Goal: Transaction & Acquisition: Purchase product/service

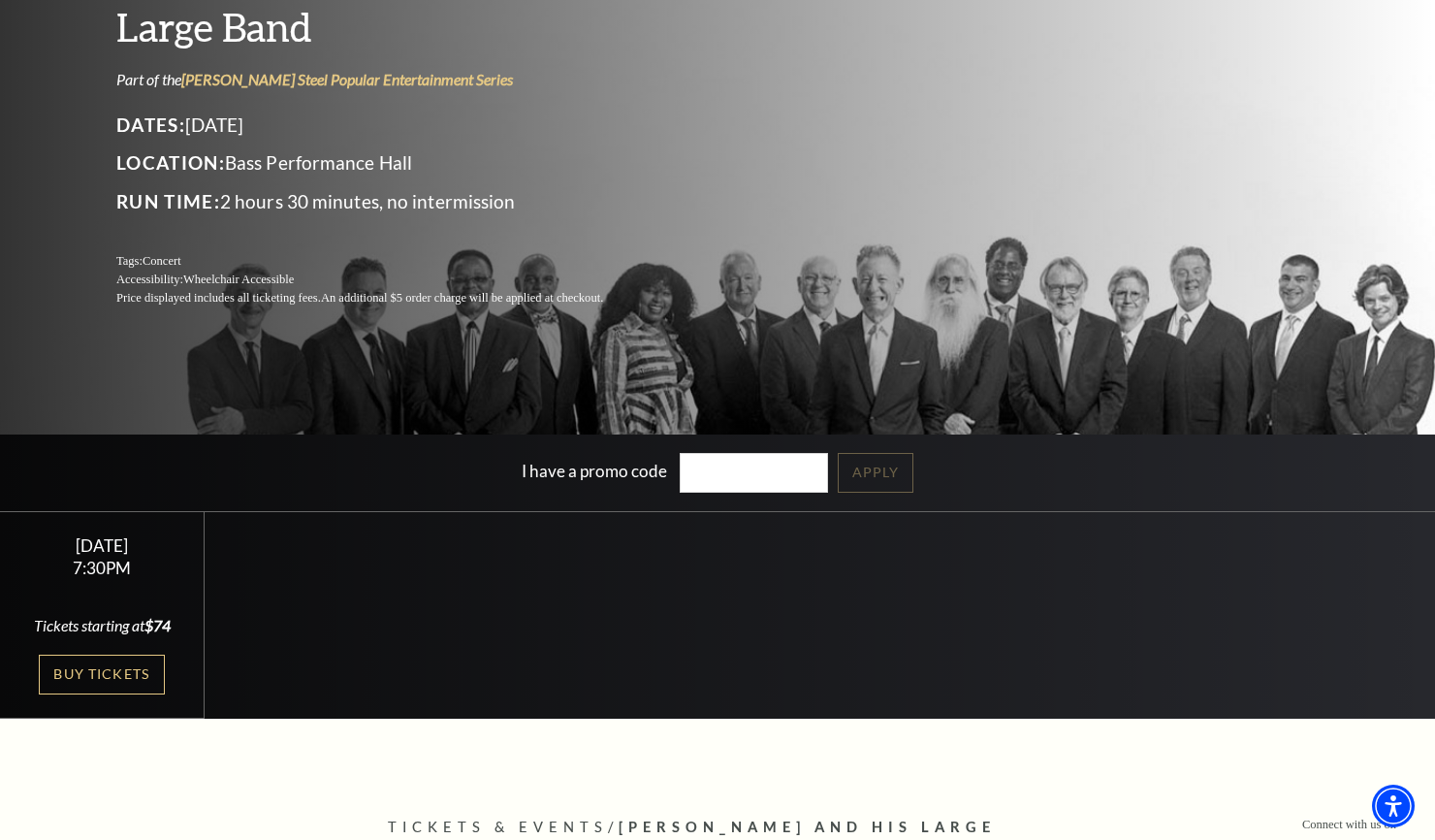
scroll to position [238, 0]
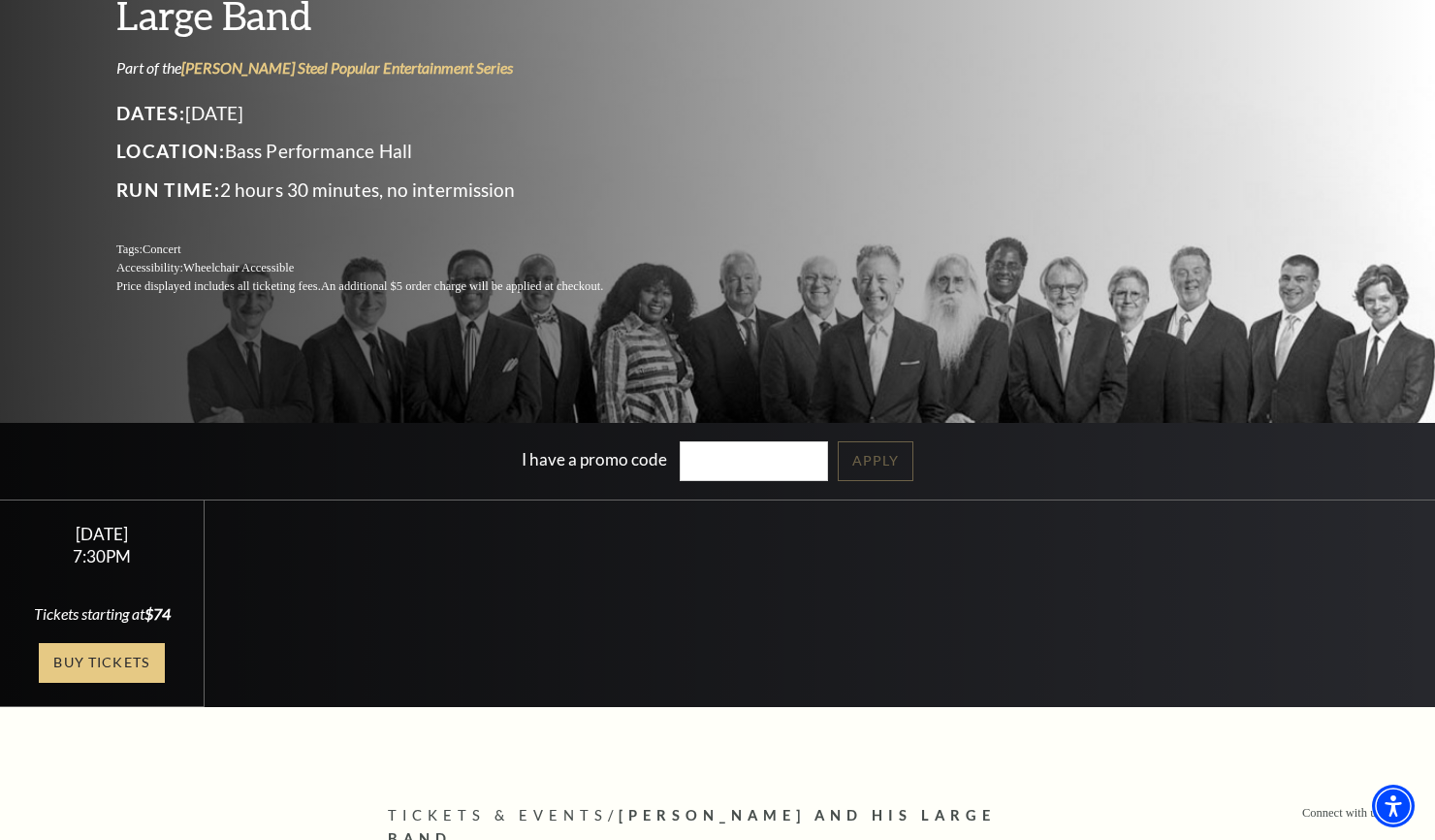
click at [106, 664] on link "Buy Tickets" at bounding box center [101, 663] width 126 height 39
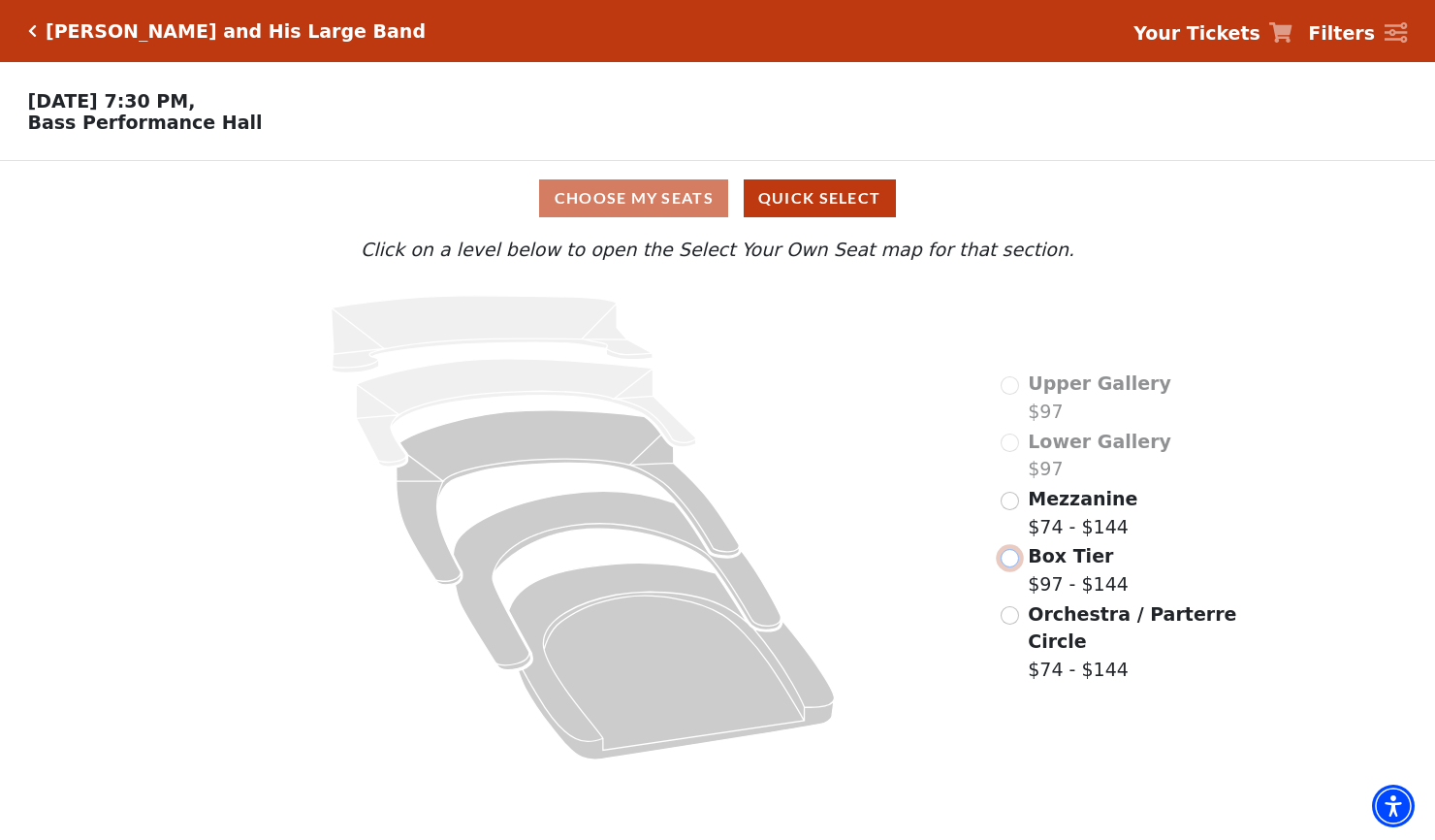
click at [1013, 559] on input "Box Tier$97 - $144\a" at bounding box center [1009, 558] width 19 height 19
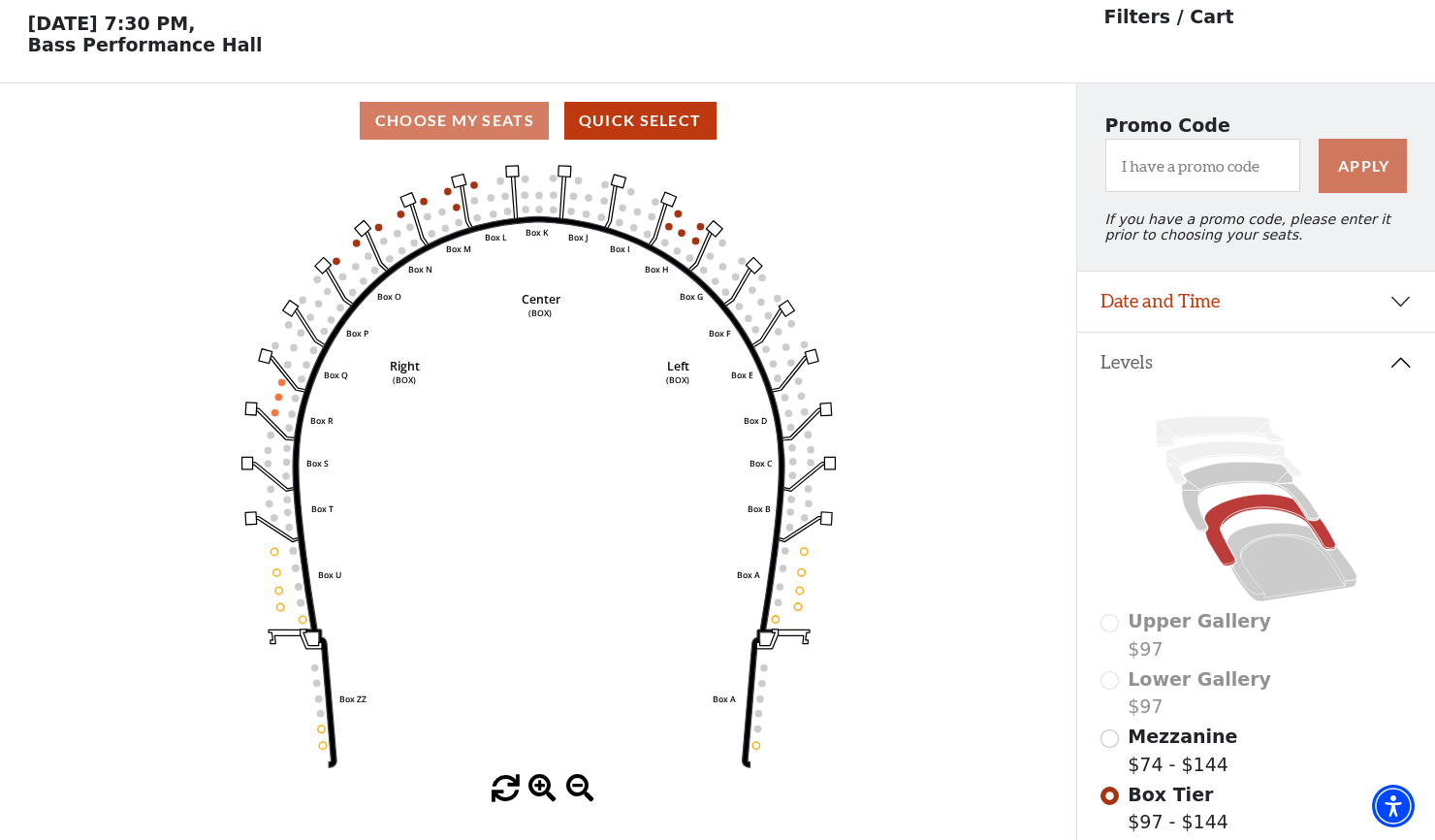
scroll to position [90, 0]
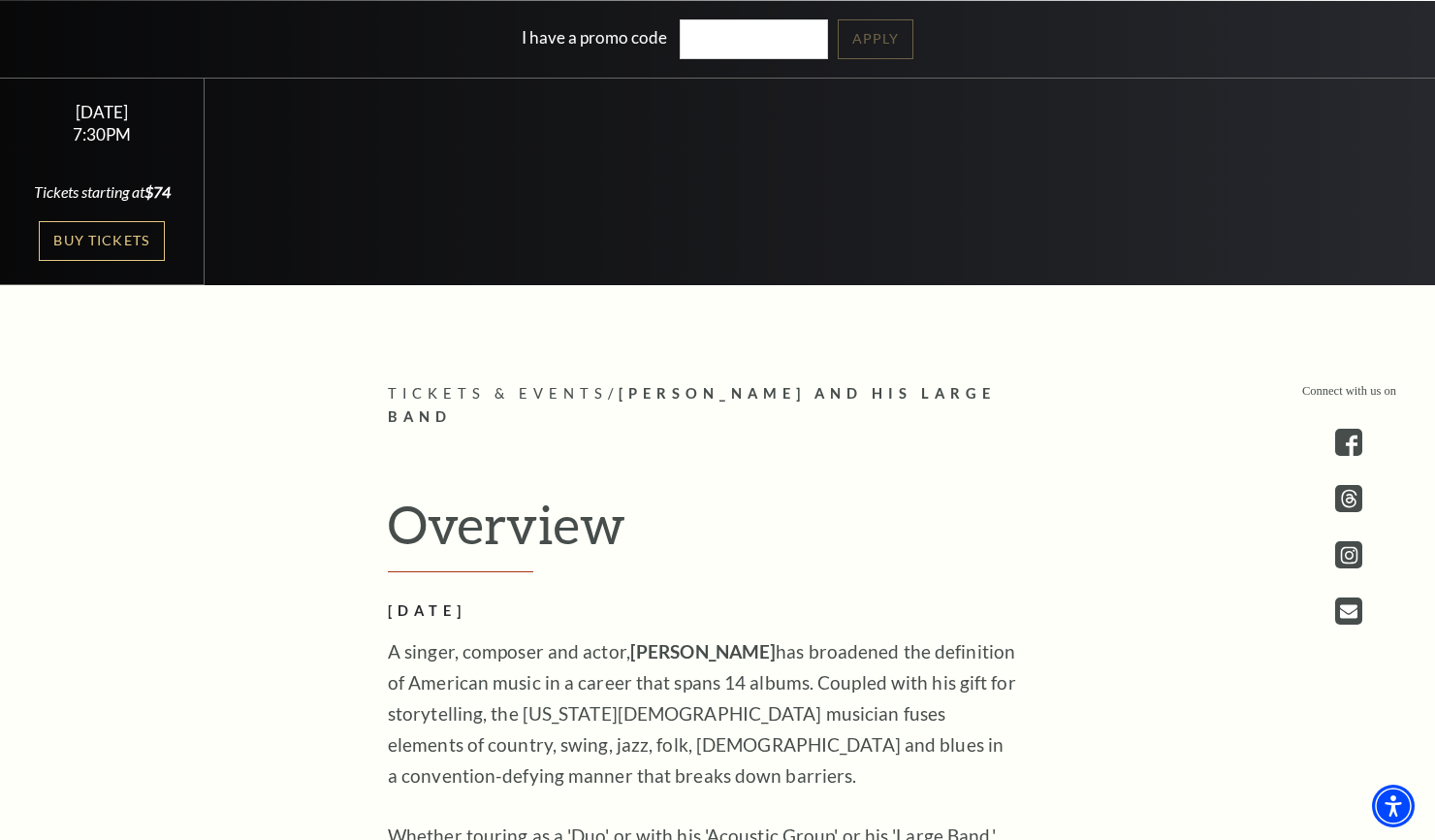
scroll to position [673, 0]
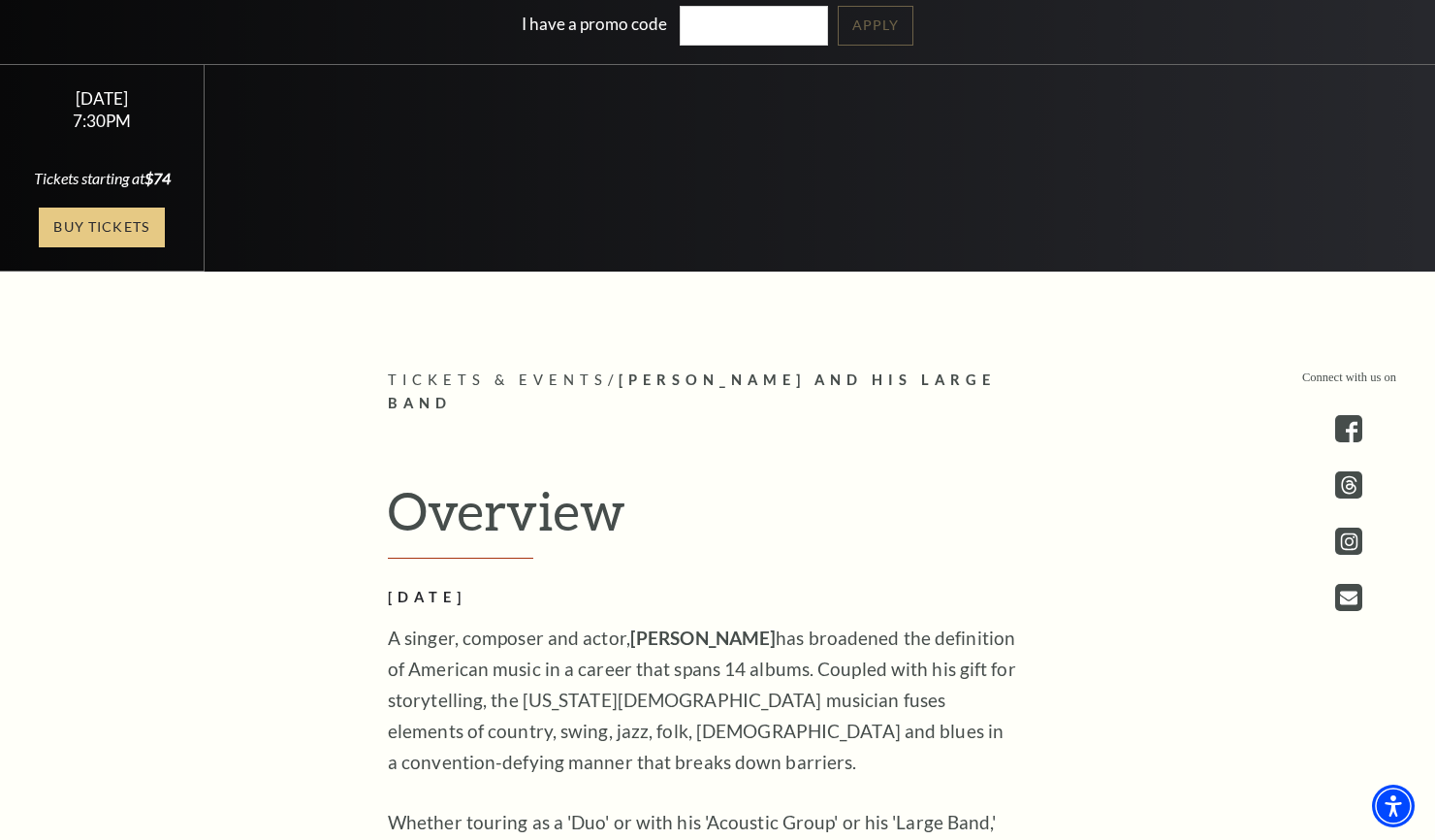
click at [119, 228] on link "Buy Tickets" at bounding box center [101, 227] width 126 height 39
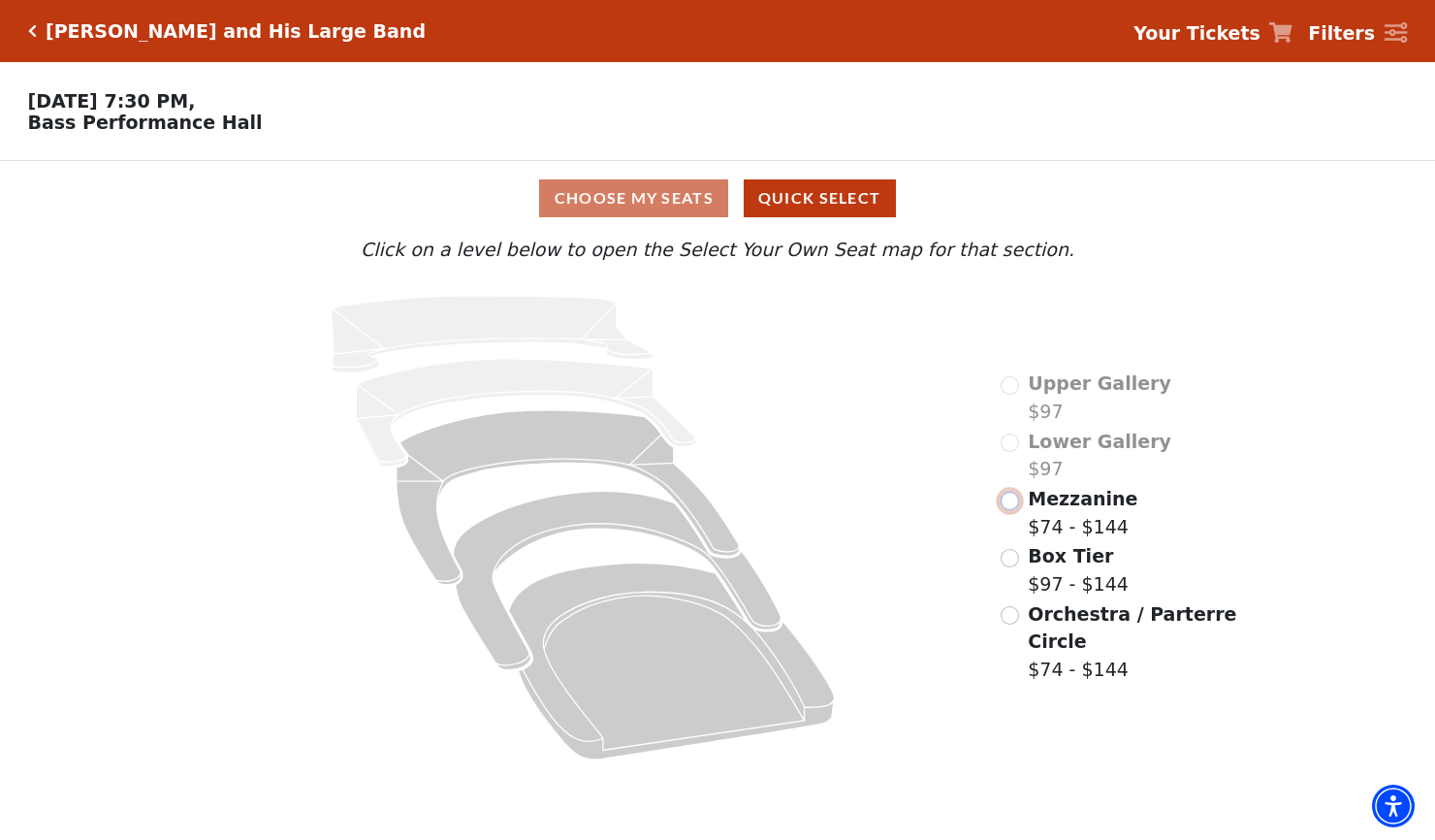
click at [1007, 500] on input "Mezzanine$74 - $144\a" at bounding box center [1009, 501] width 19 height 19
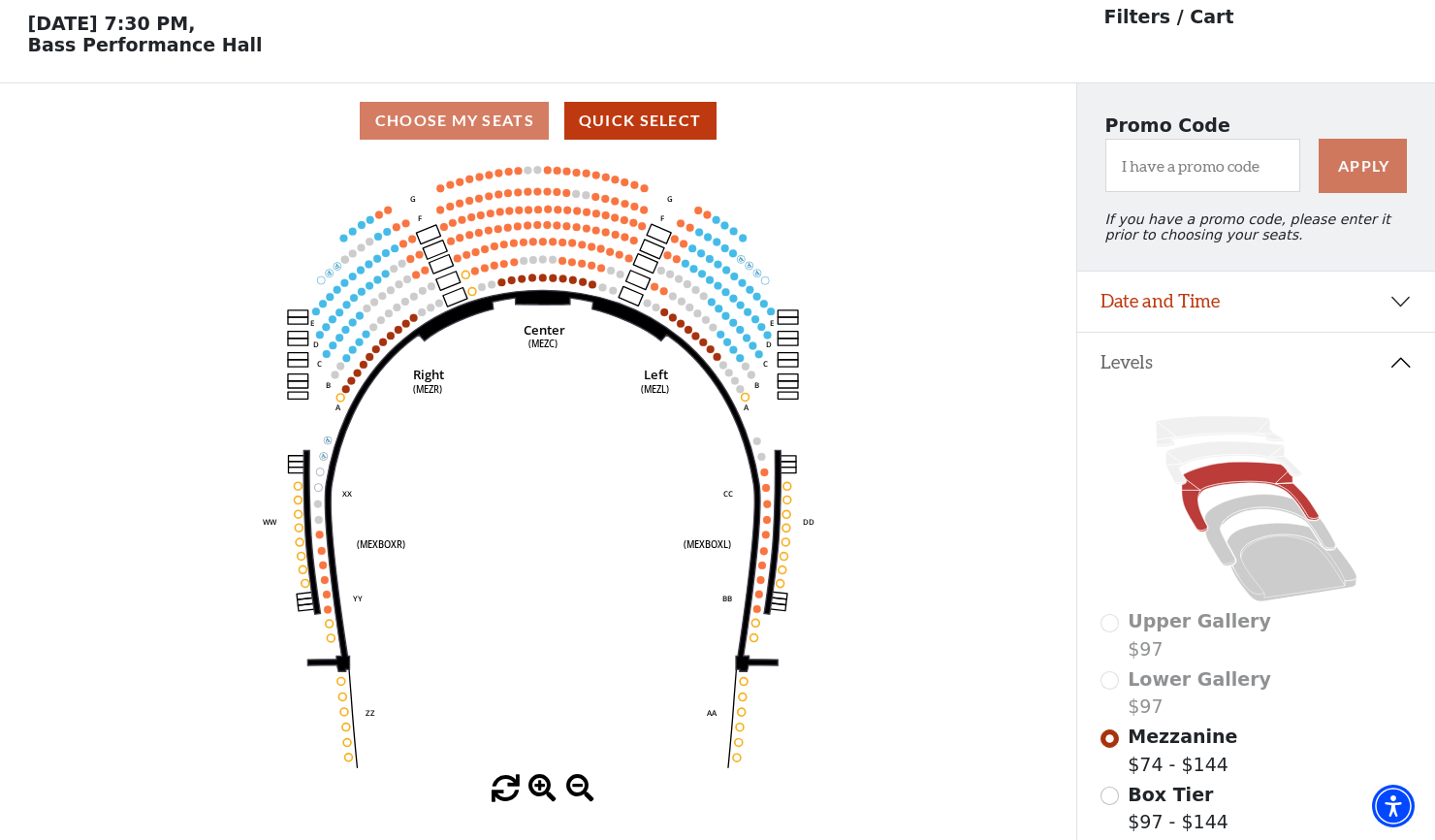
scroll to position [90, 0]
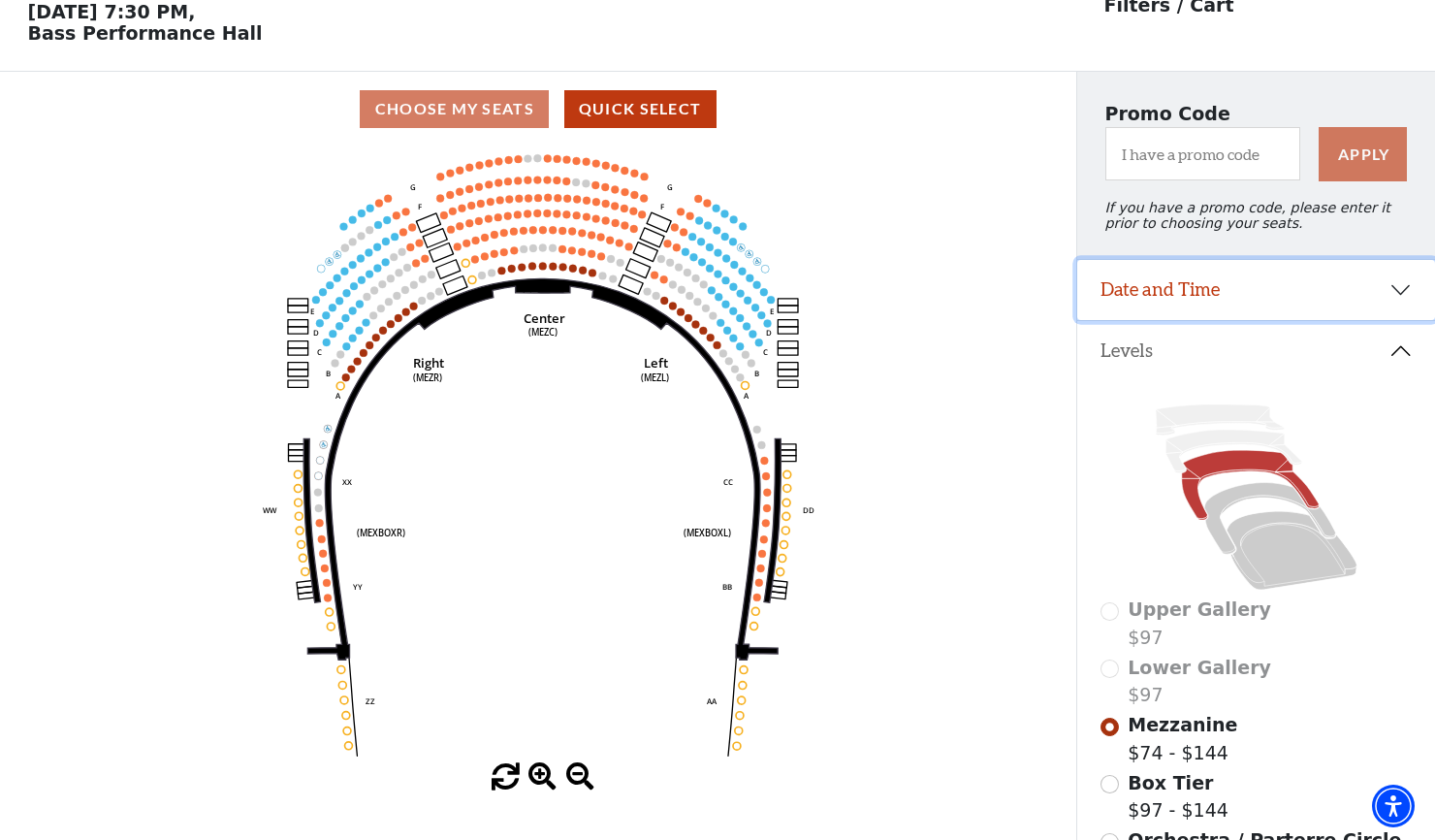
click at [1399, 285] on button "Date and Time" at bounding box center [1256, 289] width 358 height 60
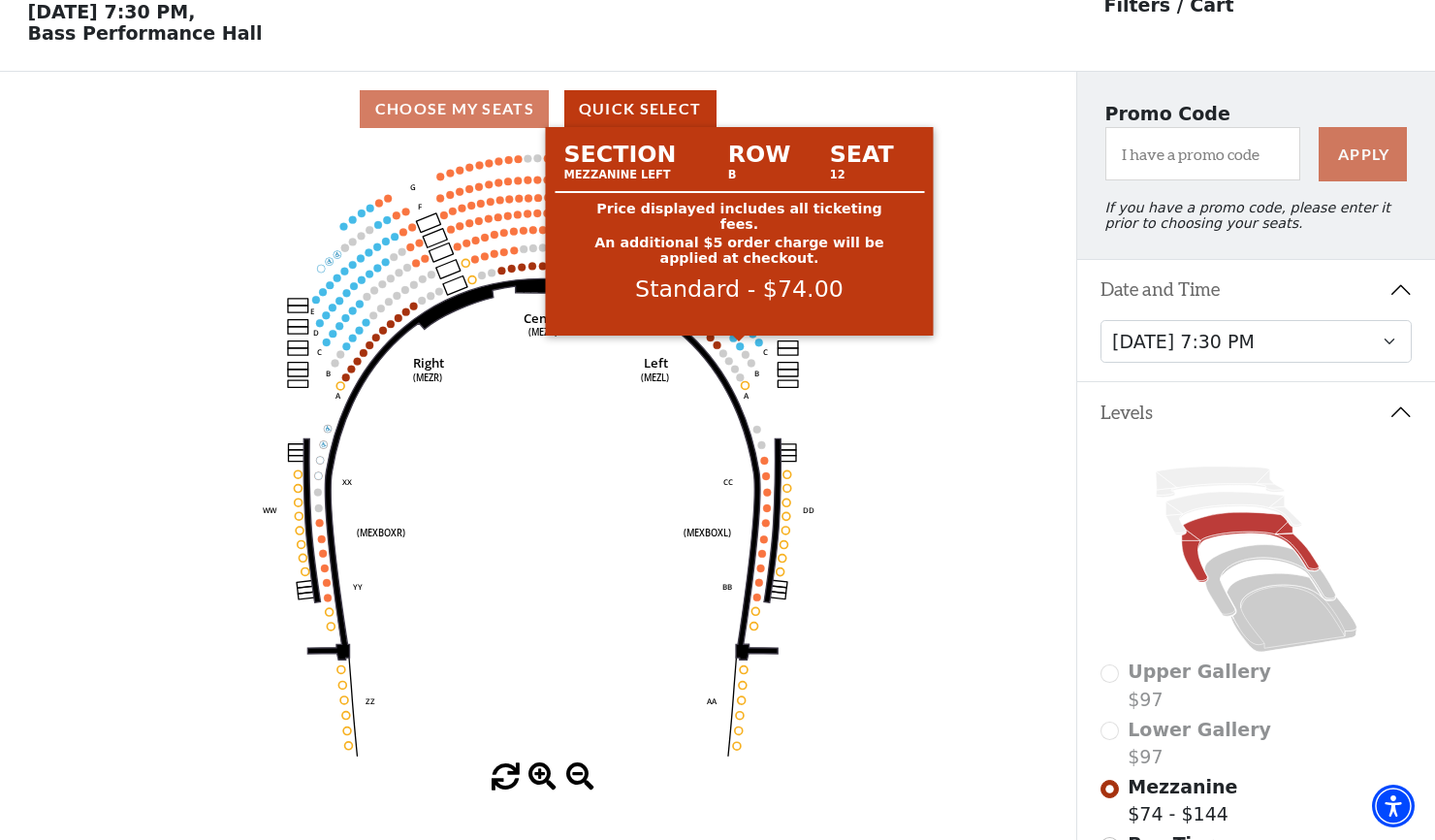
click at [742, 343] on circle at bounding box center [740, 346] width 8 height 8
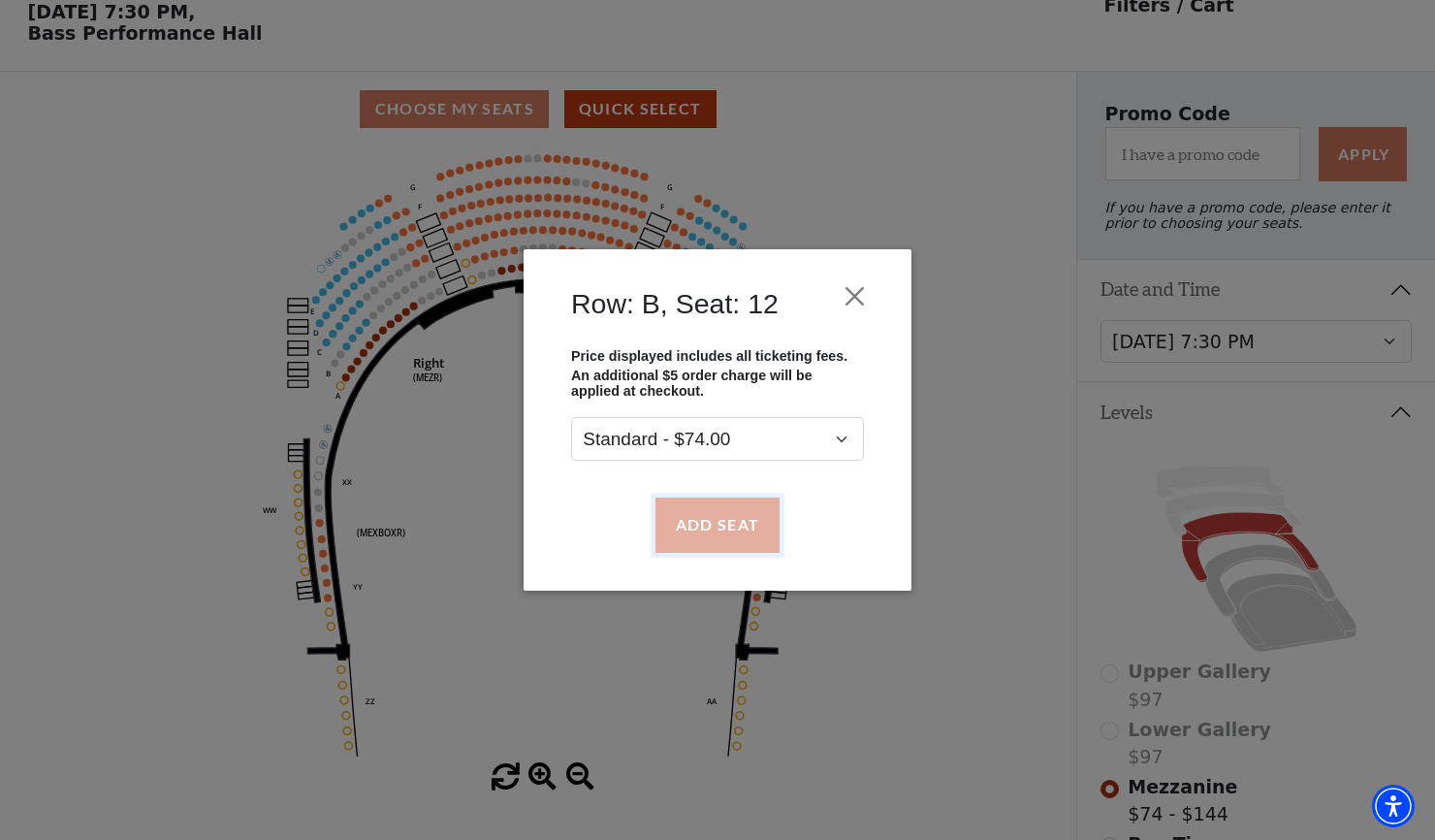
click at [722, 530] on button "Add Seat" at bounding box center [717, 524] width 124 height 54
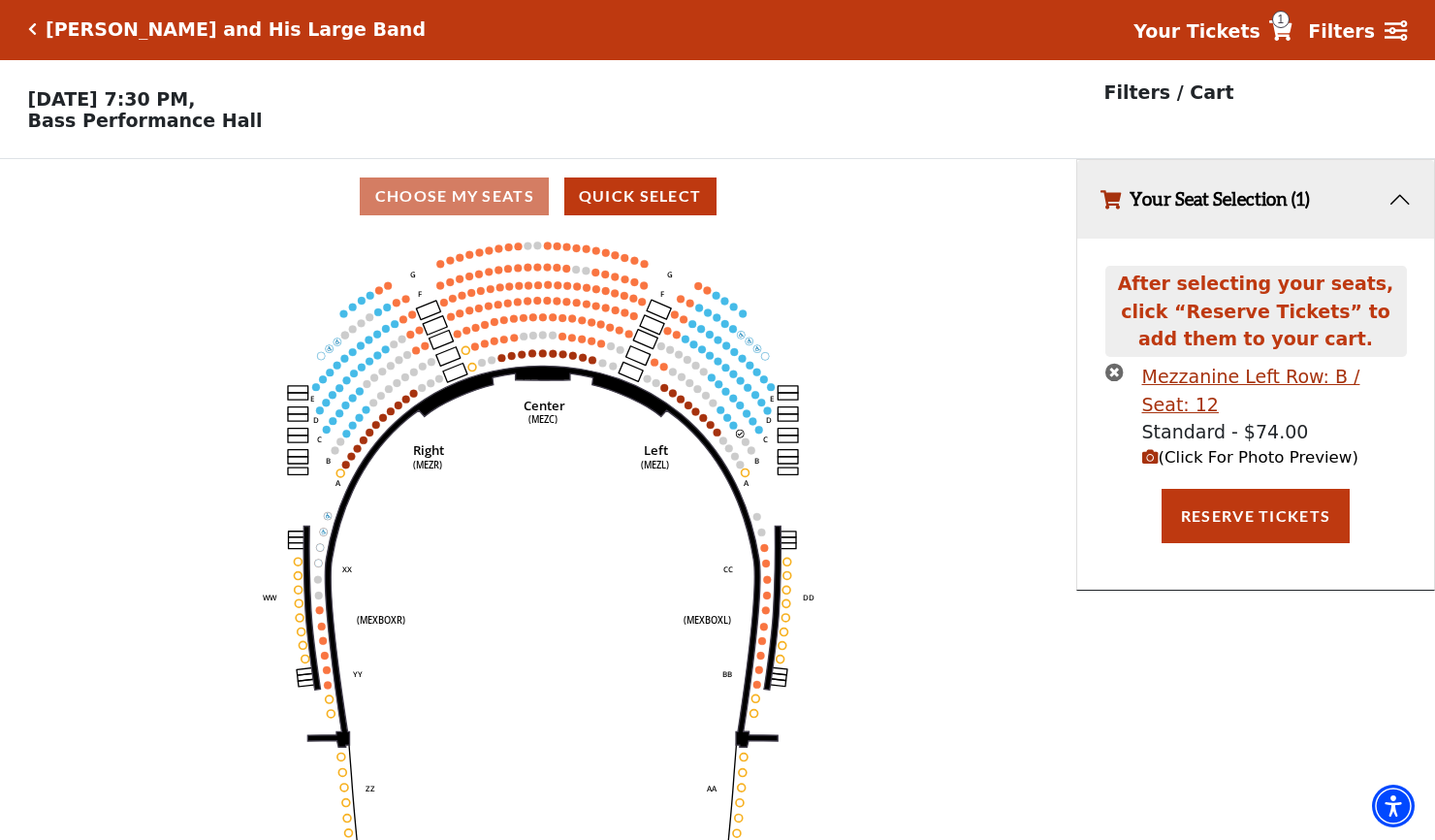
scroll to position [0, 0]
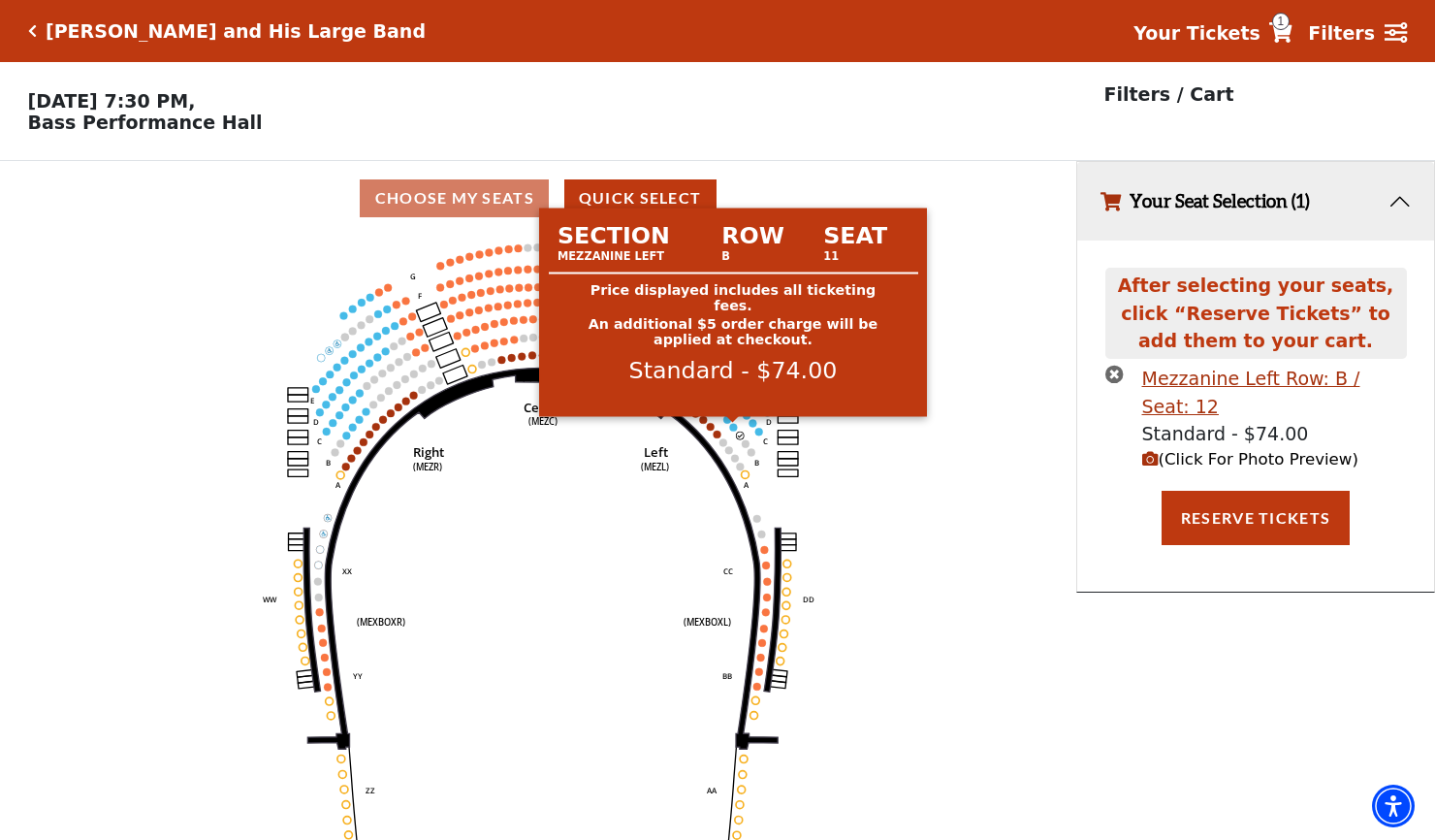
click at [731, 428] on circle at bounding box center [733, 427] width 8 height 8
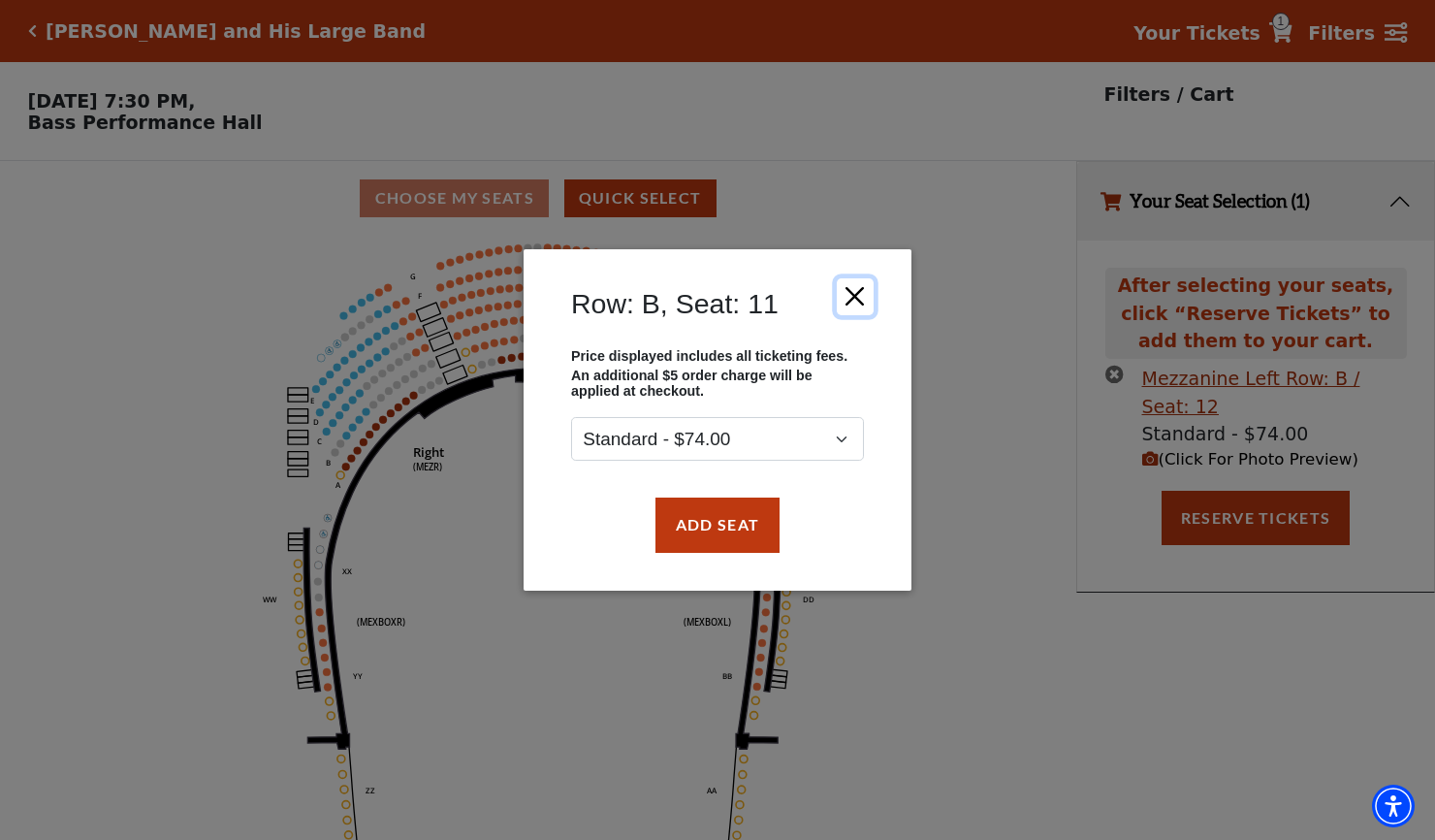
click at [855, 301] on button "Close" at bounding box center [855, 296] width 36 height 36
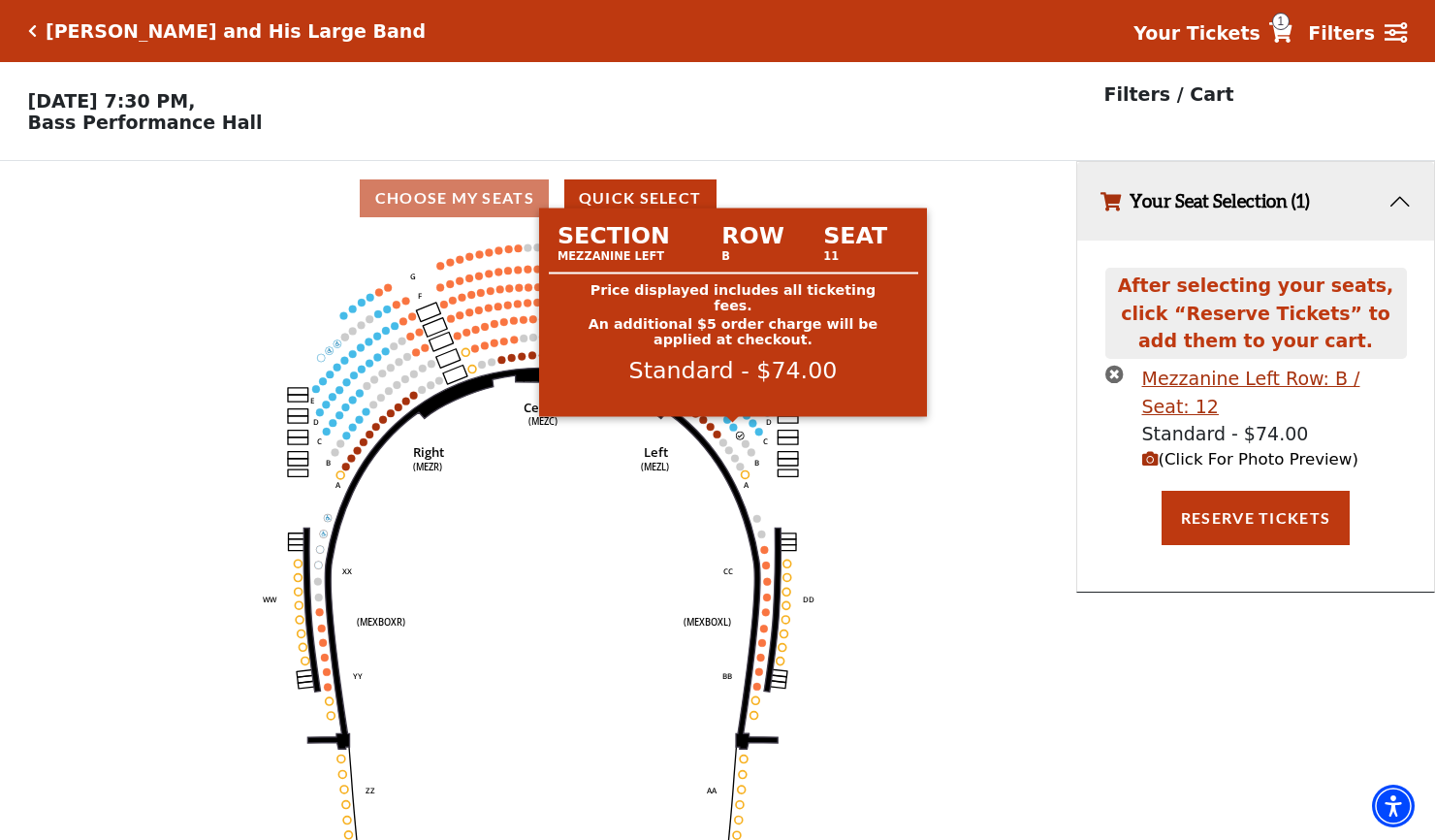
click at [734, 426] on circle at bounding box center [733, 427] width 8 height 8
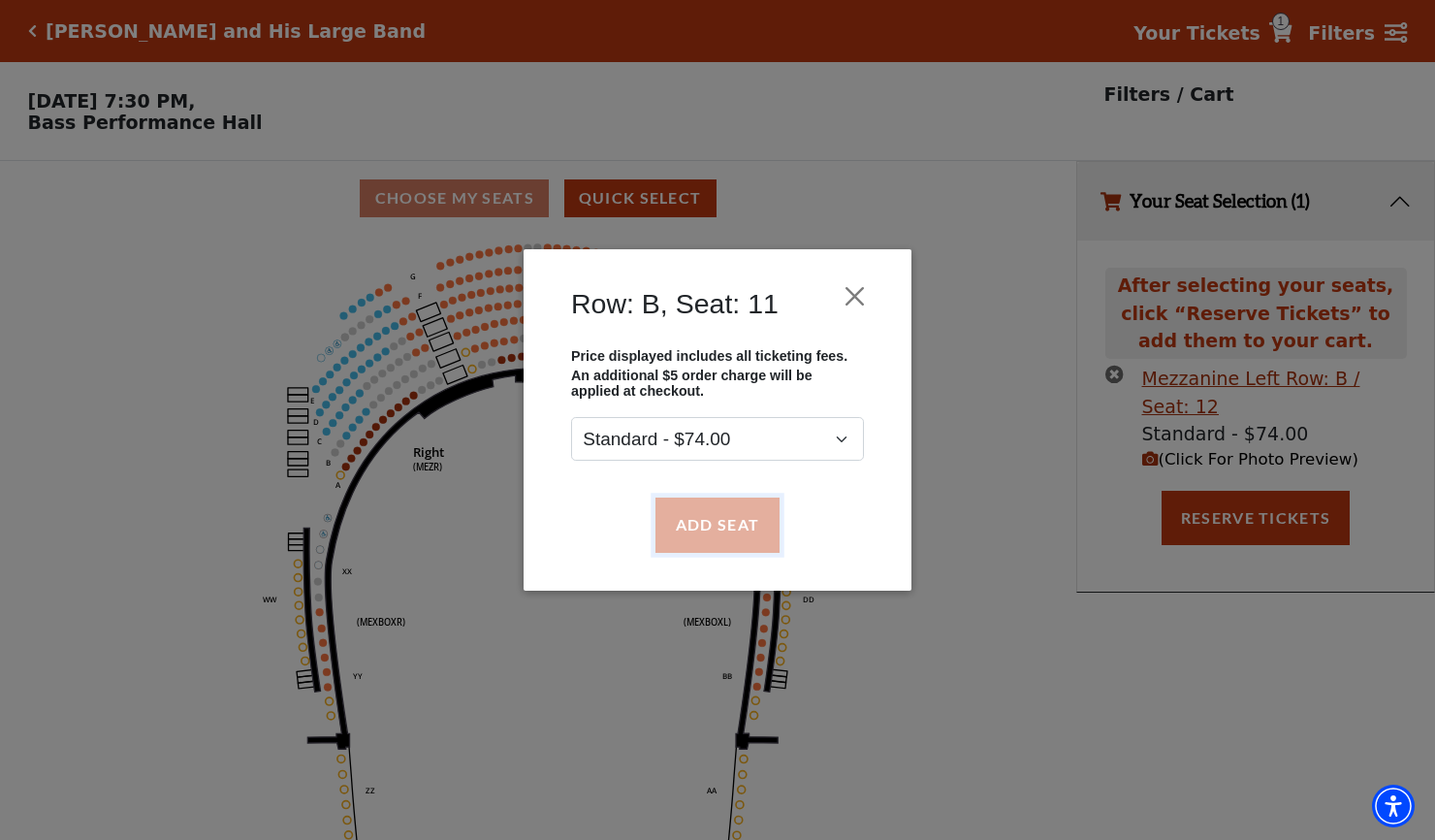
click at [742, 514] on button "Add Seat" at bounding box center [717, 524] width 124 height 54
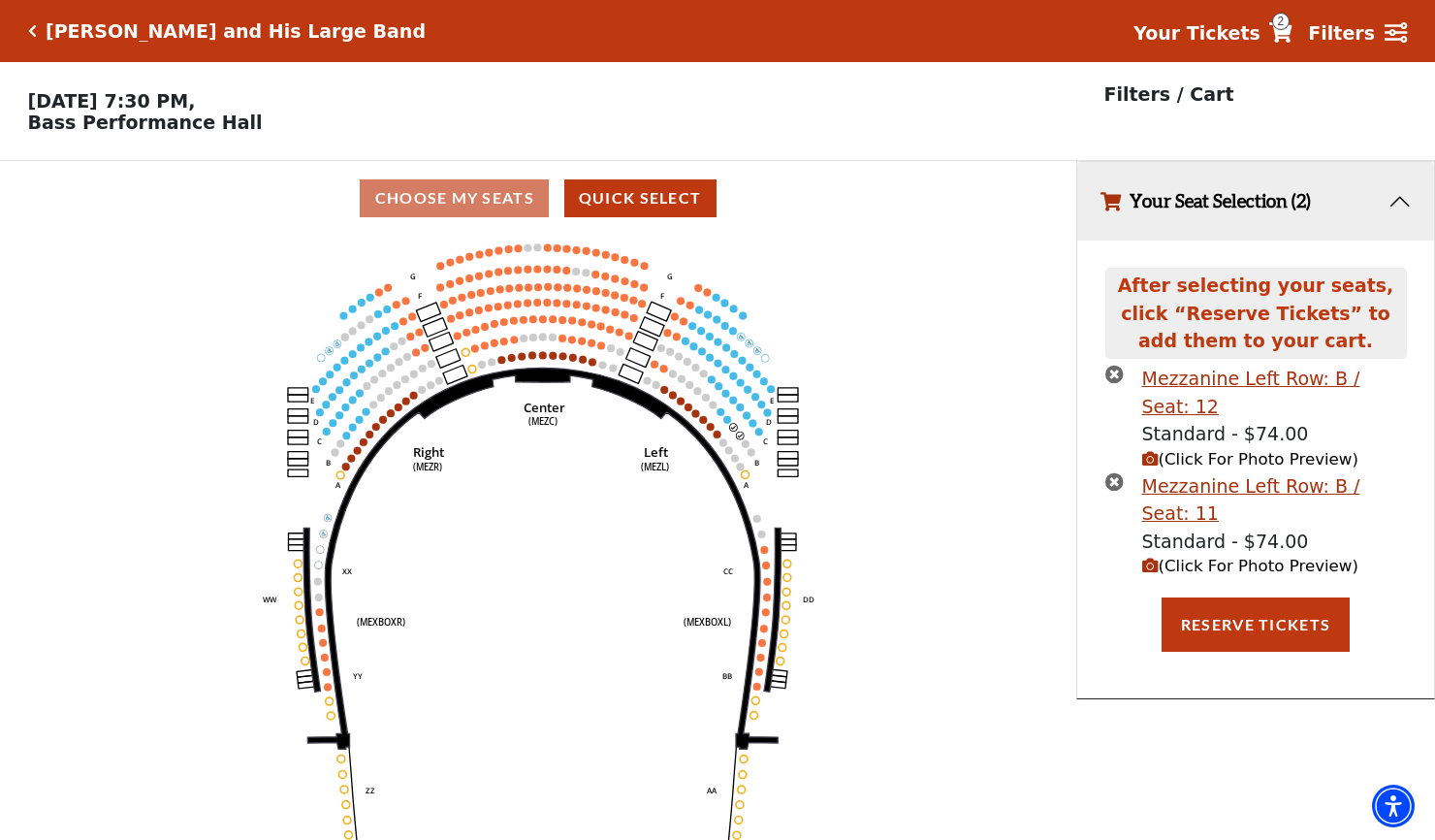
click at [1196, 459] on span "(Click For Photo Preview)" at bounding box center [1250, 458] width 216 height 19
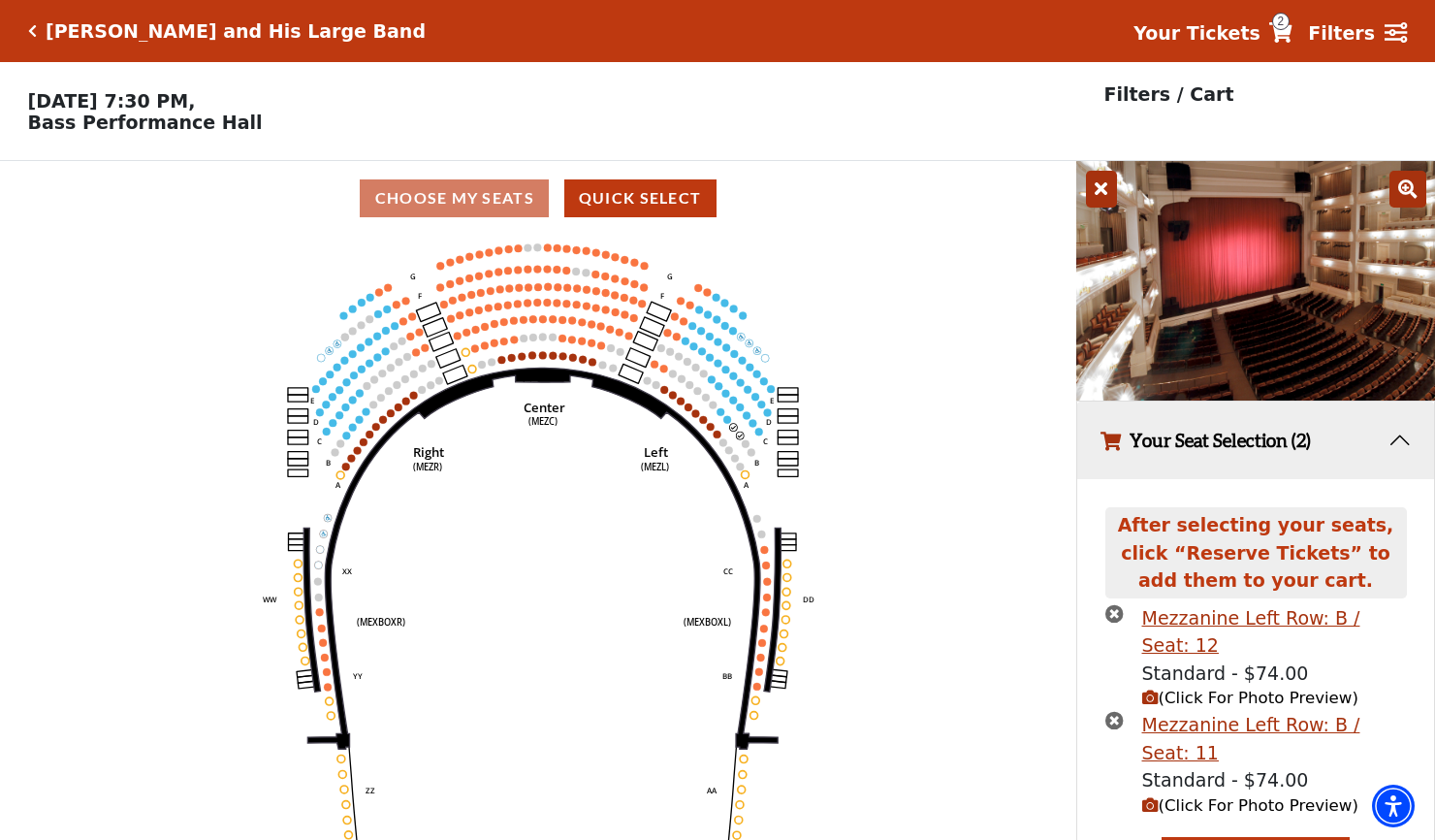
click at [1400, 441] on button "Your Seat Selection (2)" at bounding box center [1255, 441] width 357 height 79
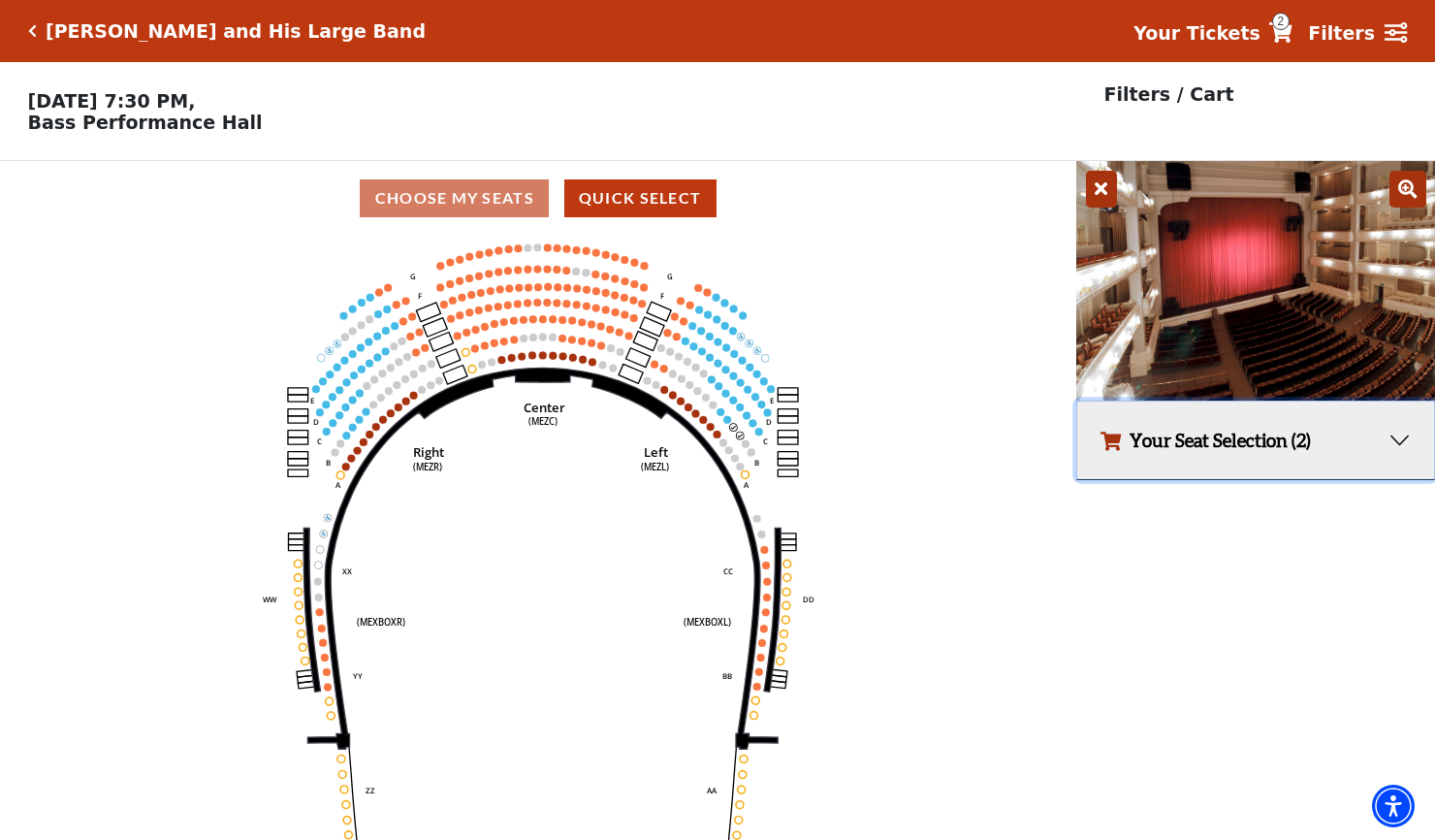
click at [1203, 443] on button "Your Seat Selection (2)" at bounding box center [1255, 441] width 357 height 79
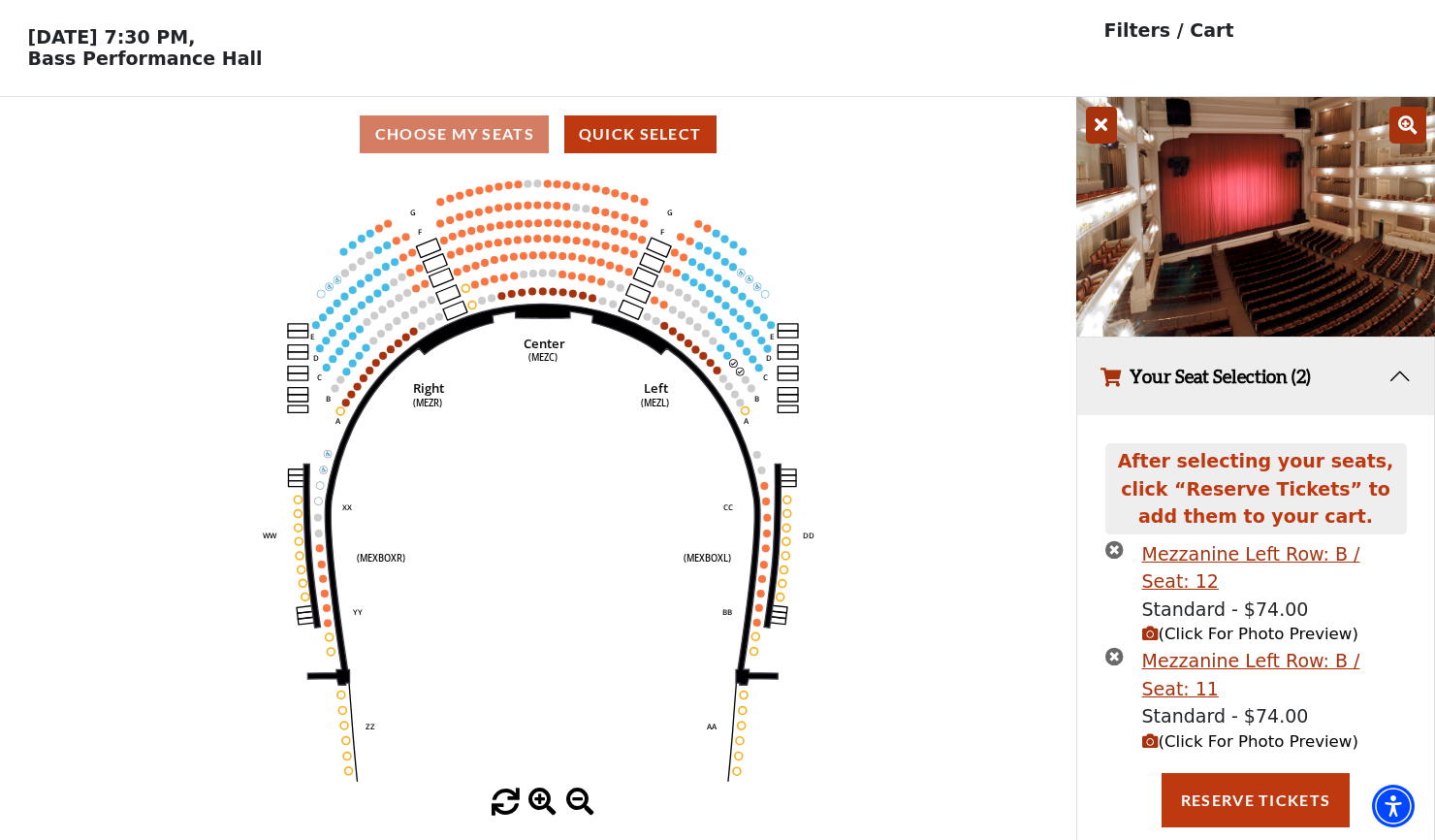
scroll to position [72, 0]
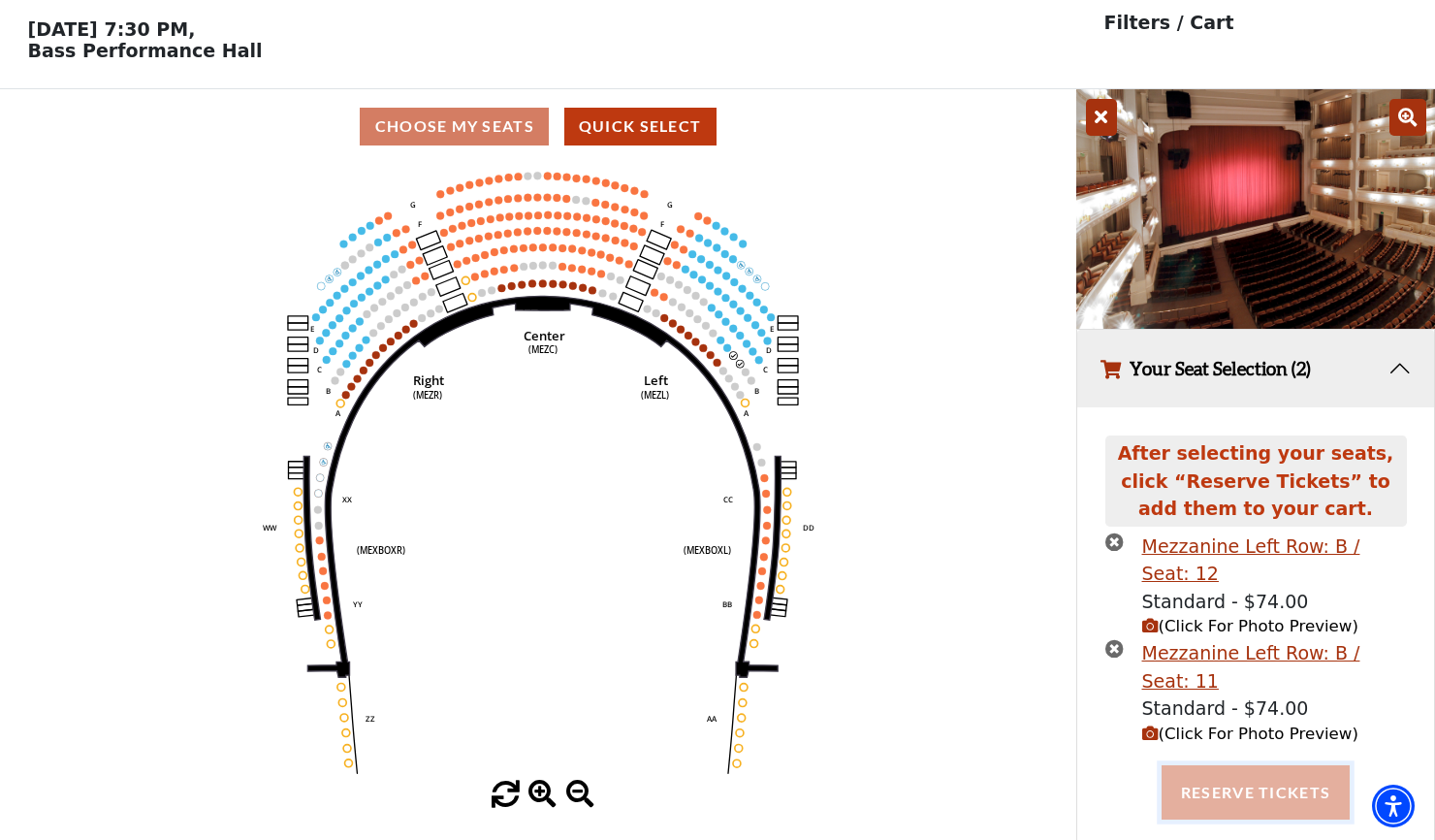
click at [1258, 765] on button "Reserve Tickets" at bounding box center [1255, 792] width 188 height 54
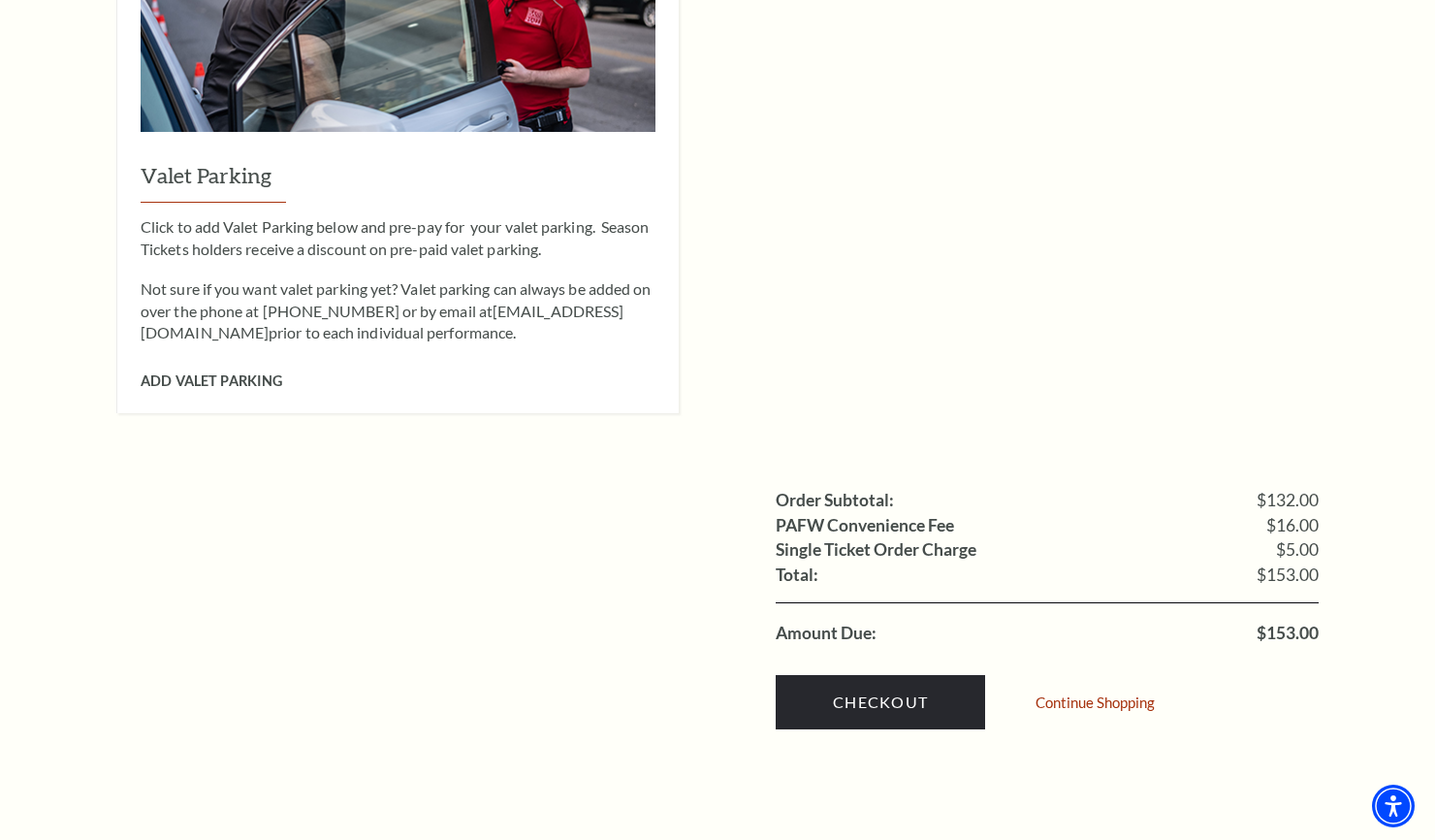
scroll to position [1574, 0]
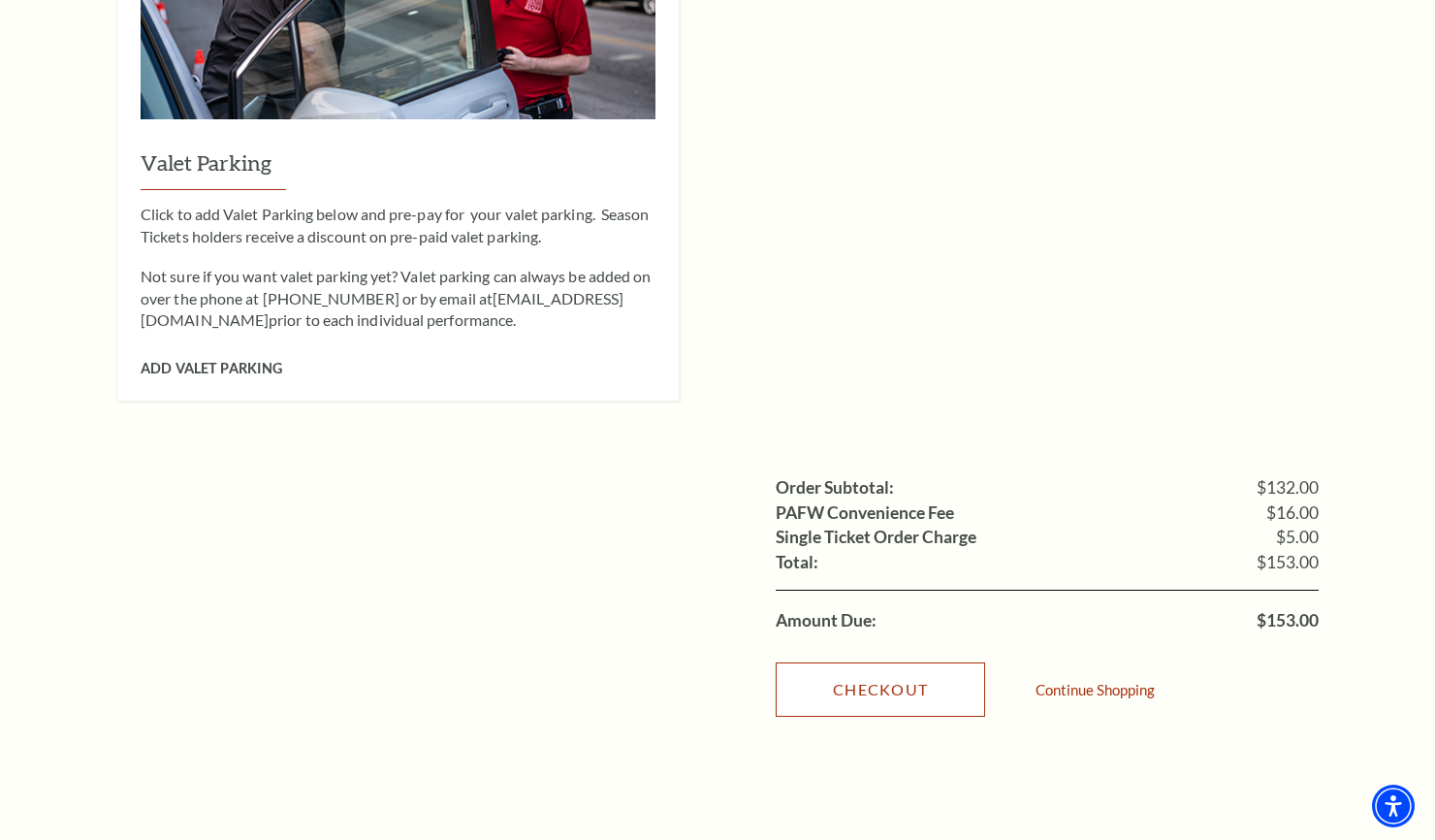
click at [876, 662] on link "Checkout" at bounding box center [880, 689] width 209 height 54
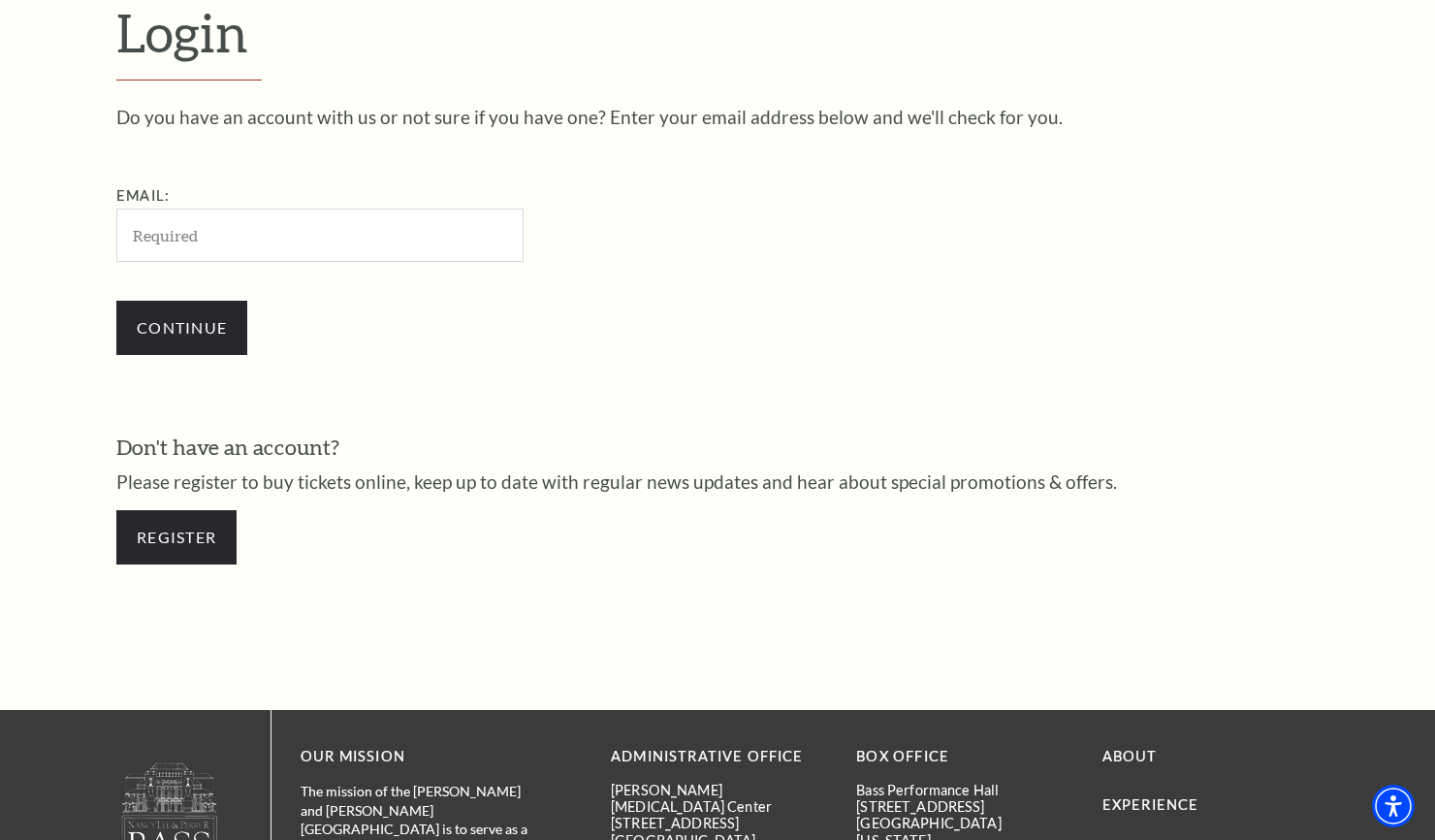
scroll to position [567, 0]
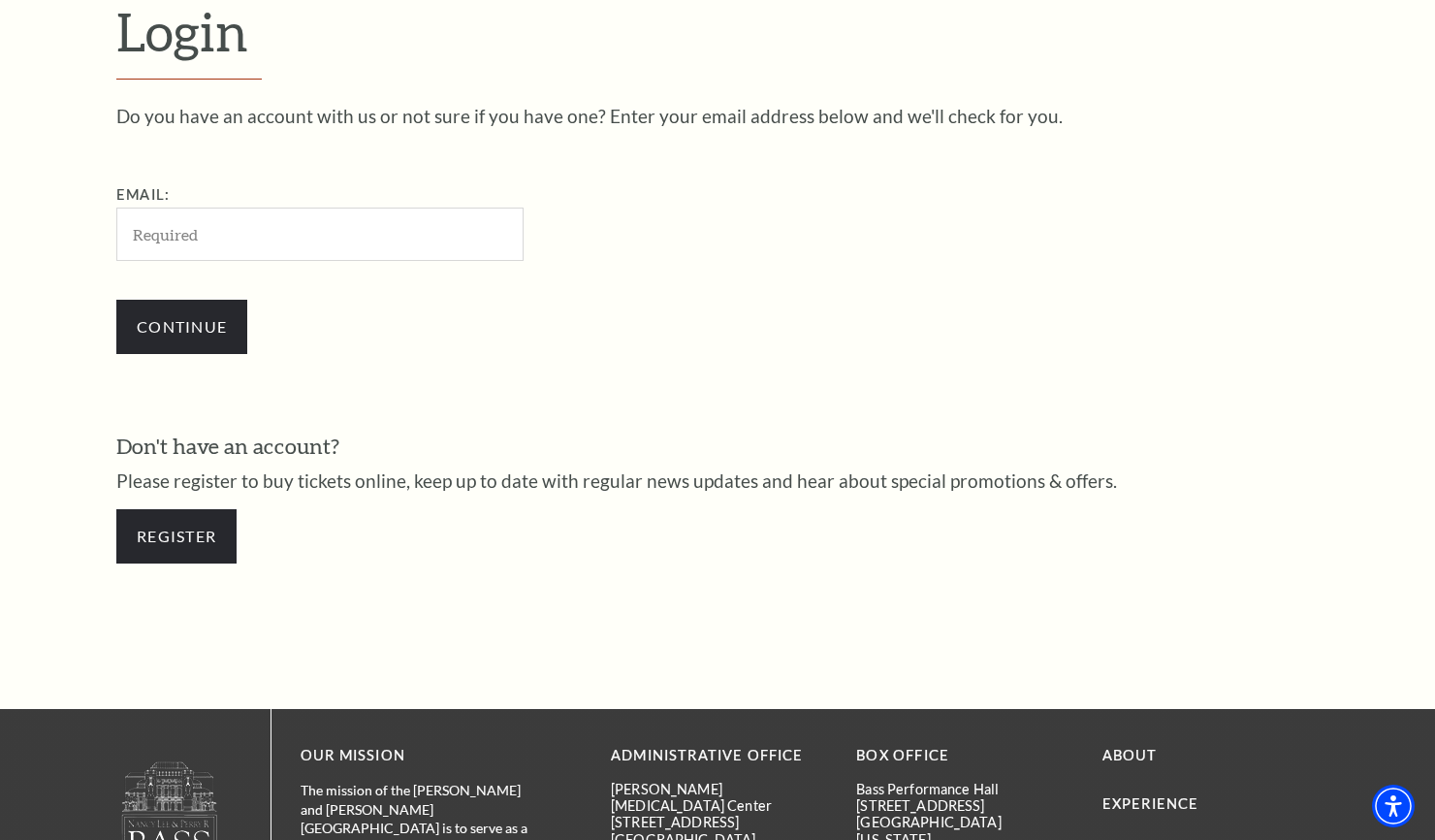
click at [347, 247] on input "Email:" at bounding box center [320, 234] width 407 height 53
type input "[EMAIL_ADDRESS][DOMAIN_NAME]"
click at [207, 328] on input "Continue" at bounding box center [181, 327] width 131 height 54
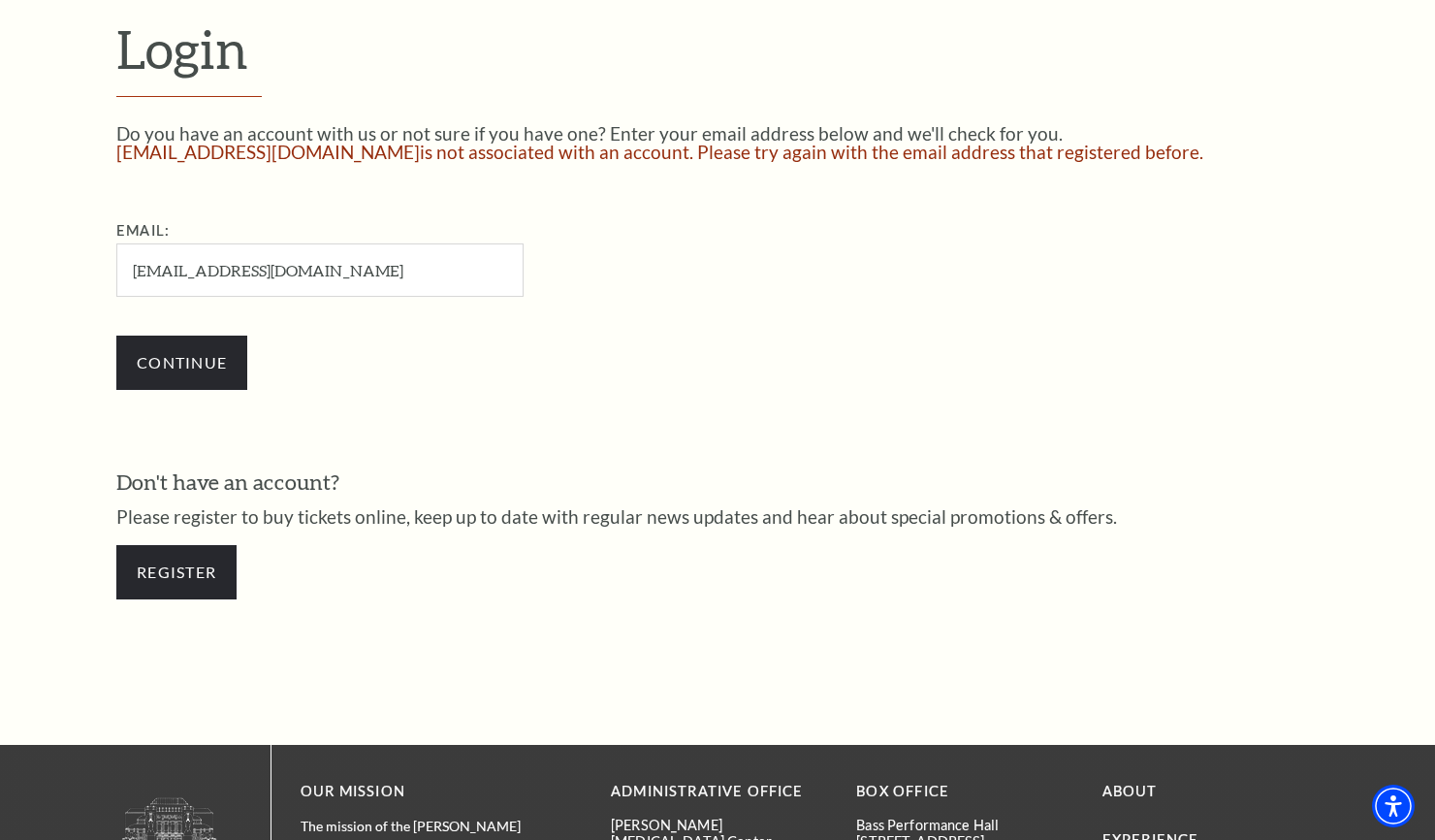
scroll to position [551, 0]
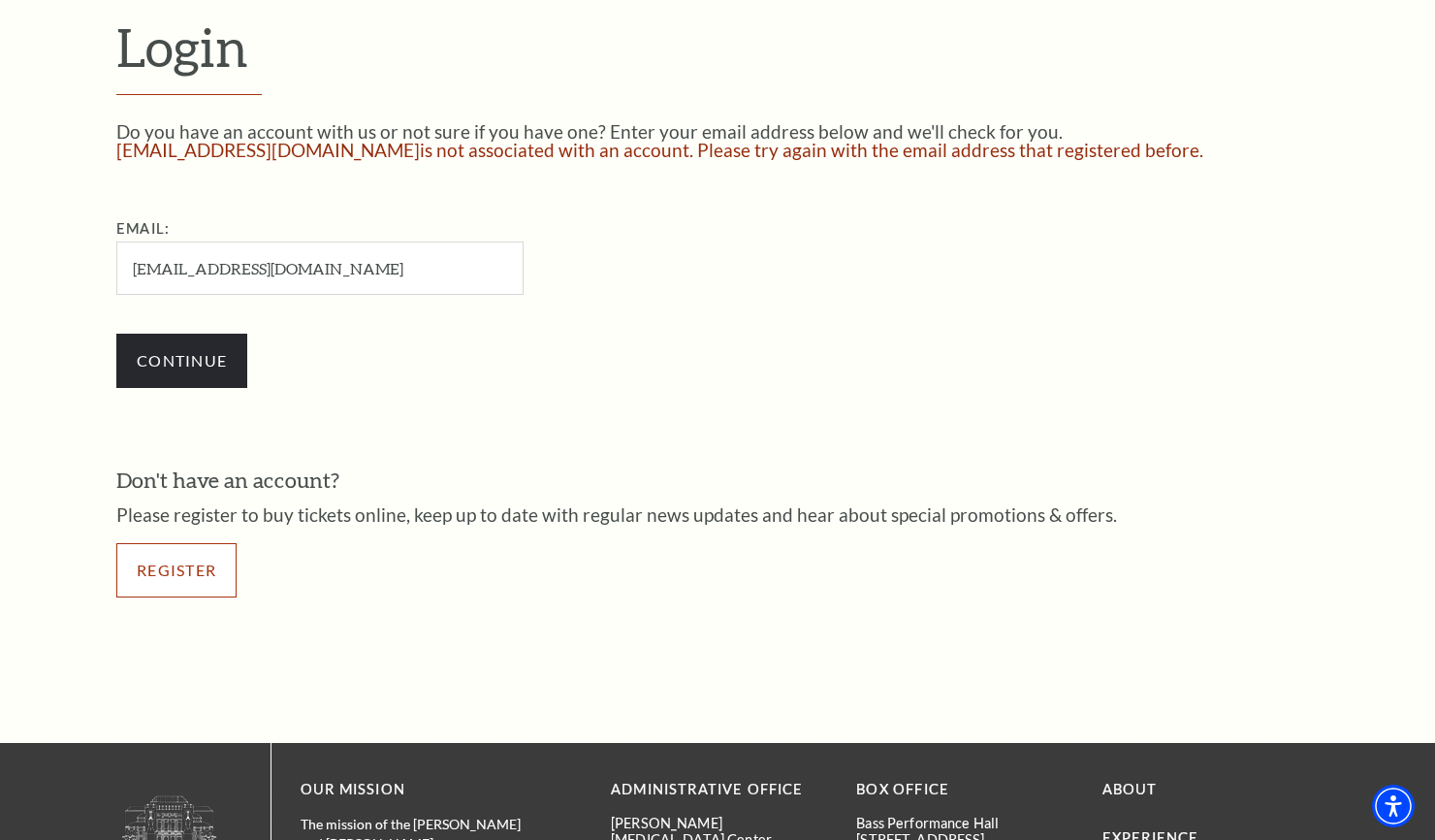
click at [190, 573] on link "Register" at bounding box center [176, 570] width 120 height 54
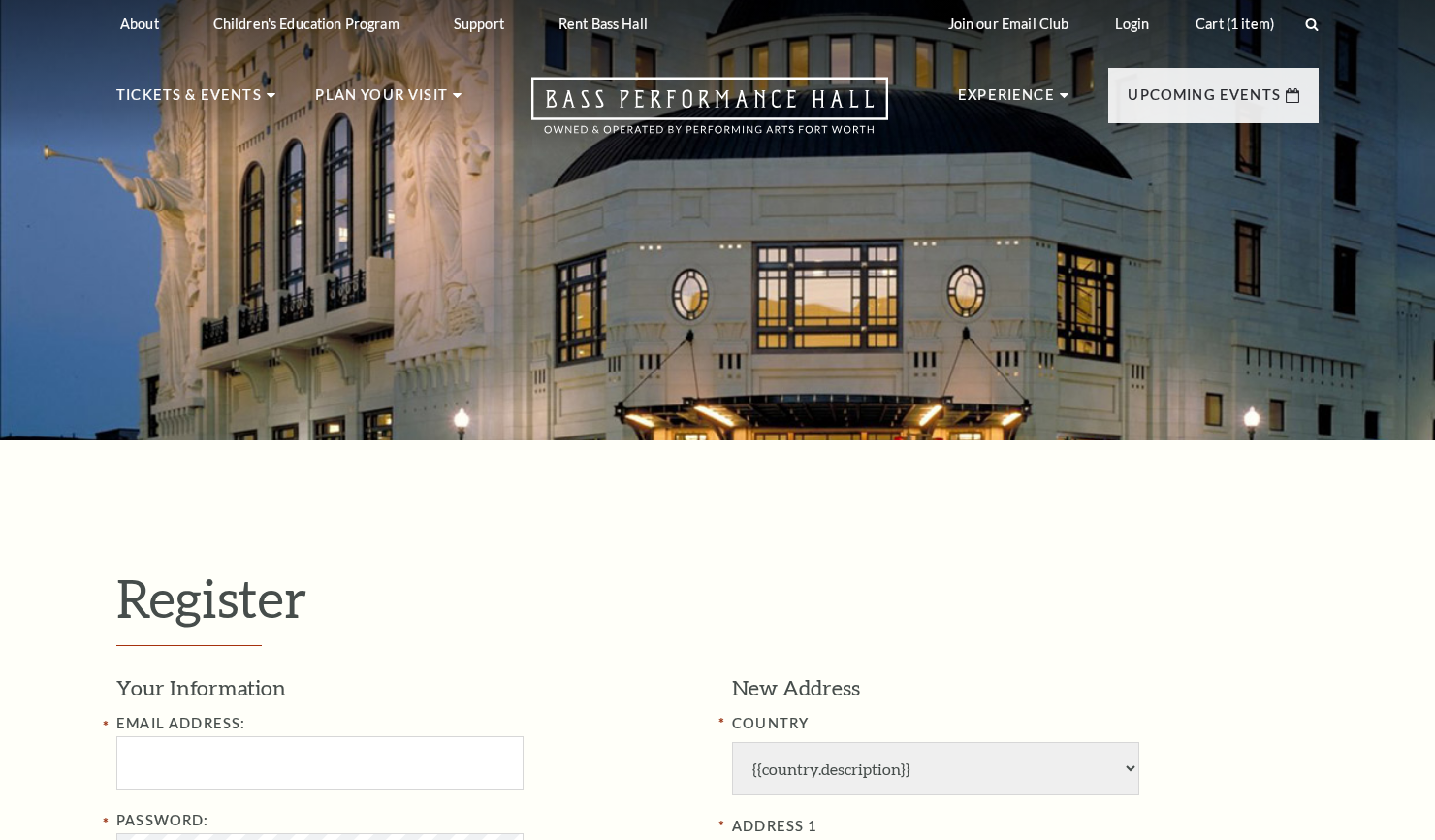
select select "1"
select select "TX"
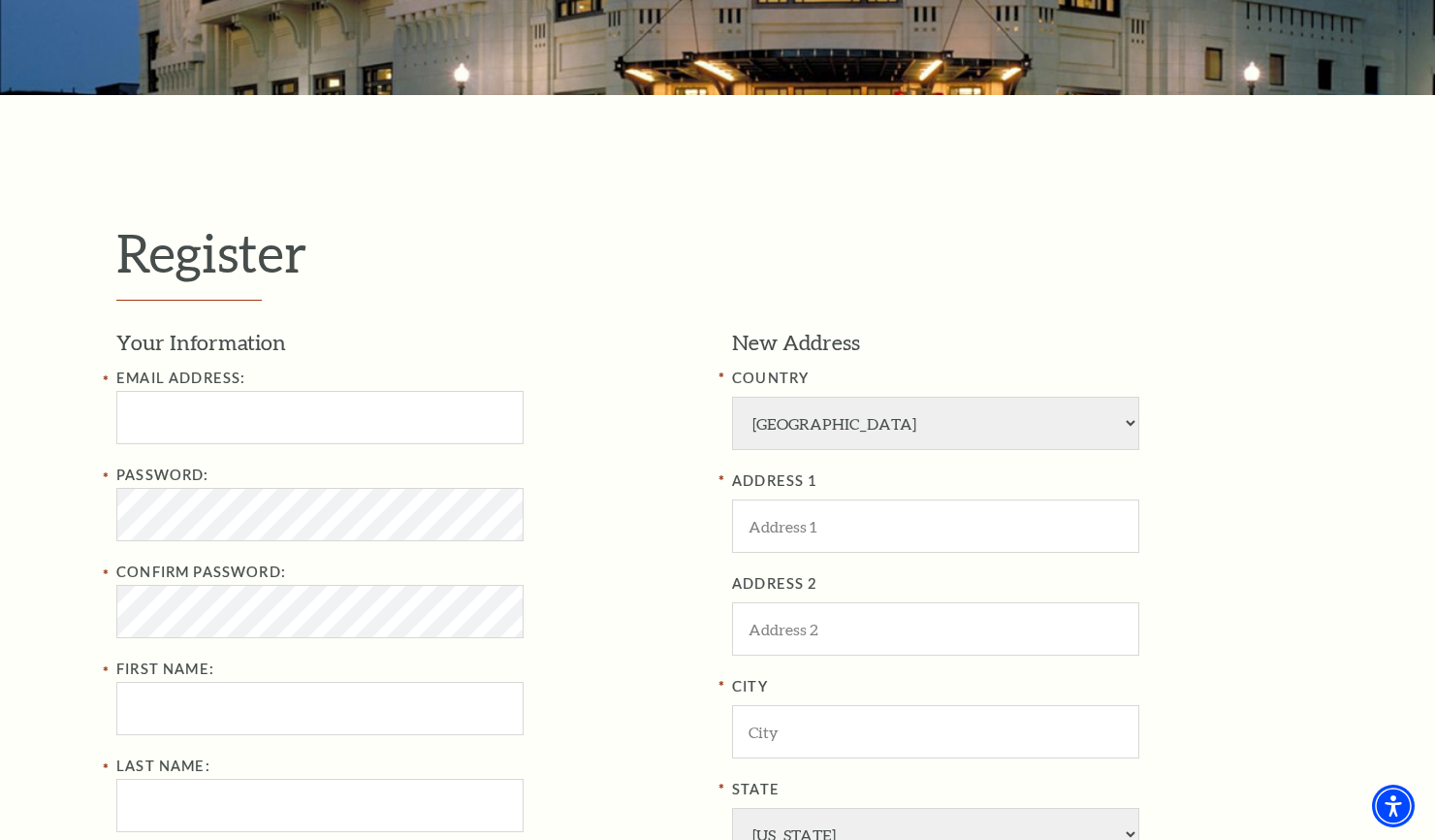
scroll to position [346, 0]
click at [337, 423] on input "Email Address:" at bounding box center [320, 416] width 407 height 53
type input "amyharrell98@gmail.com"
type input "Amy"
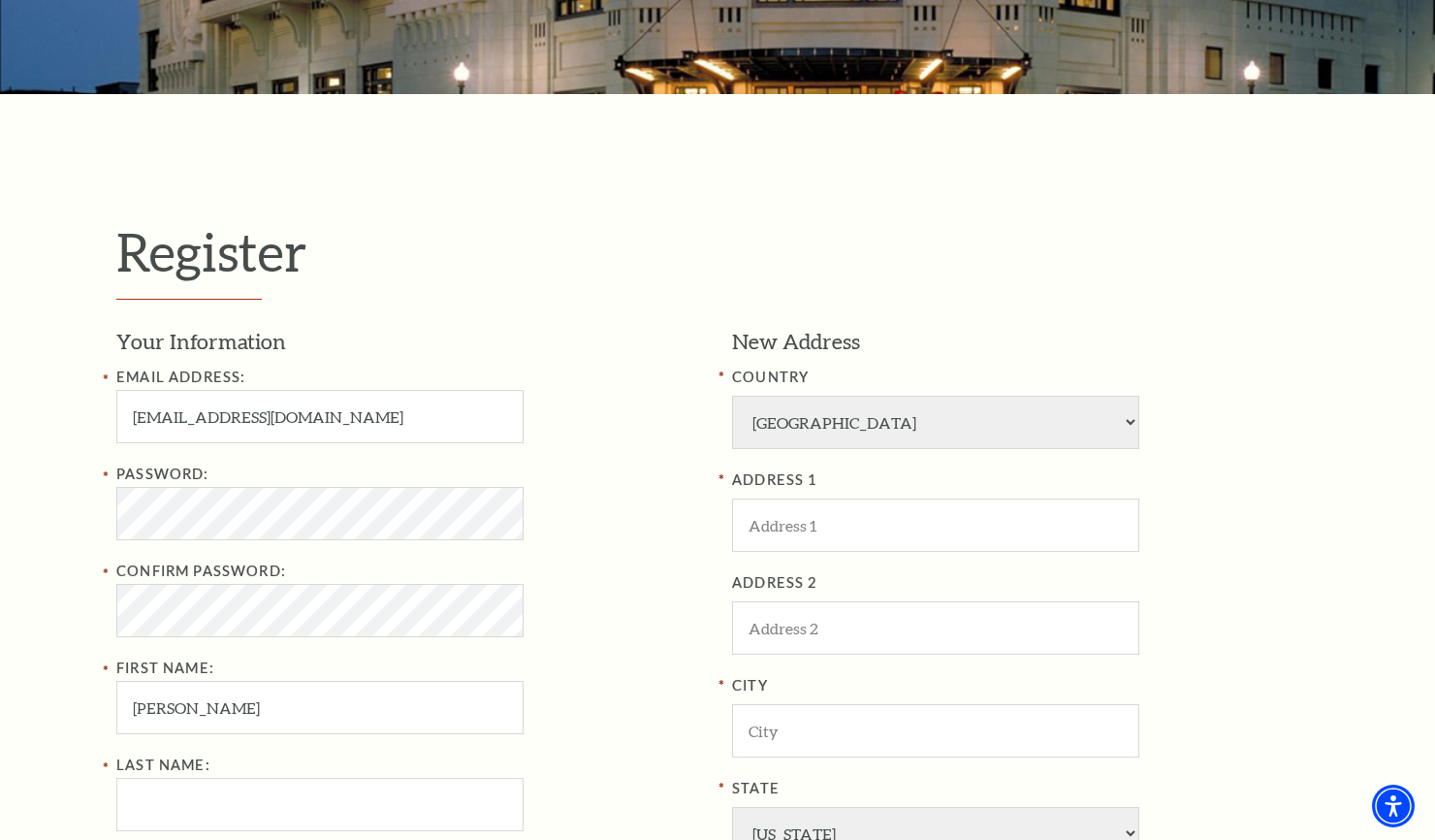
type input "Harrell"
type input "9792040159"
type input "10318 Whiskey River Road"
type input "Bryan"
type input "77808"
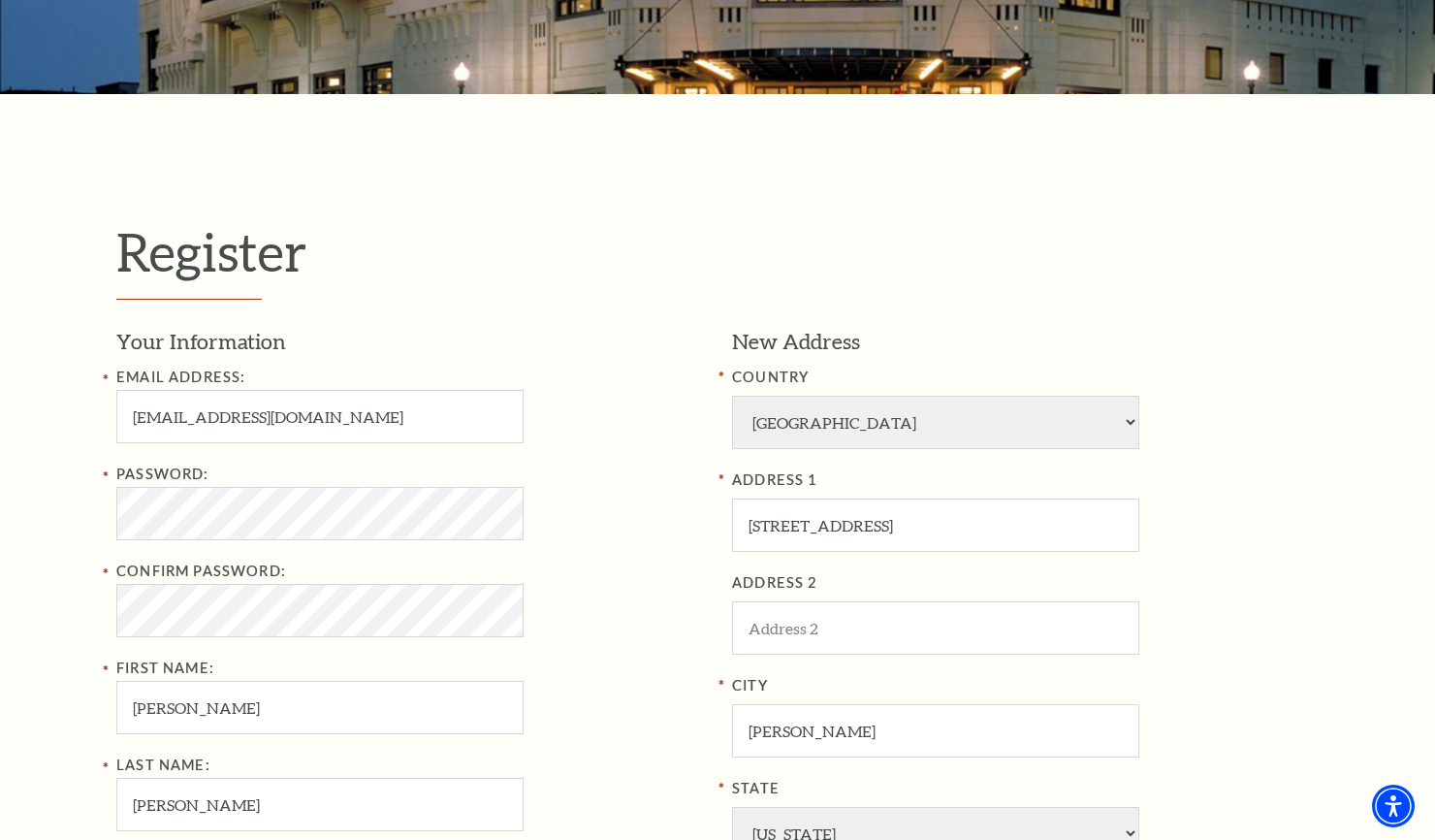
type input "979-204-0159"
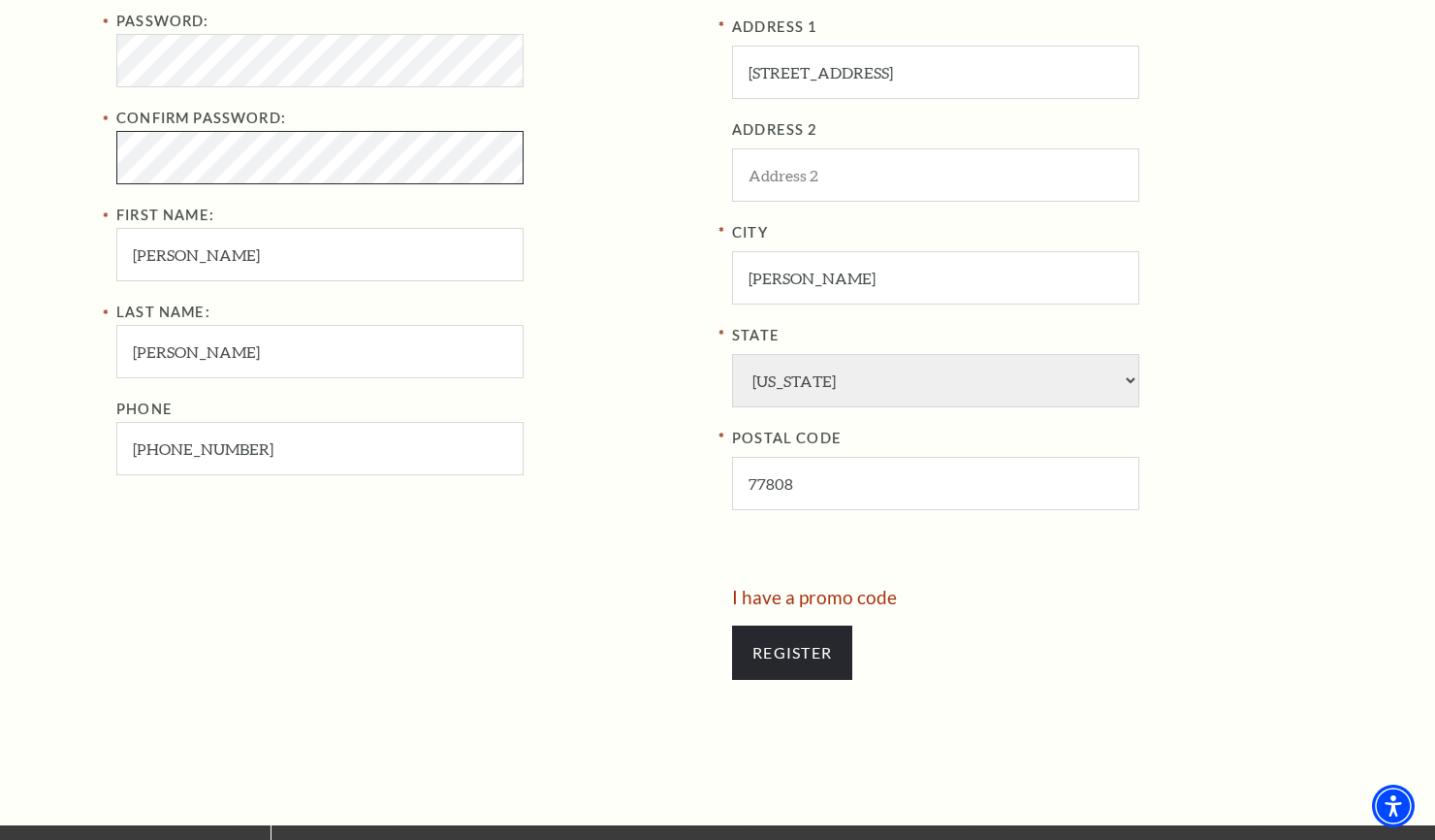
scroll to position [814, 0]
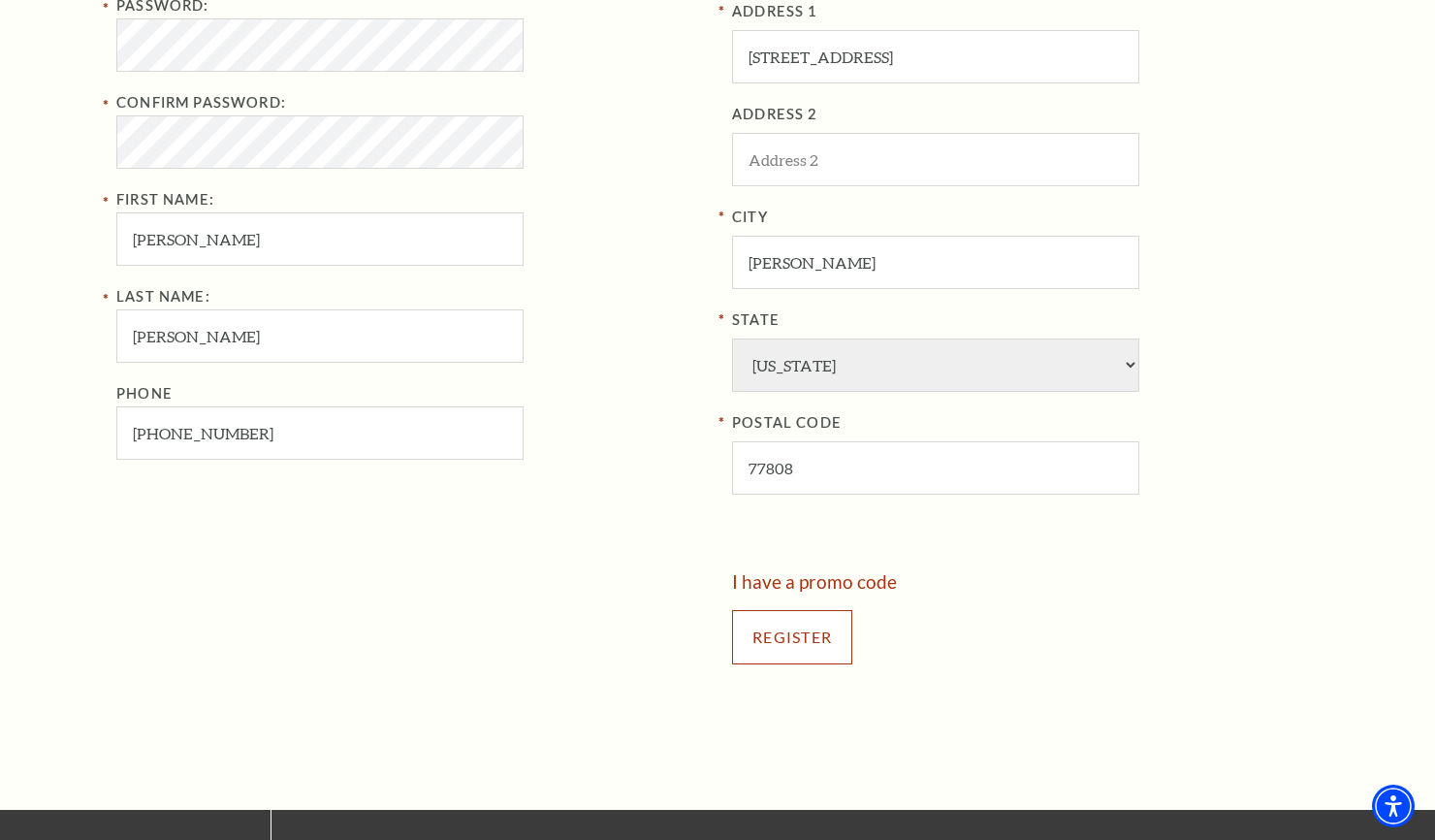
click at [780, 643] on input "Register" at bounding box center [792, 636] width 120 height 54
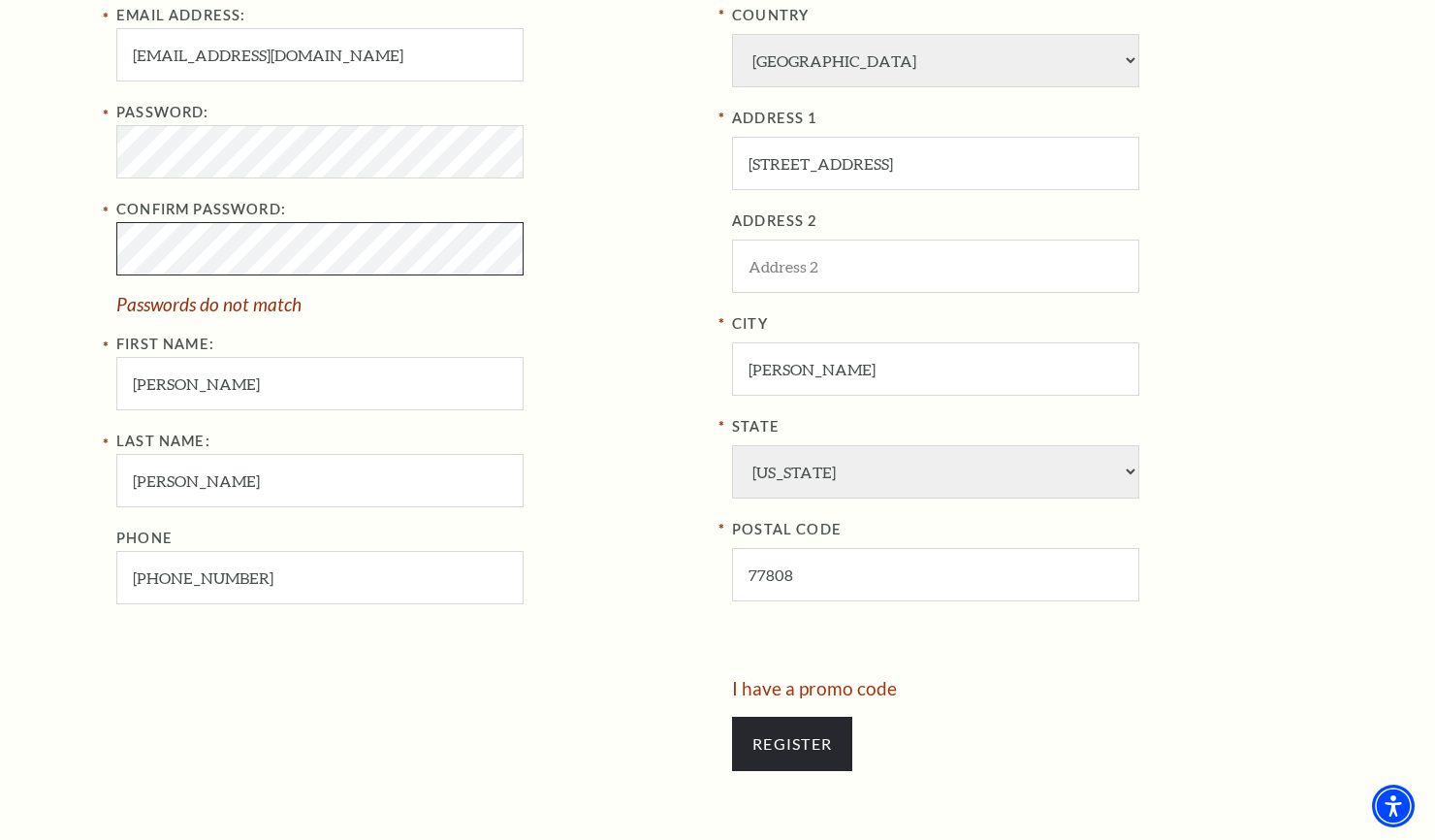
scroll to position [676, 0]
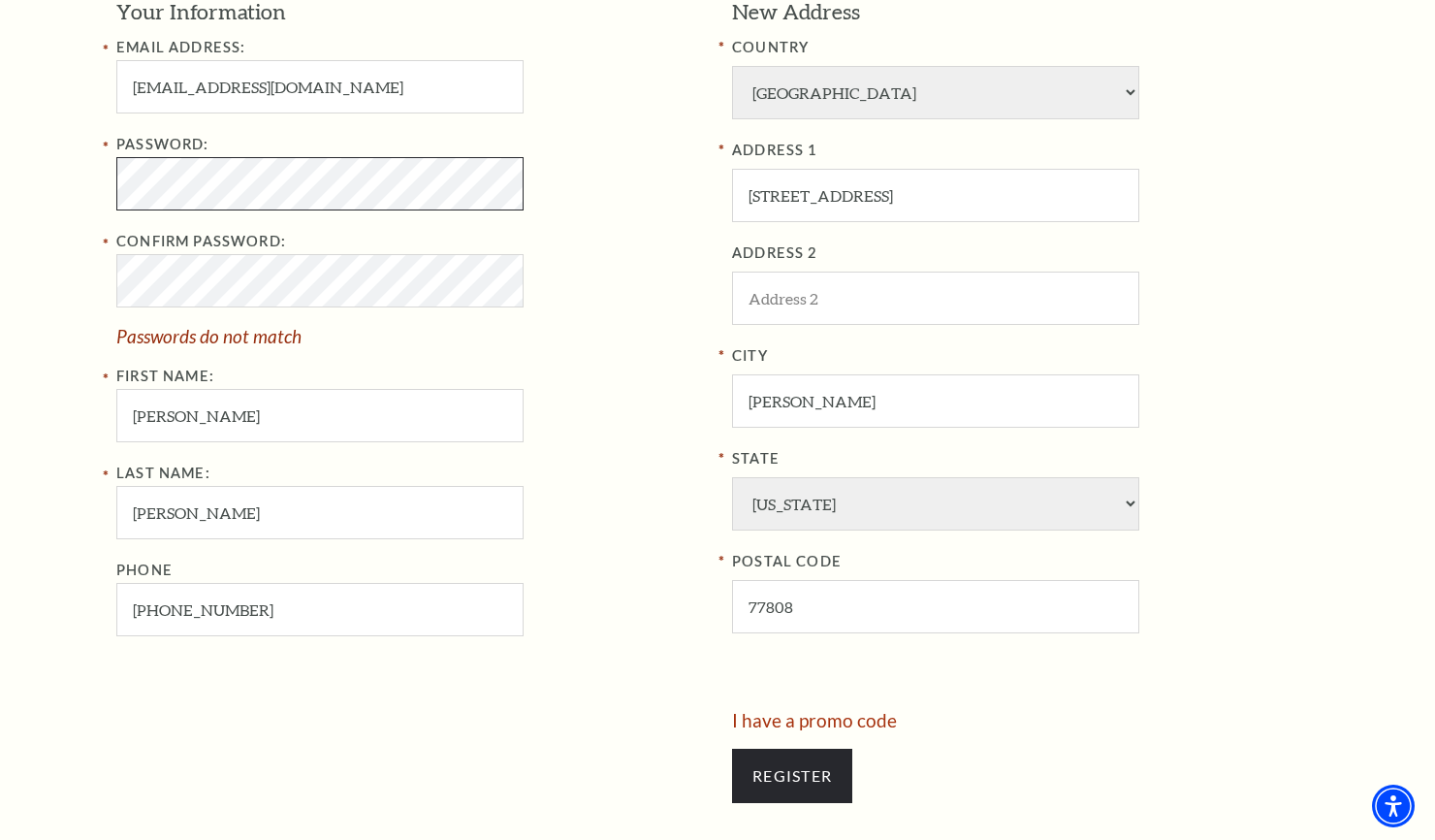
click at [55, 168] on div "Register Your Information Email Address: amyharrell98@gmail.com Password: Confi…" at bounding box center [717, 356] width 1435 height 1184
click at [83, 177] on div "Register Your Information Email Address: amyharrell98@gmail.com Password: Confi…" at bounding box center [717, 356] width 1435 height 1184
click at [86, 274] on div "Register Your Information Email Address: amyharrell98@gmail.com Password: Confi…" at bounding box center [717, 356] width 1435 height 1184
click at [67, 183] on div "Register Your Information Email Address: amyharrell98@gmail.com Password: Confi…" at bounding box center [717, 356] width 1435 height 1184
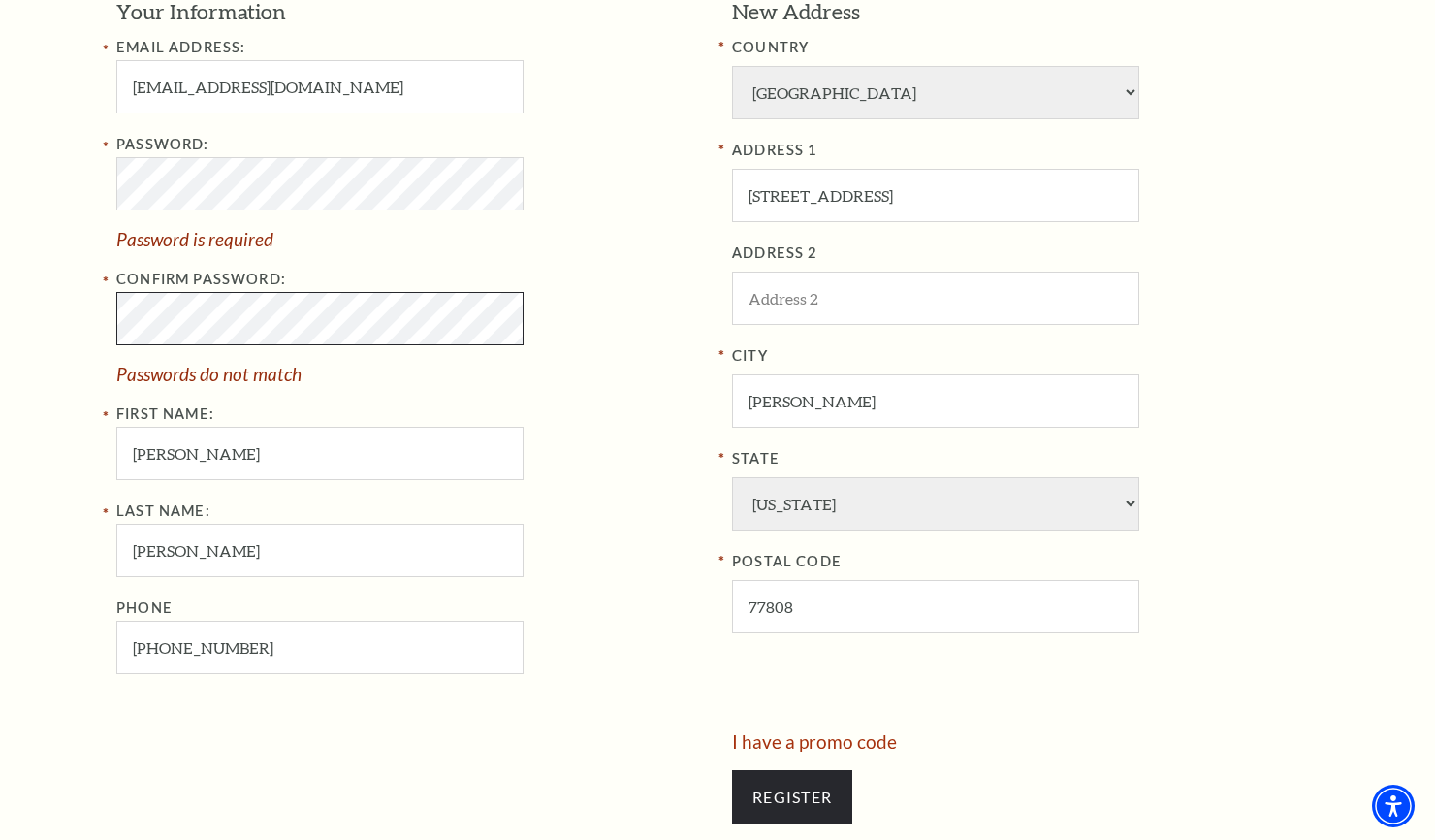
click at [20, 320] on div "Register Your Information Email Address: amyharrell98@gmail.com Password: Passw…" at bounding box center [717, 366] width 1435 height 1205
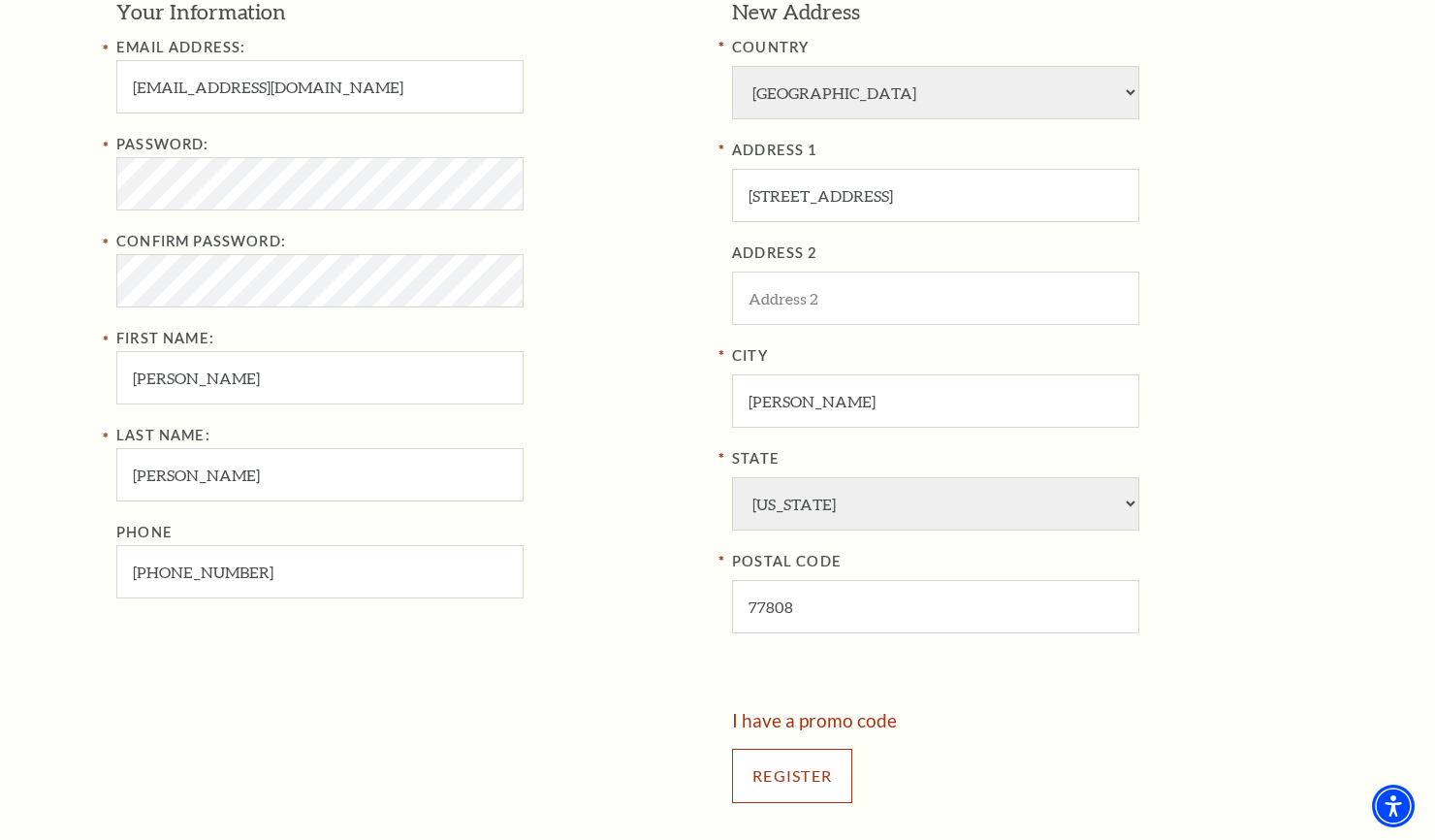
click at [783, 767] on input "Register" at bounding box center [792, 775] width 120 height 54
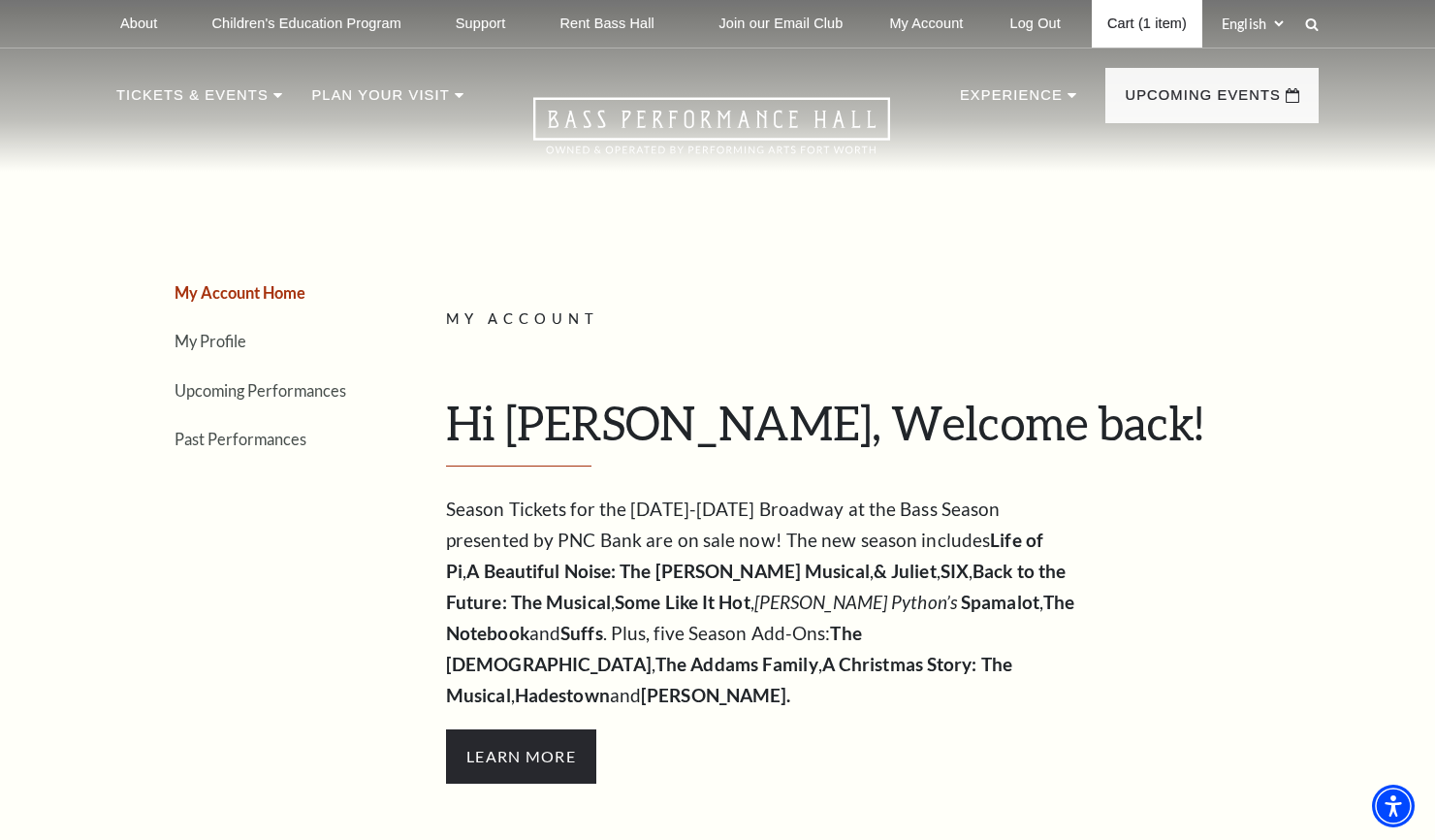
click at [1146, 22] on link "Cart (1 item)" at bounding box center [1147, 24] width 110 height 47
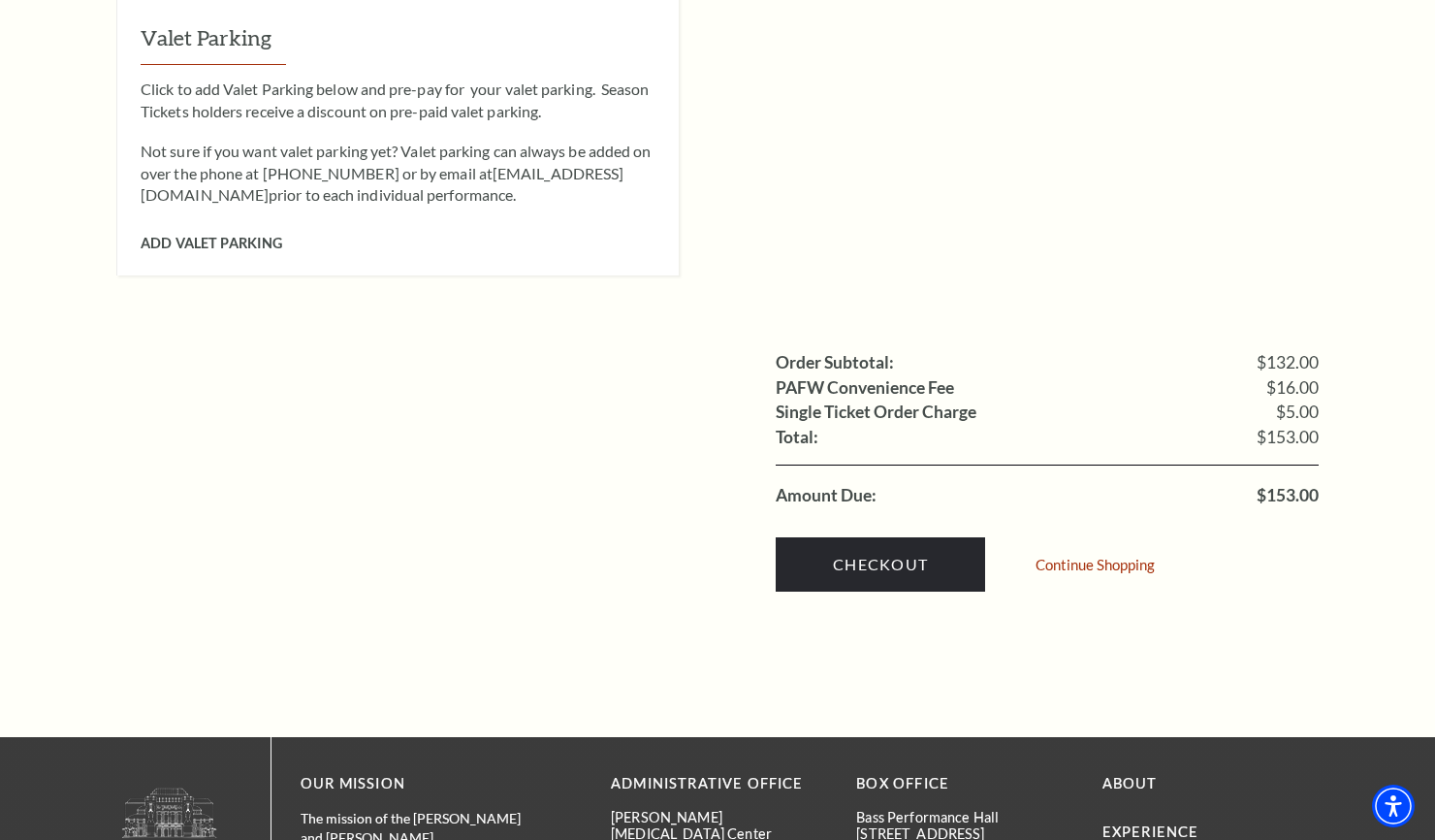
scroll to position [1732, 0]
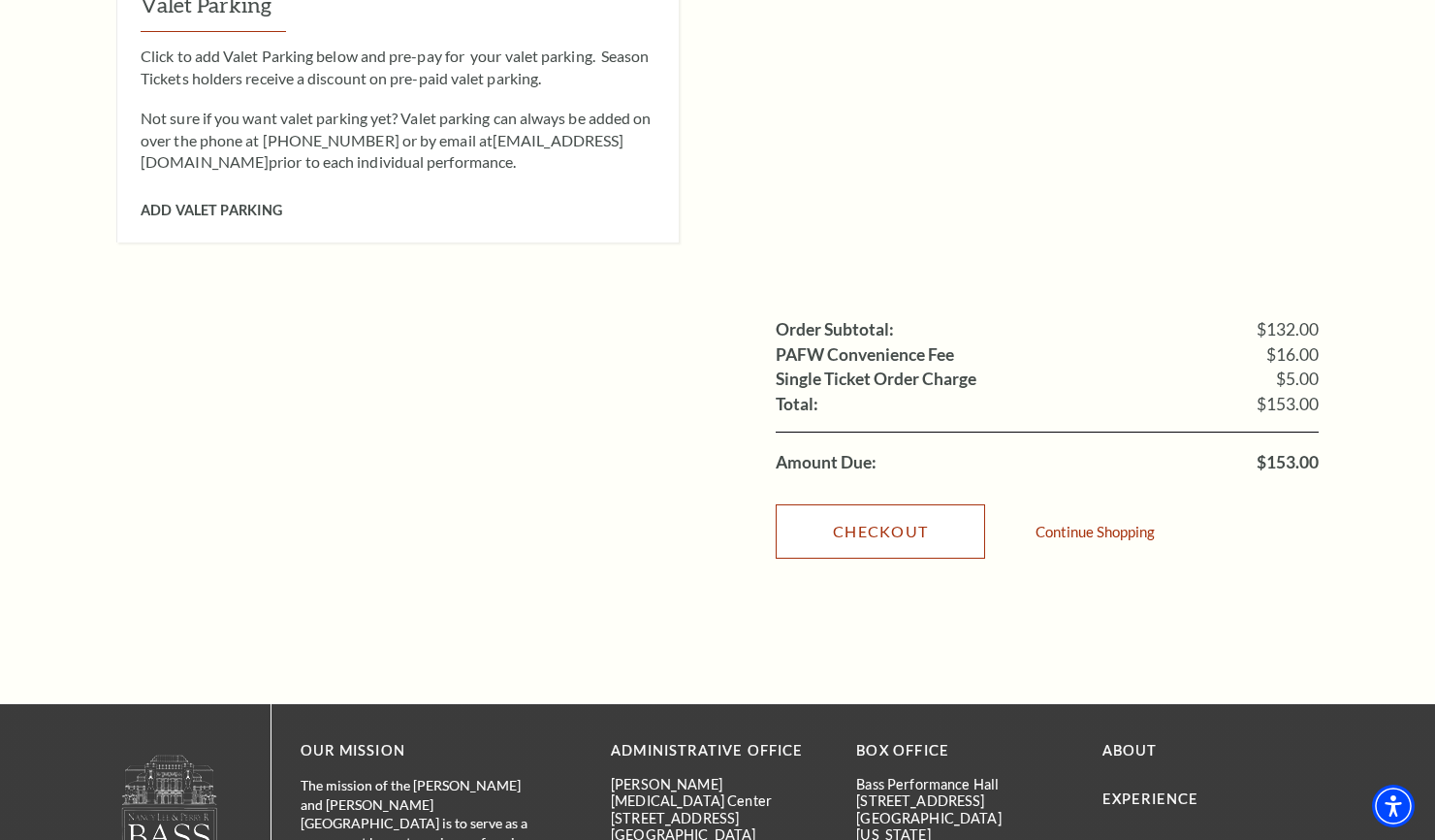
click at [898, 505] on link "Checkout" at bounding box center [880, 531] width 209 height 54
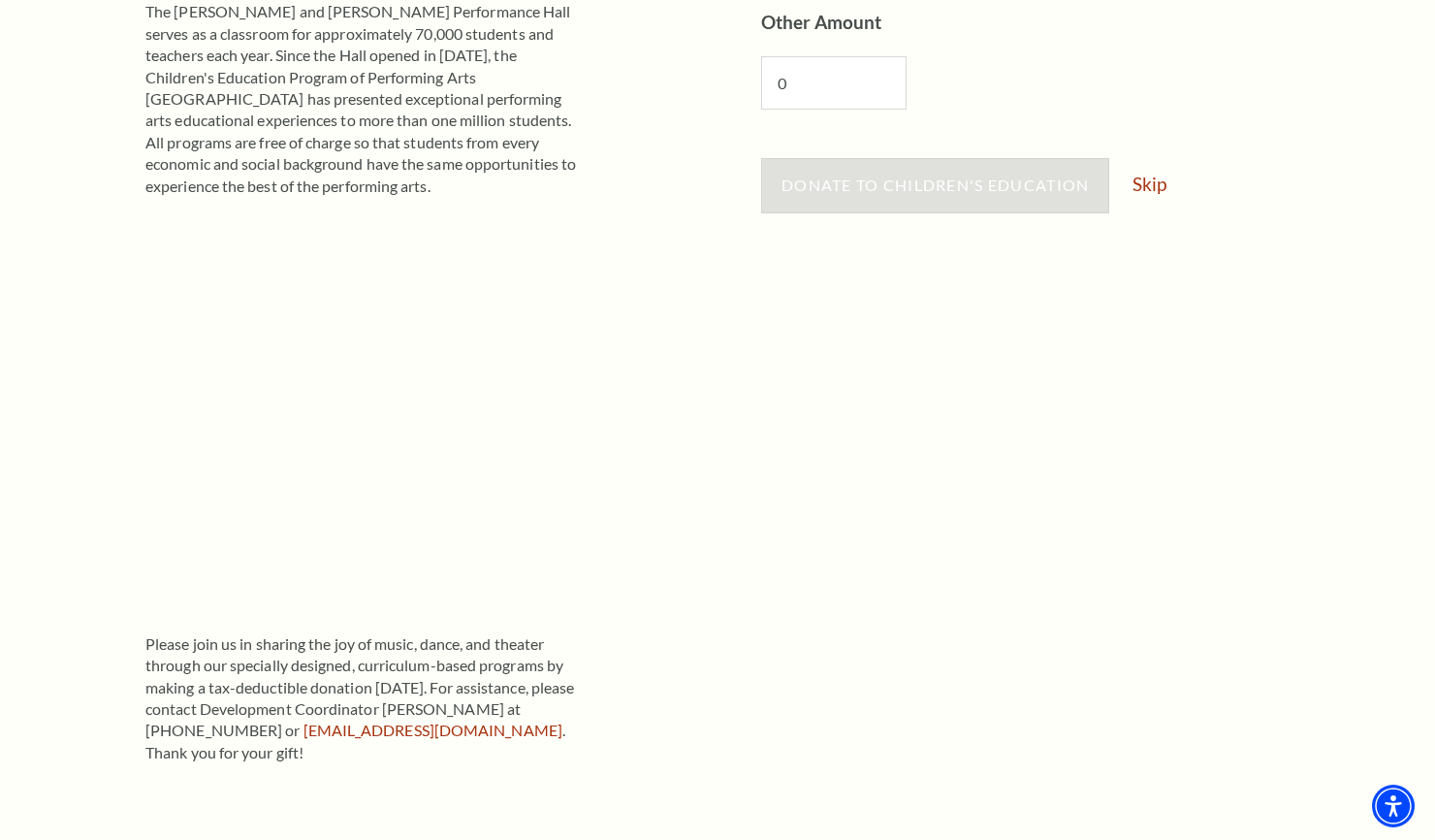
scroll to position [479, 0]
click at [1150, 187] on link "Skip" at bounding box center [1149, 181] width 34 height 19
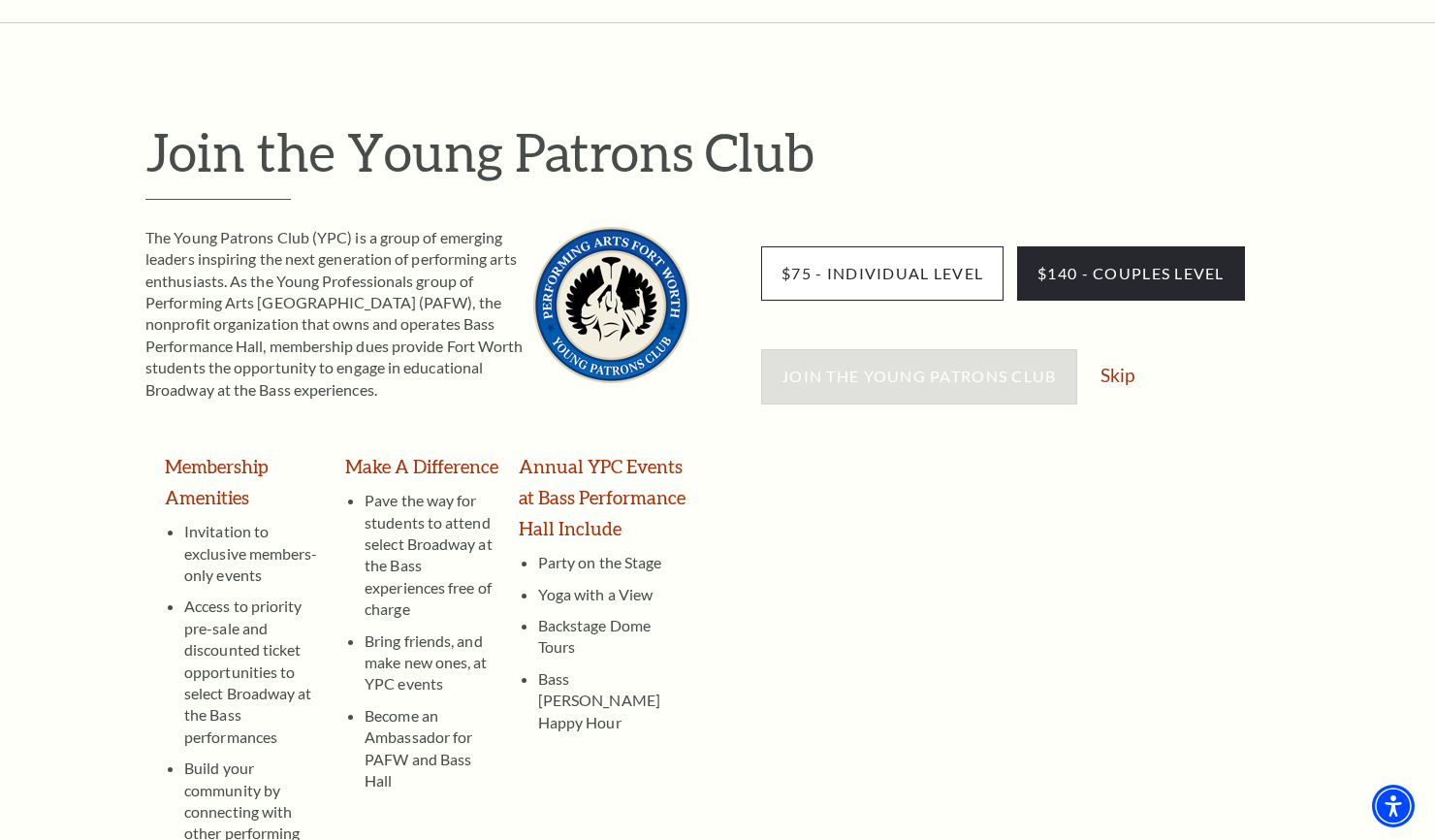
scroll to position [129, 0]
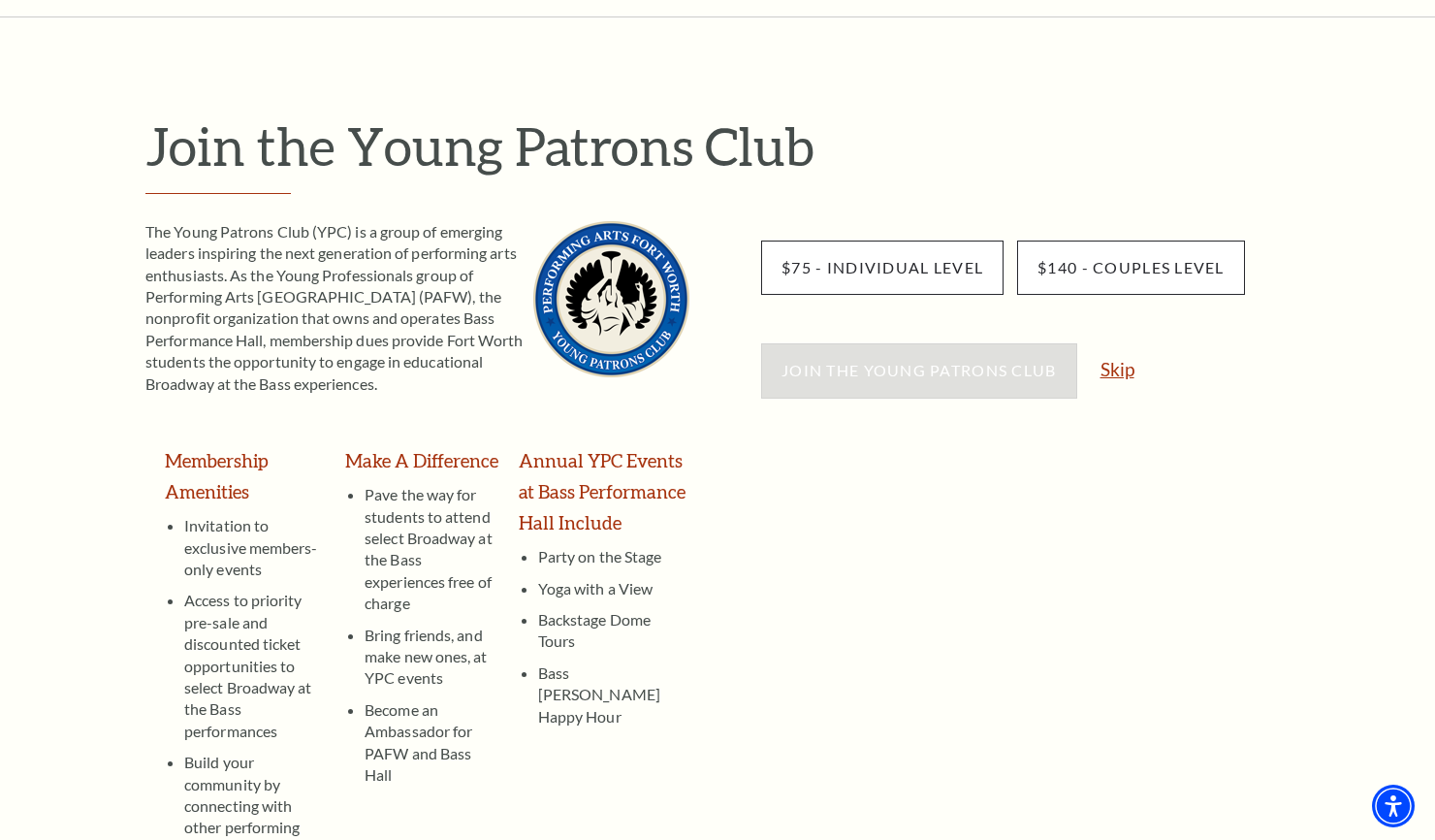
click at [1118, 367] on link "Skip" at bounding box center [1117, 369] width 34 height 19
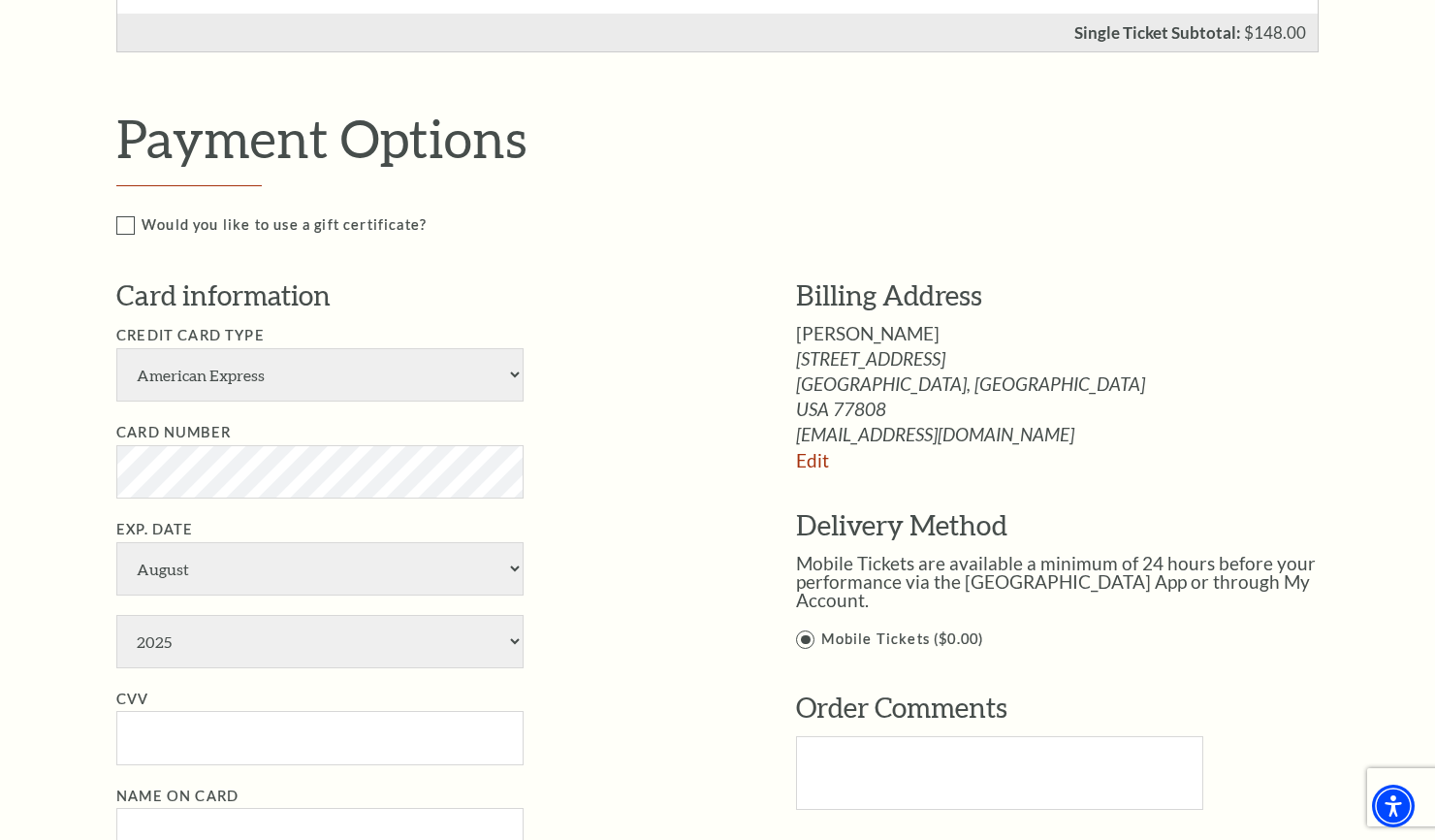
scroll to position [818, 0]
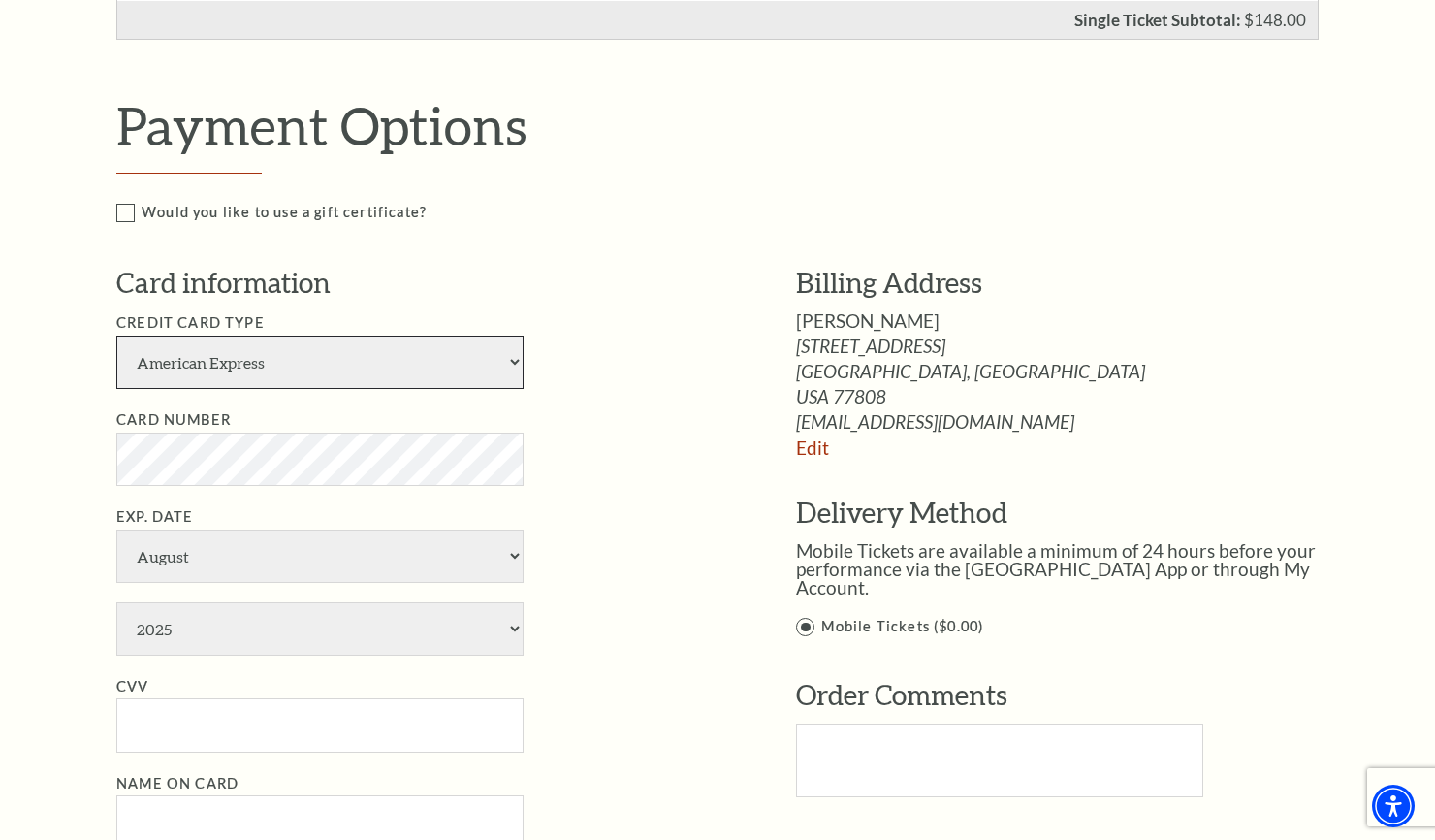
click at [503, 370] on select "American Express Visa Master Card Discover" at bounding box center [320, 362] width 407 height 53
select select "24"
click at [116, 335] on select "American Express Visa Master Card Discover" at bounding box center [320, 362] width 407 height 53
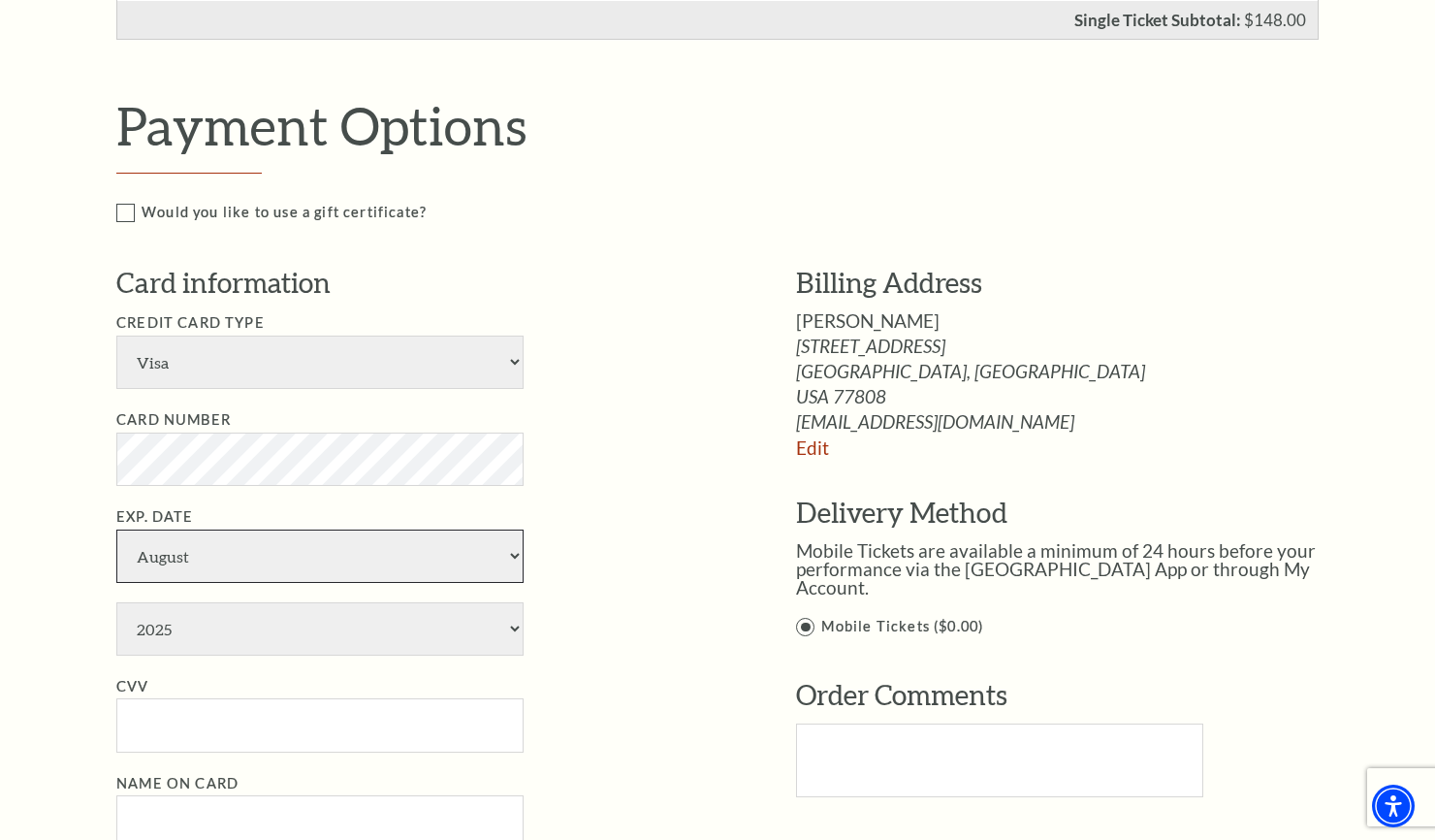
select select "7"
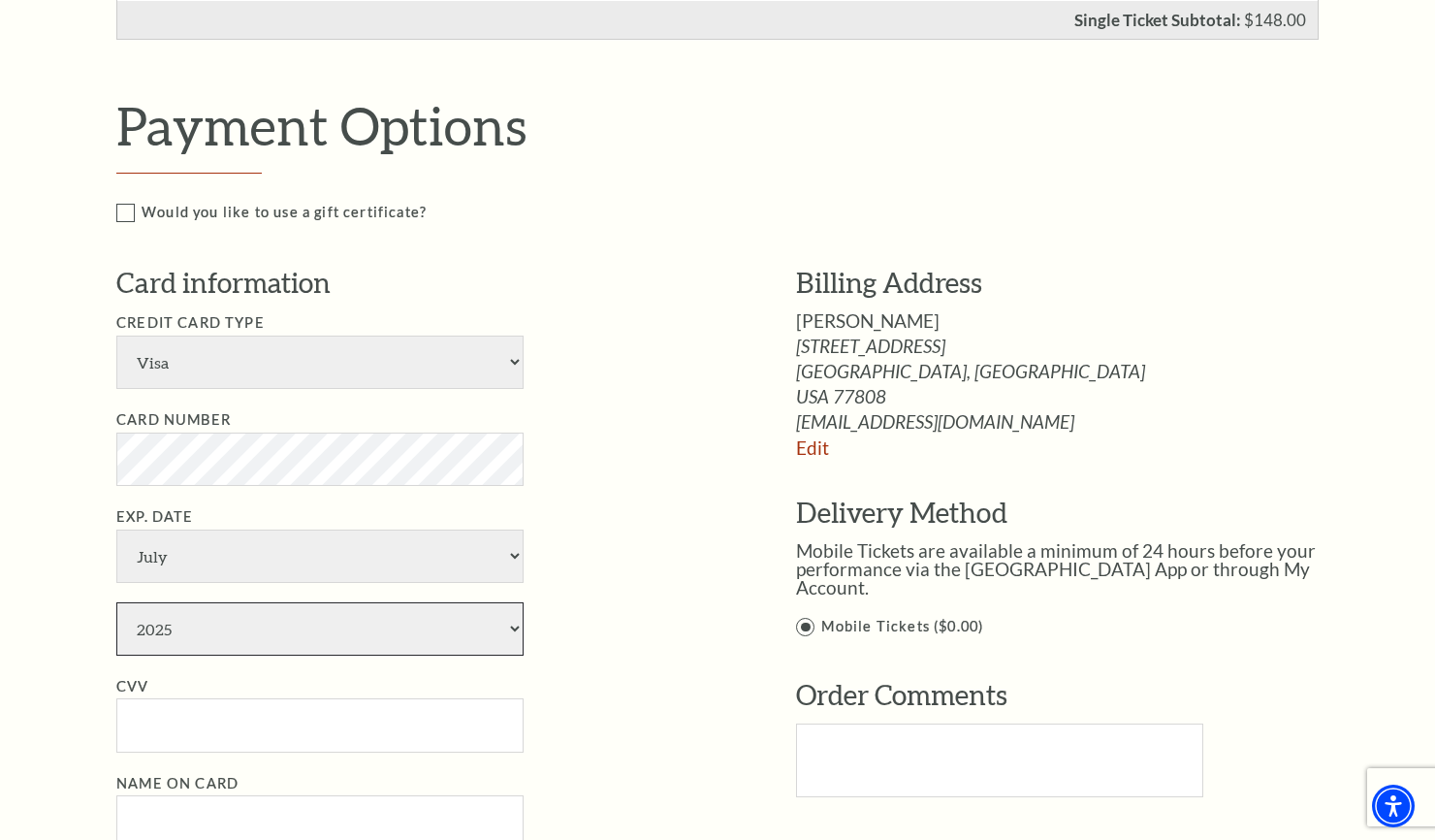
select select "2028"
type input "Amy Harrell"
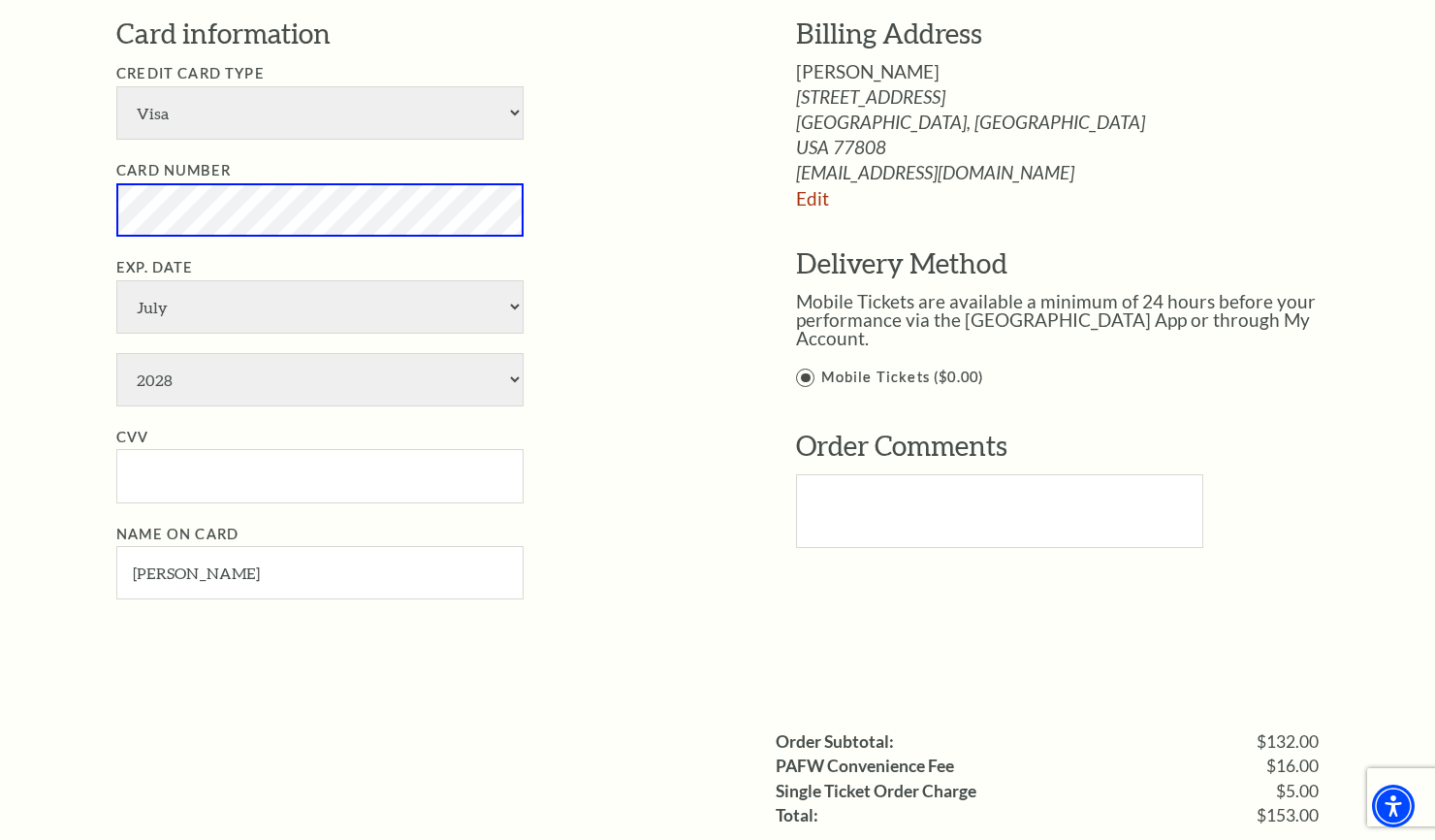
scroll to position [1079, 0]
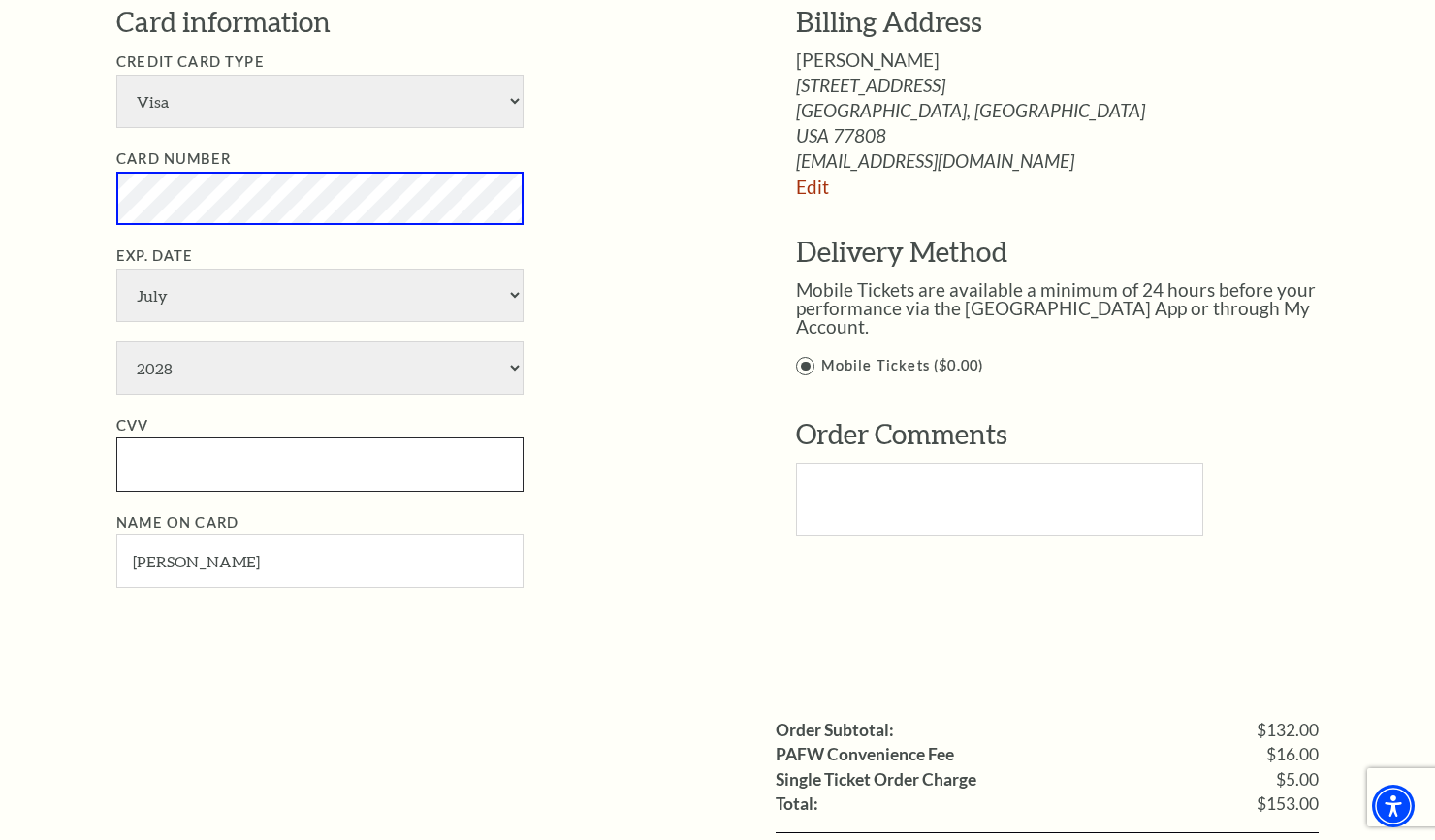
click at [376, 452] on input "CVV" at bounding box center [320, 464] width 407 height 53
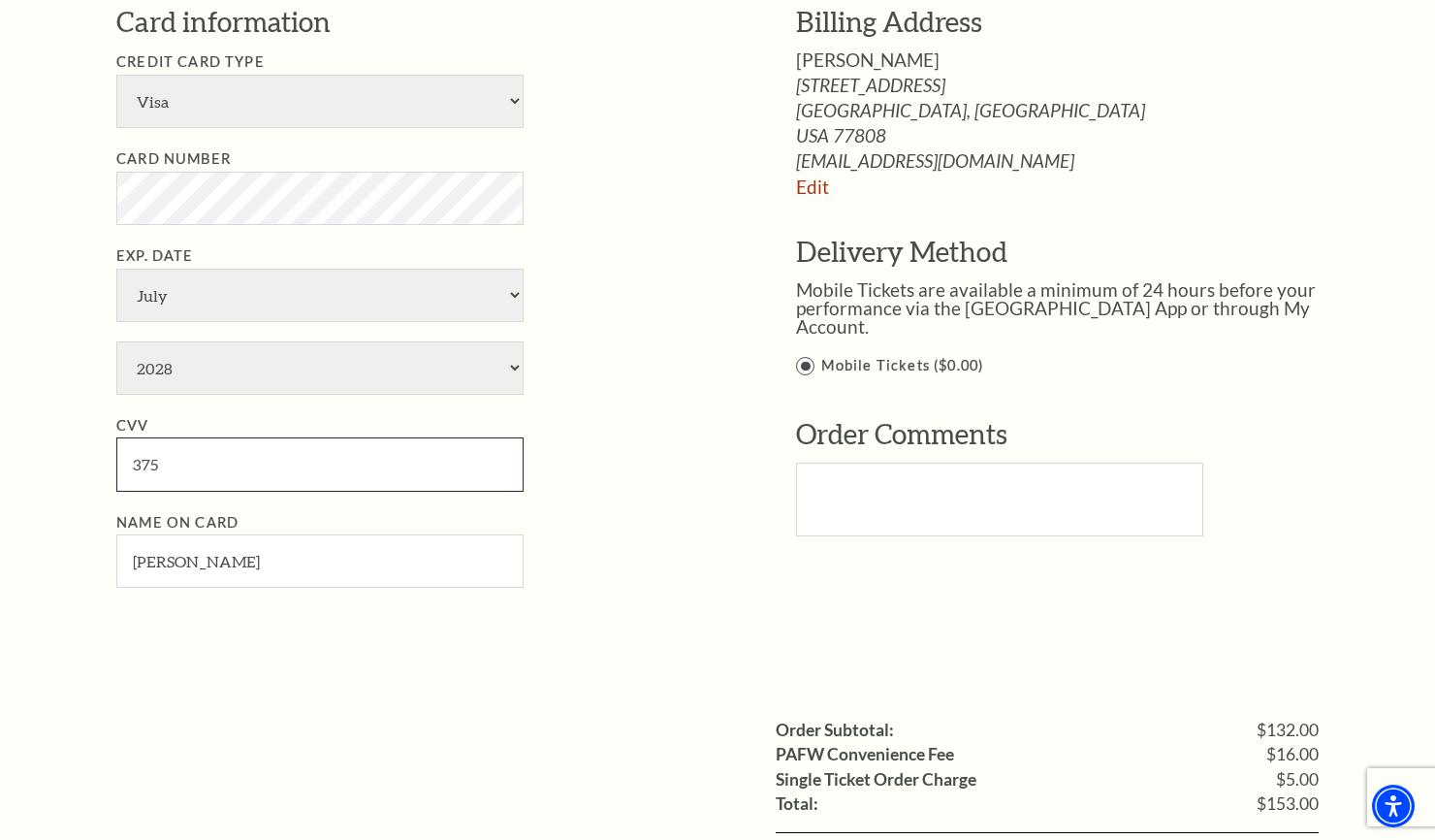
type input "375"
click at [806, 354] on label "Mobile Tickets ($0.00)" at bounding box center [1077, 366] width 564 height 25
click at [0, 0] on input "Mobile Tickets ($0.00)" at bounding box center [0, 0] width 0 height 0
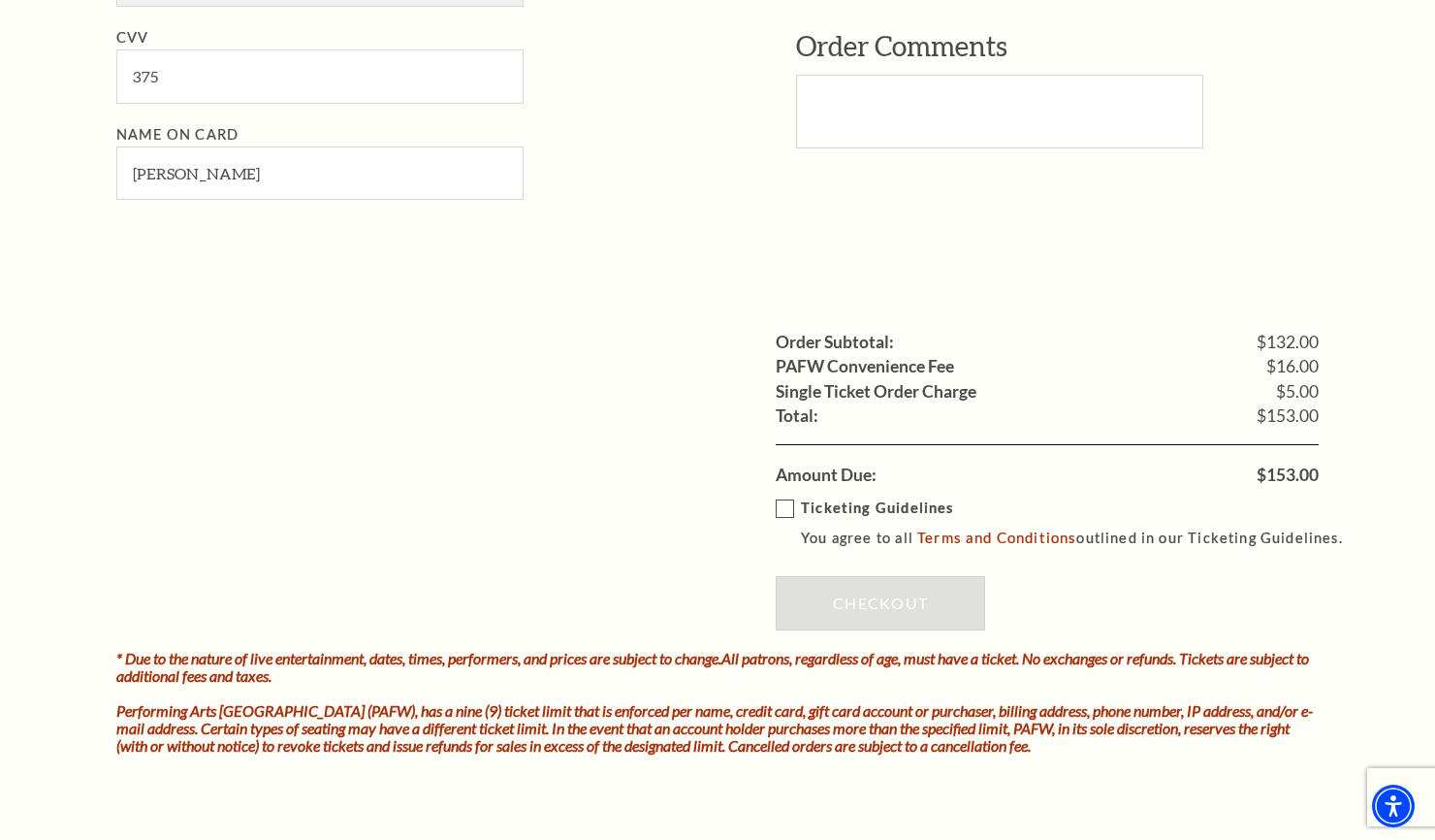
scroll to position [1467, 0]
click at [790, 507] on label "Ticketing Guidelines You agree to all Terms and Conditions outlined in our Tick…" at bounding box center [1068, 524] width 584 height 53
click at [0, 0] on input "Ticketing Guidelines You agree to all Terms and Conditions outlined in our Tick…" at bounding box center [0, 0] width 0 height 0
click at [855, 608] on link "Checkout" at bounding box center [880, 604] width 209 height 54
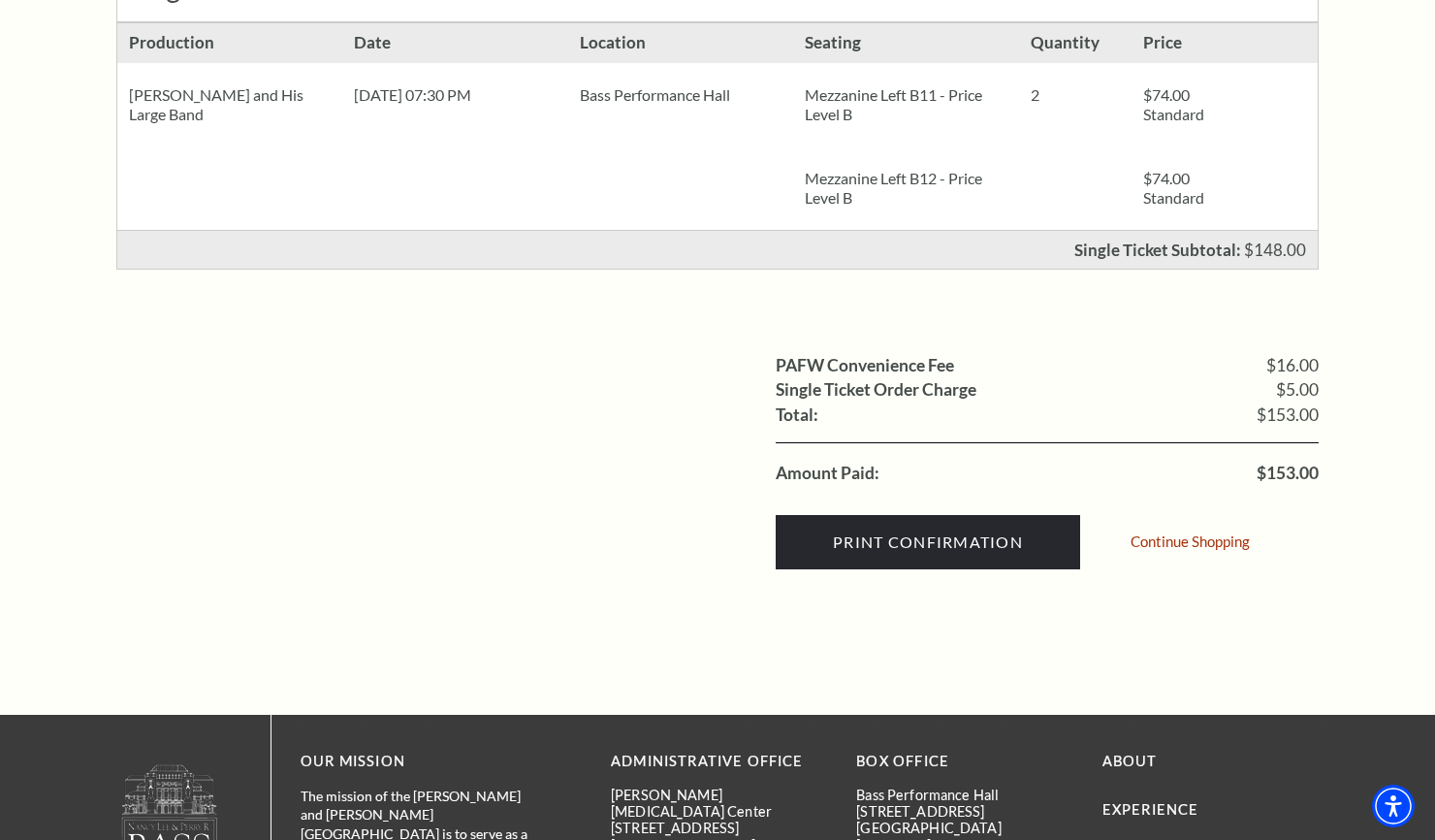
scroll to position [470, 0]
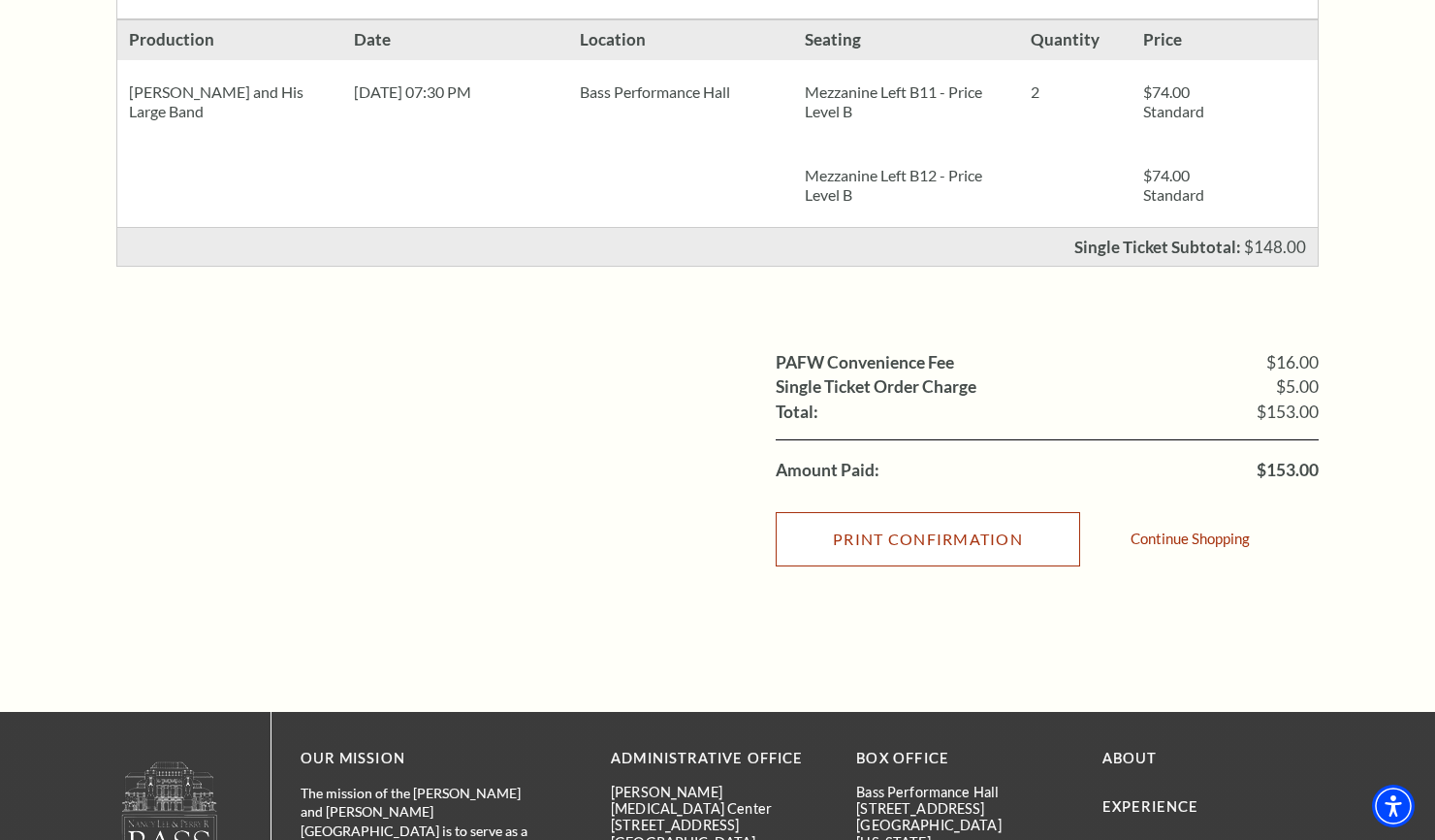
click at [920, 538] on input "Print Confirmation" at bounding box center [928, 539] width 305 height 54
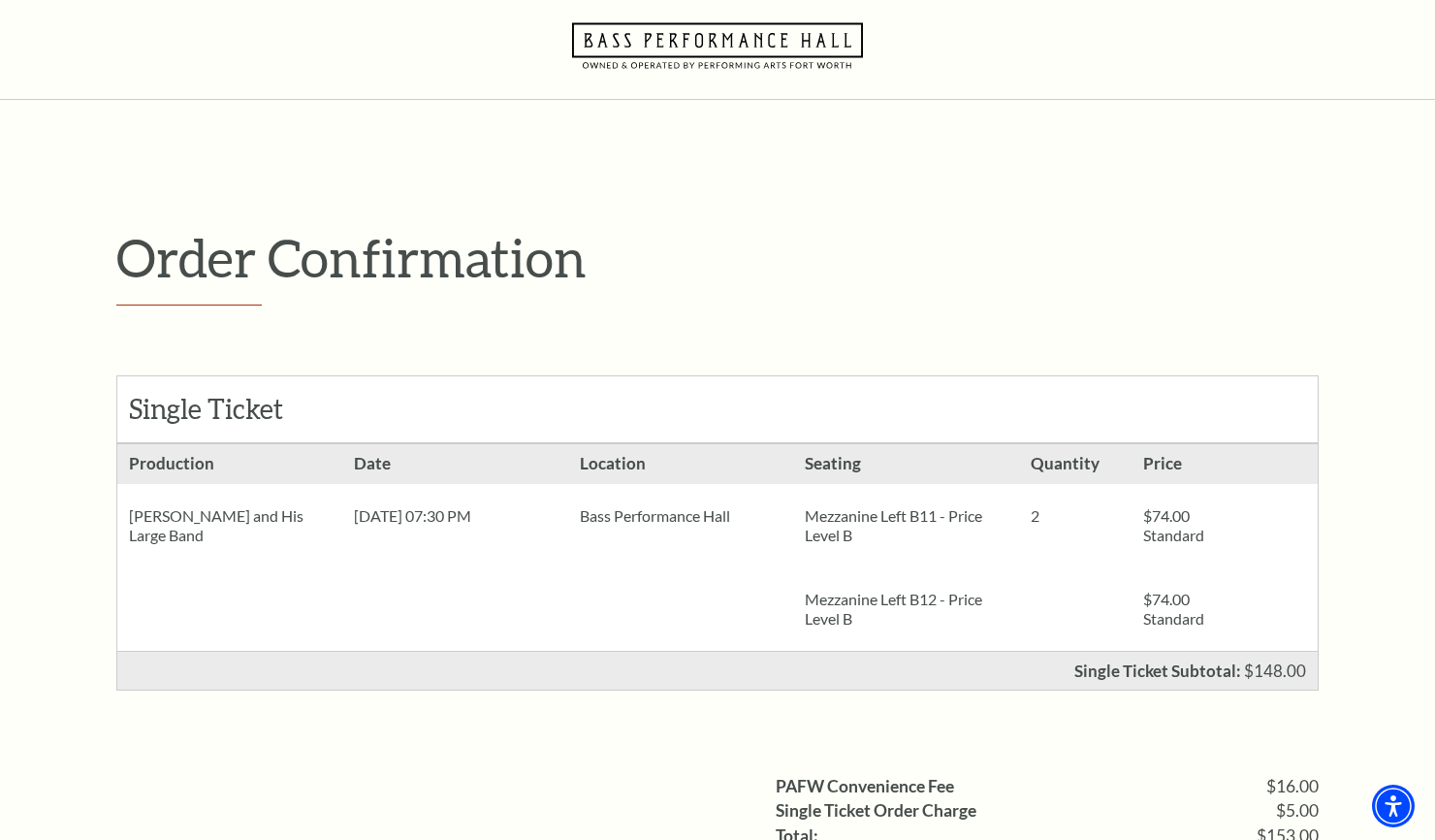
scroll to position [0, 0]
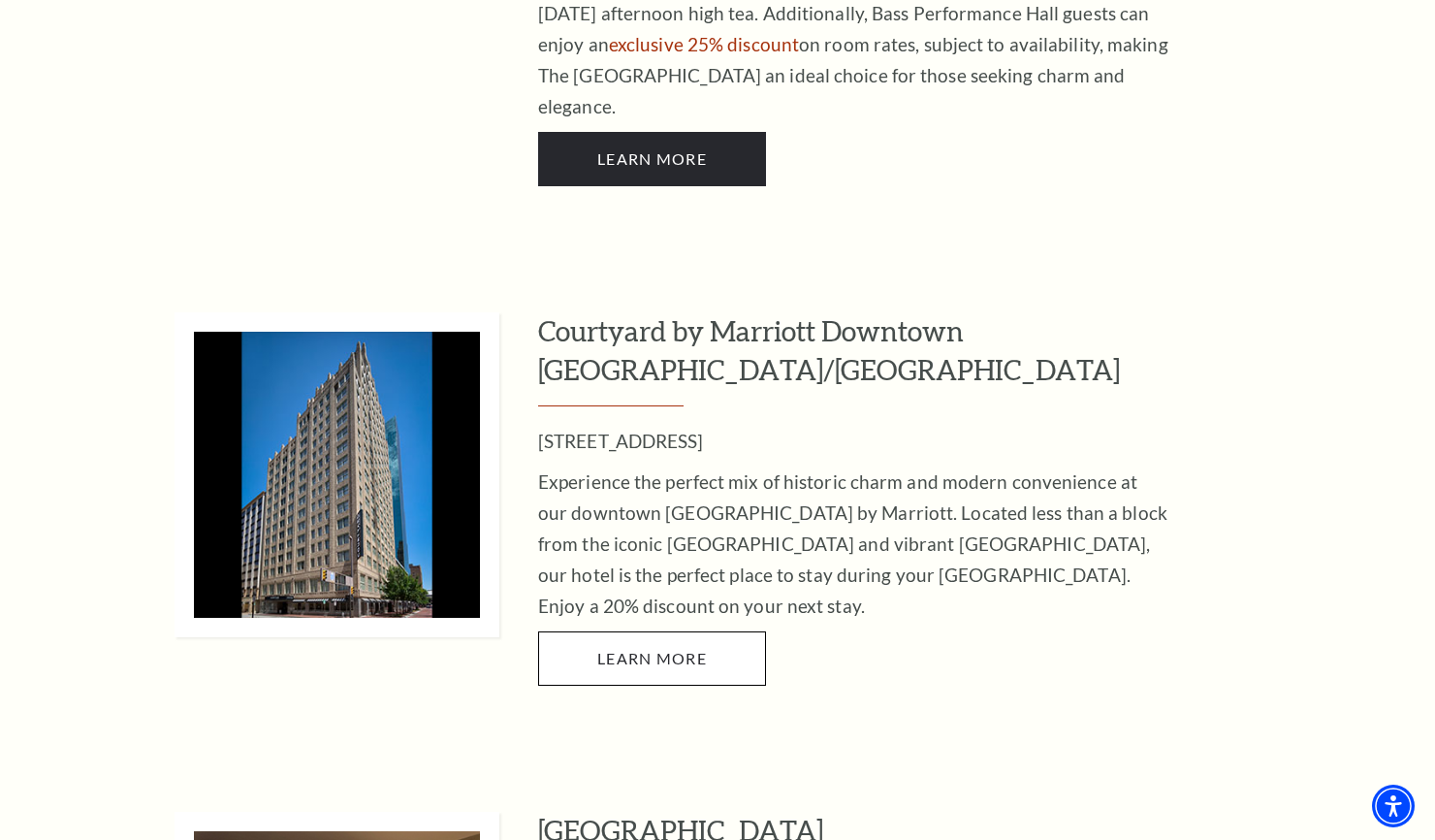
scroll to position [2623, 0]
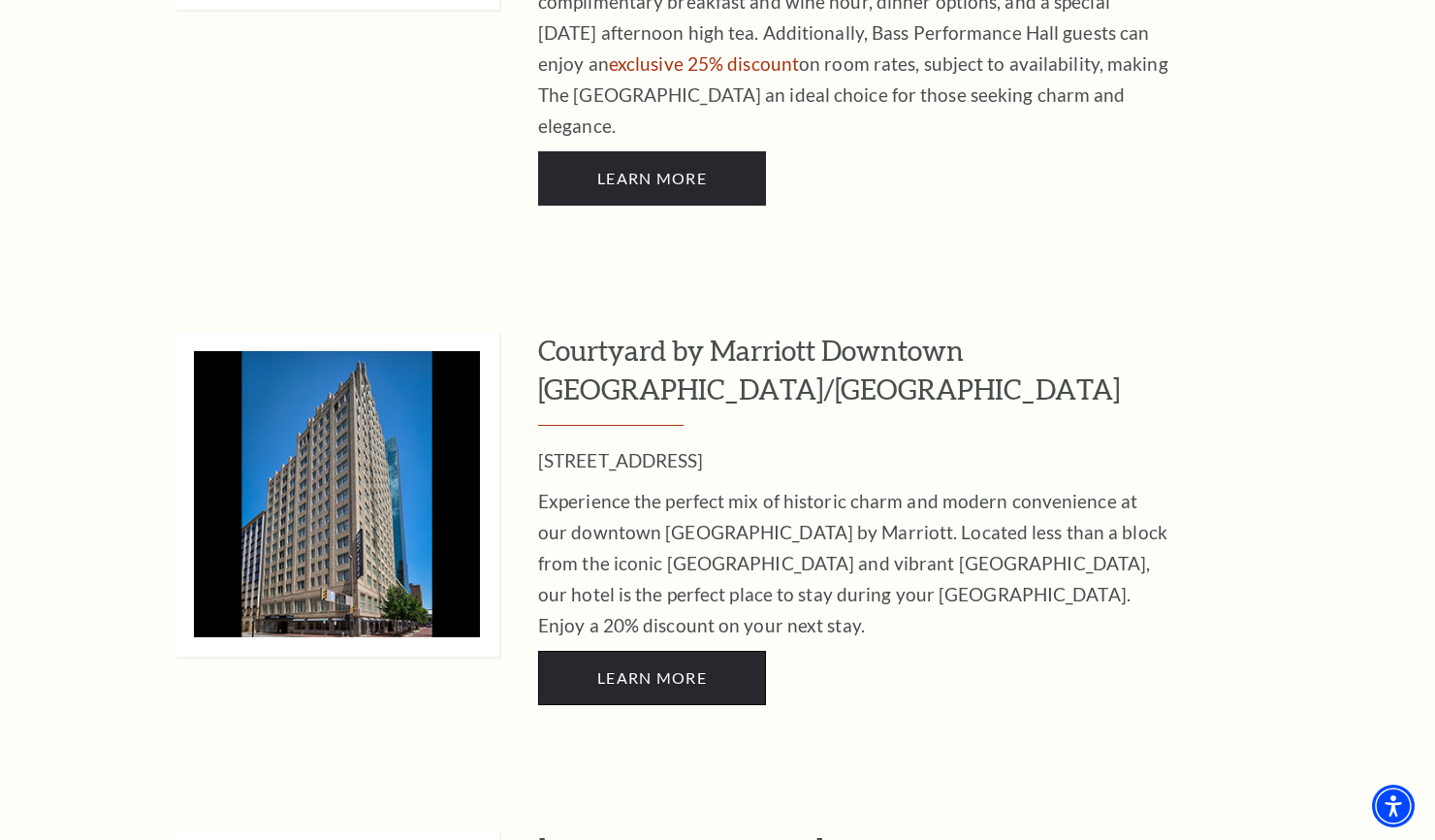
click at [658, 668] on span "LEARN MORE" at bounding box center [651, 677] width 109 height 19
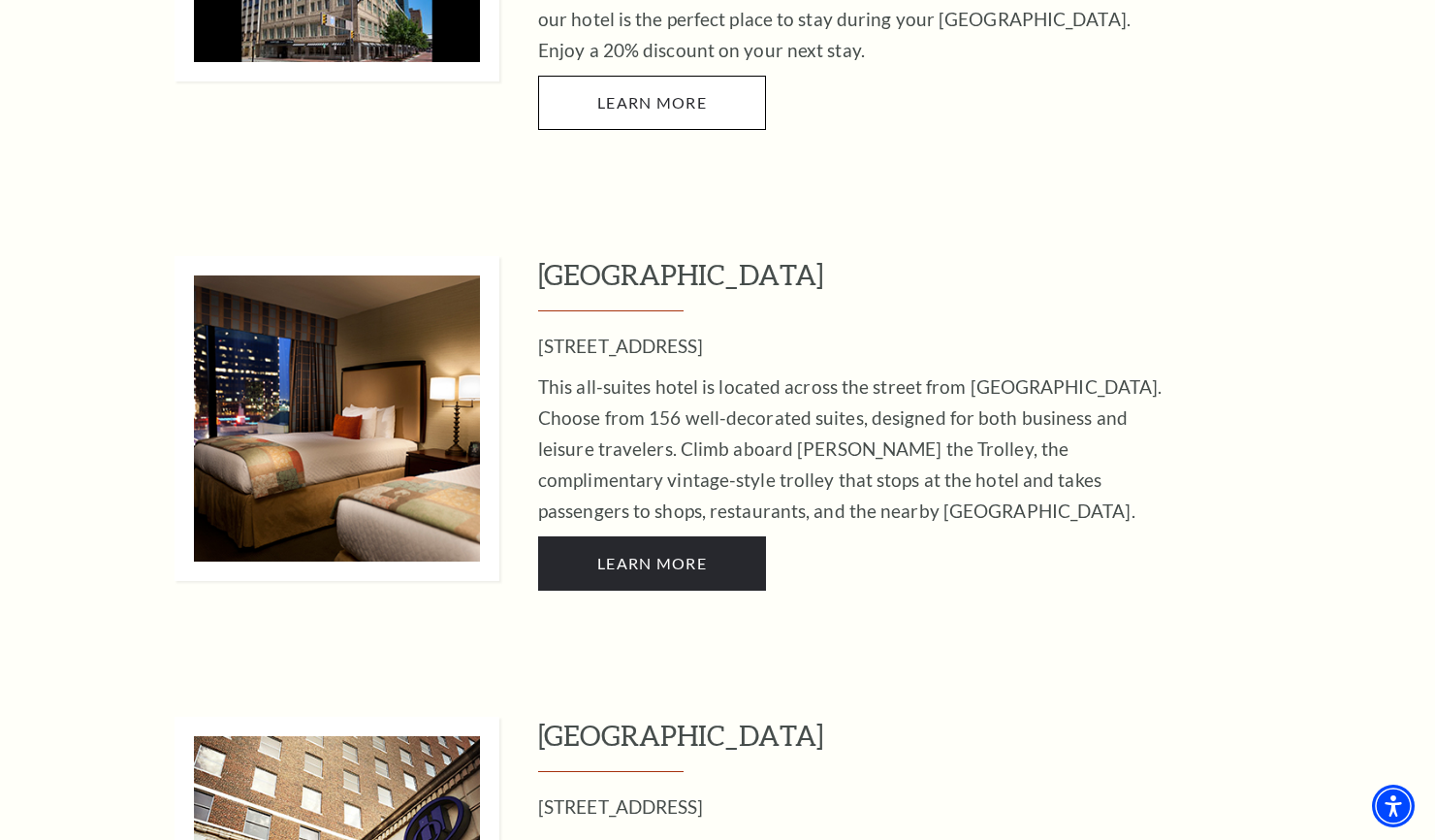
scroll to position [3200, 0]
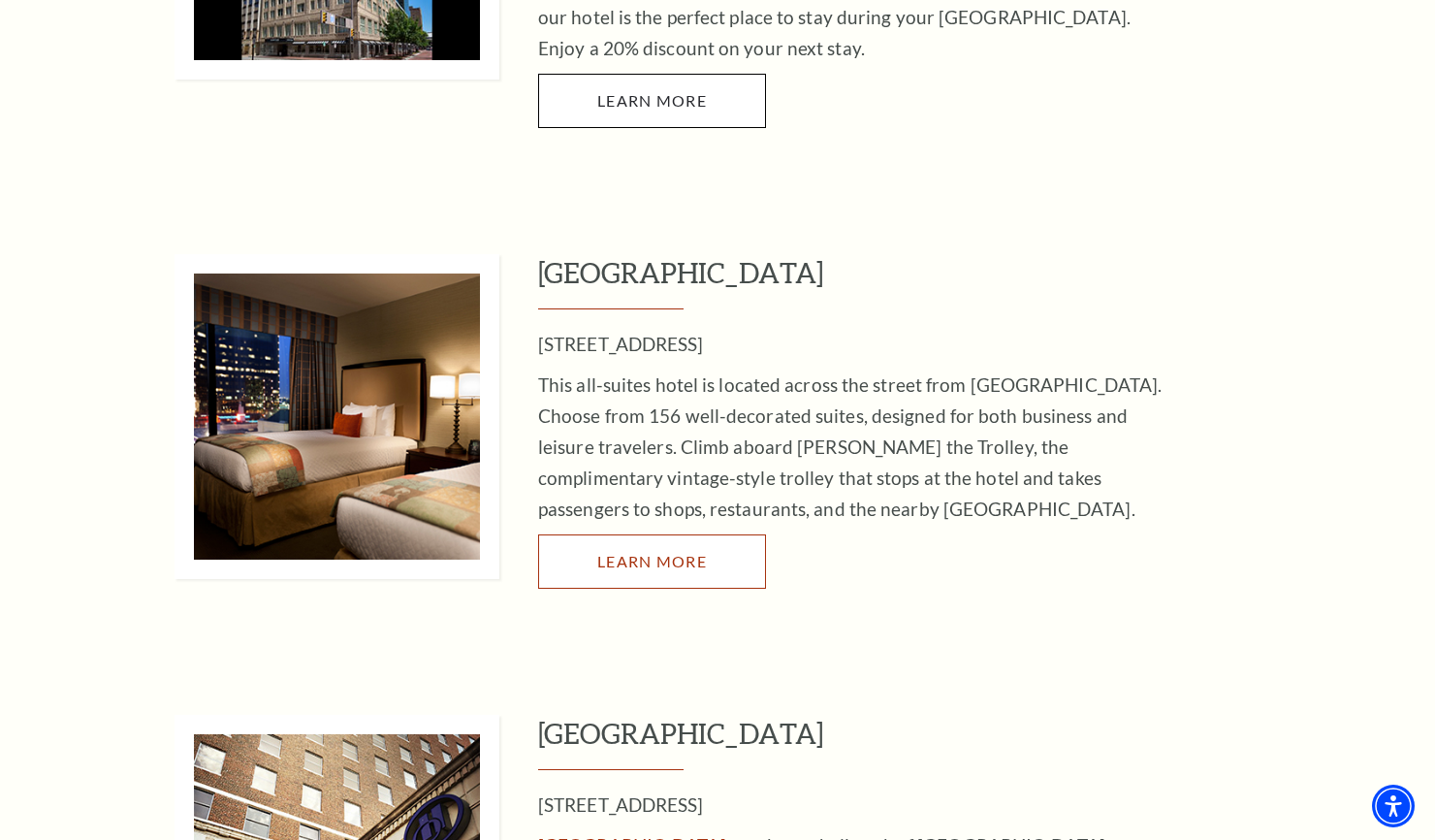
click at [649, 552] on span "LEARN MORE" at bounding box center [651, 561] width 109 height 19
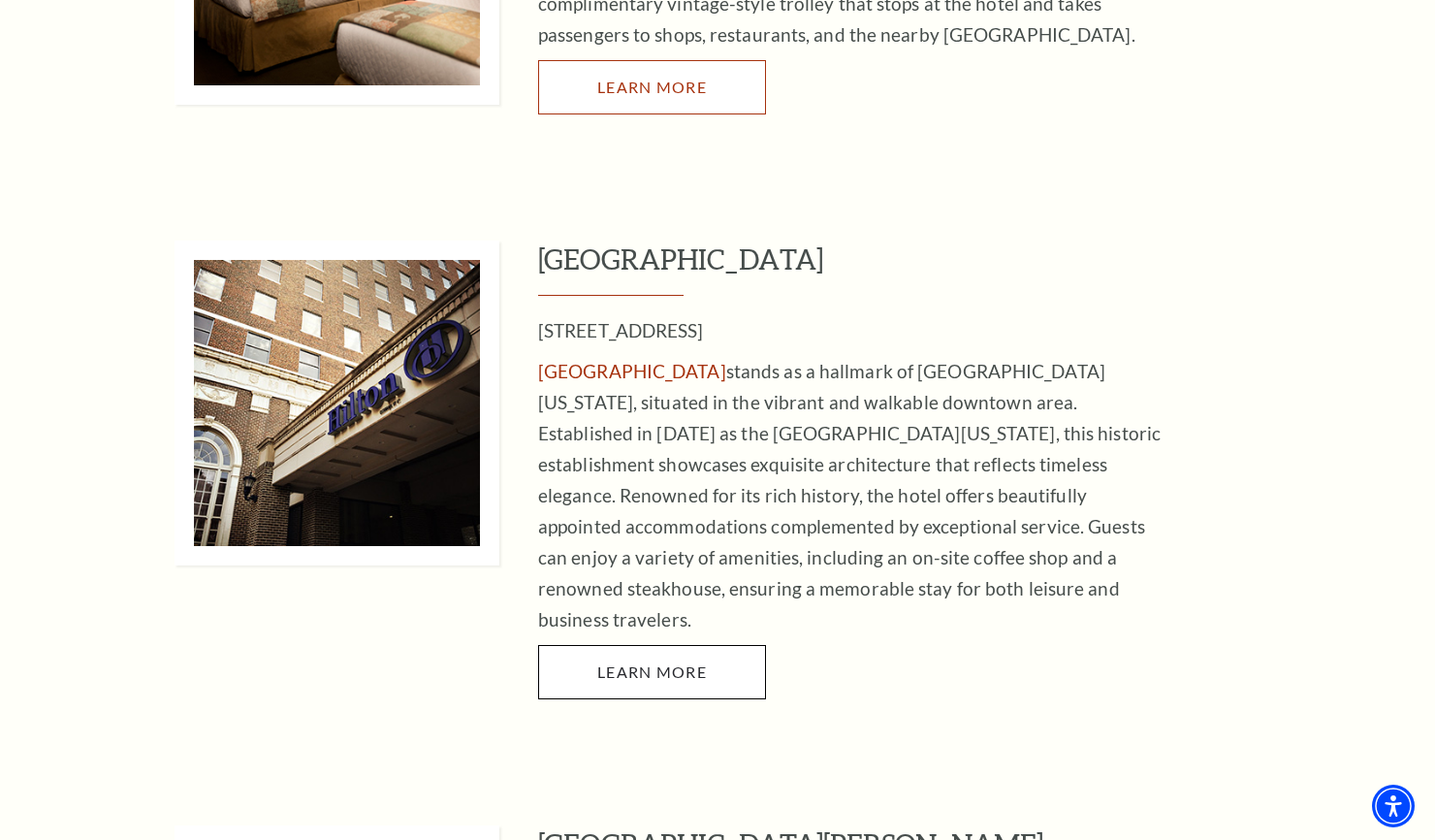
scroll to position [3673, 0]
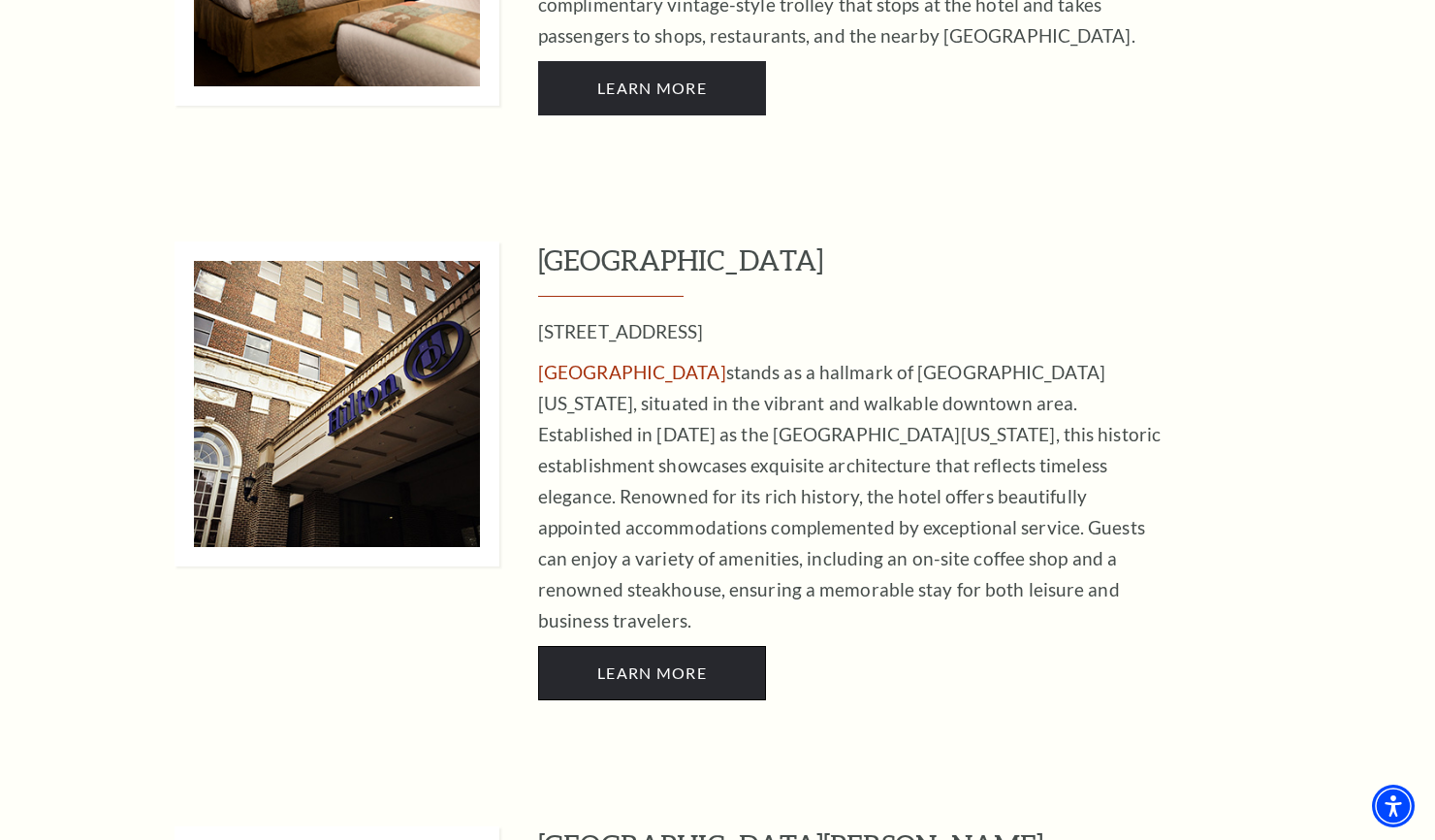
click at [664, 663] on span "LEARN MORE" at bounding box center [651, 672] width 109 height 19
